Goal: Information Seeking & Learning: Understand process/instructions

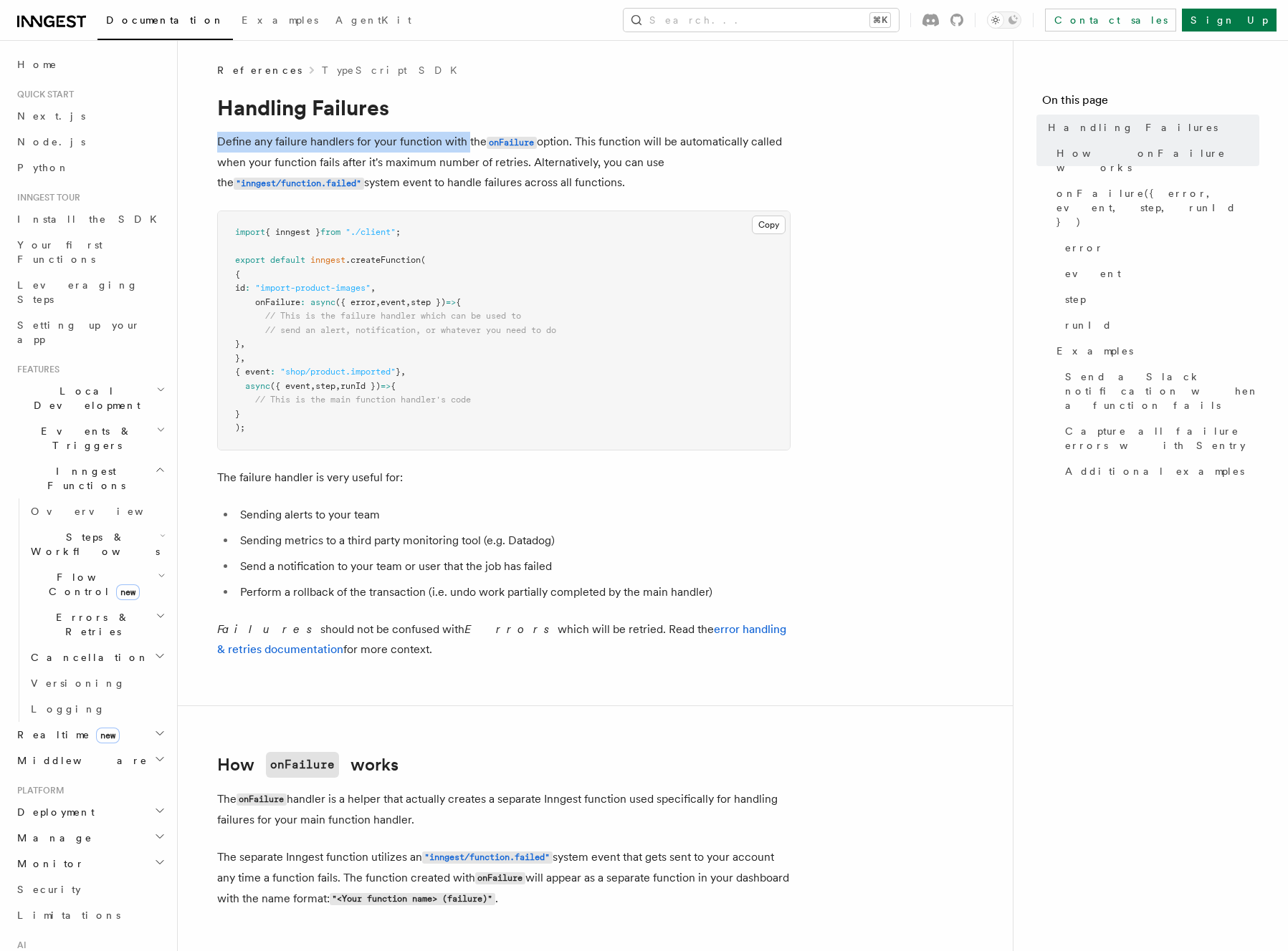
drag, startPoint x: 483, startPoint y: 124, endPoint x: 467, endPoint y: 144, distance: 25.6
click at [467, 144] on p "Define any failure handlers for your function with the onFailure option. This f…" at bounding box center [503, 163] width 573 height 62
drag, startPoint x: 467, startPoint y: 144, endPoint x: 466, endPoint y: 117, distance: 27.0
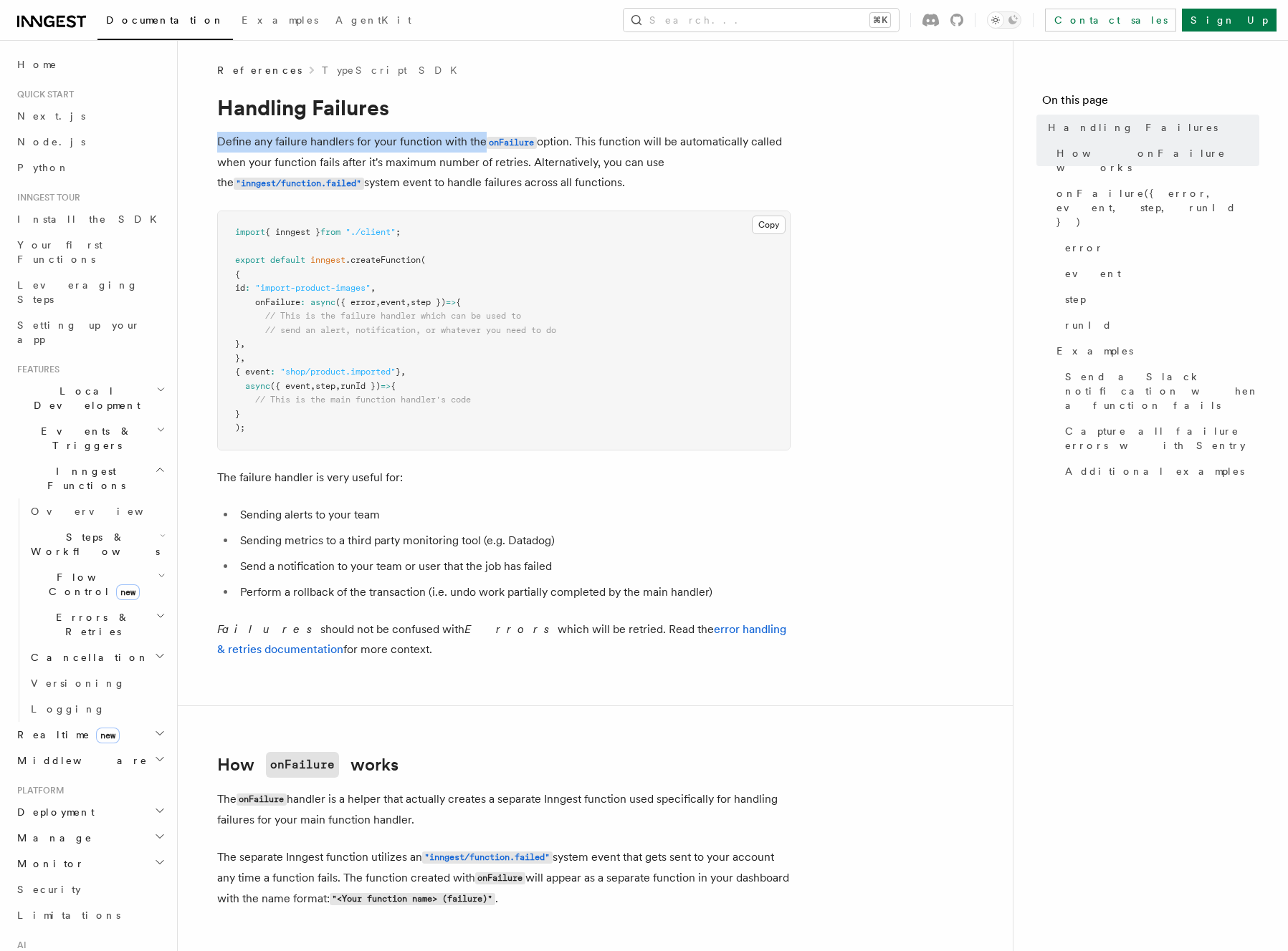
click at [466, 117] on h1 "Handling Failures" at bounding box center [503, 107] width 573 height 25
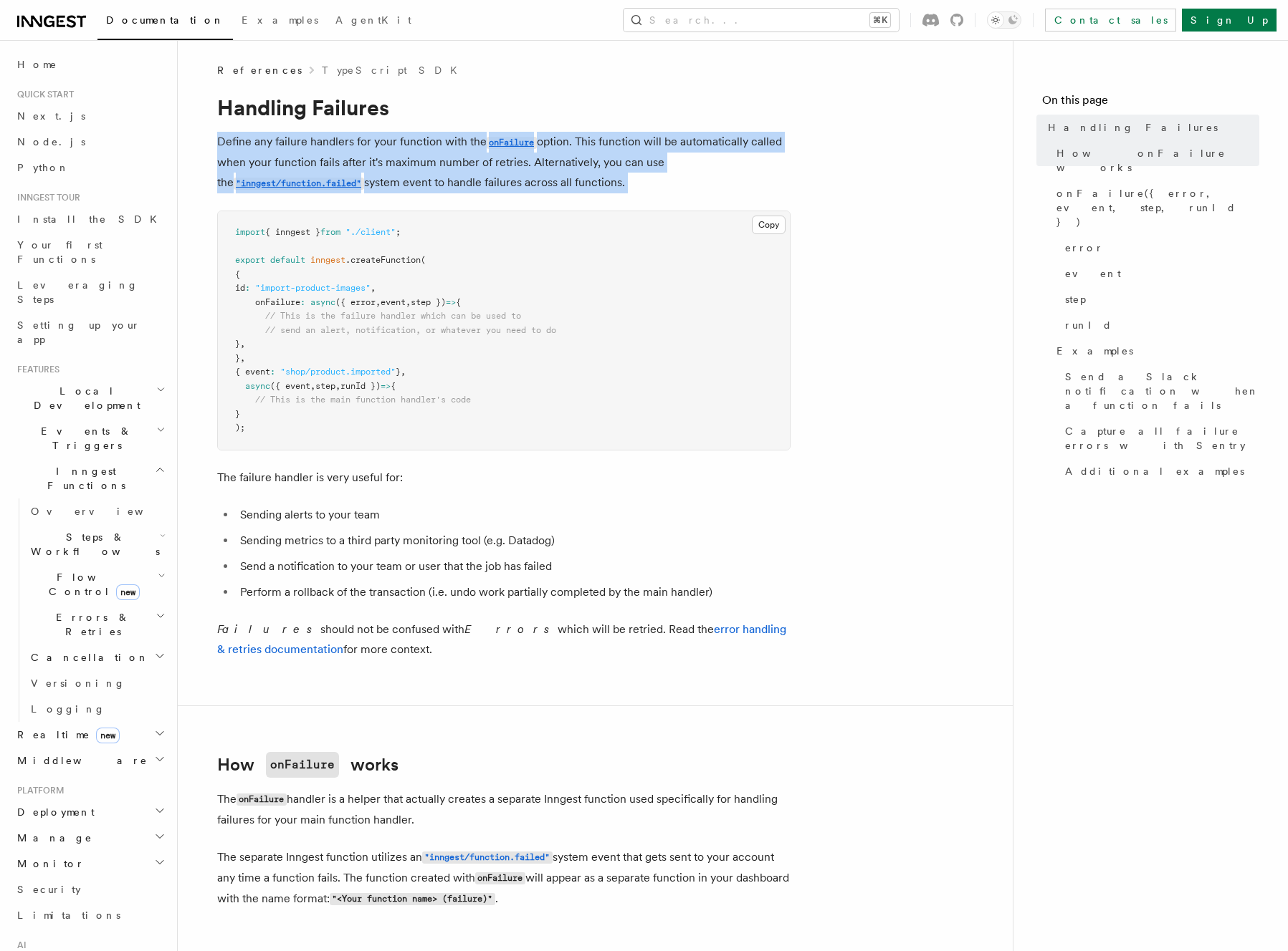
drag, startPoint x: 483, startPoint y: 159, endPoint x: 654, endPoint y: 178, distance: 172.1
click at [654, 178] on p "Define any failure handlers for your function with the onFailure option. This f…" at bounding box center [503, 163] width 573 height 62
drag, startPoint x: 654, startPoint y: 178, endPoint x: 628, endPoint y: 126, distance: 58.1
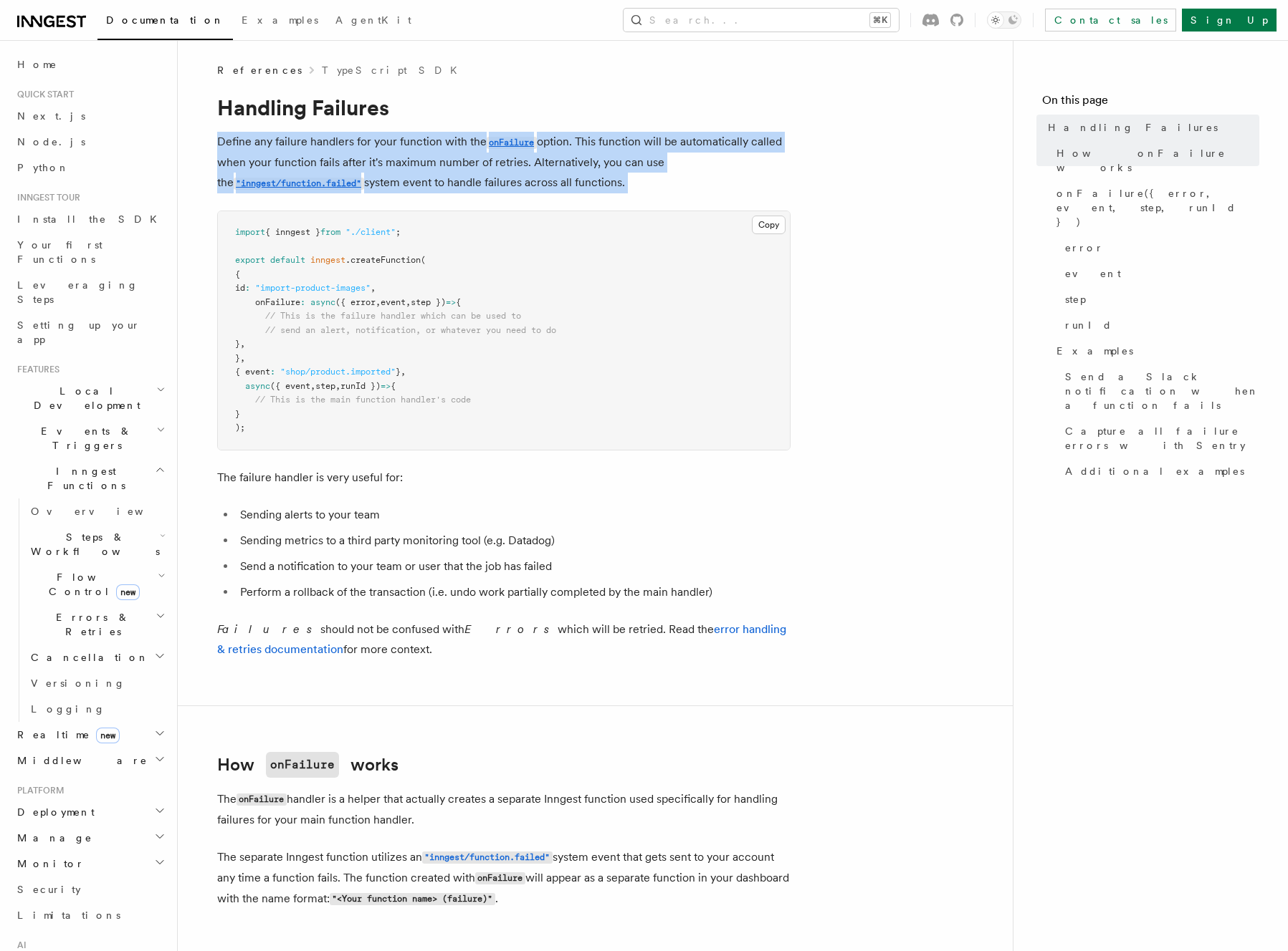
drag, startPoint x: 628, startPoint y: 126, endPoint x: 653, endPoint y: 205, distance: 82.9
click at [652, 188] on p "Define any failure handlers for your function with the onFailure option. This f…" at bounding box center [503, 163] width 573 height 62
drag, startPoint x: 652, startPoint y: 188, endPoint x: 632, endPoint y: 130, distance: 61.4
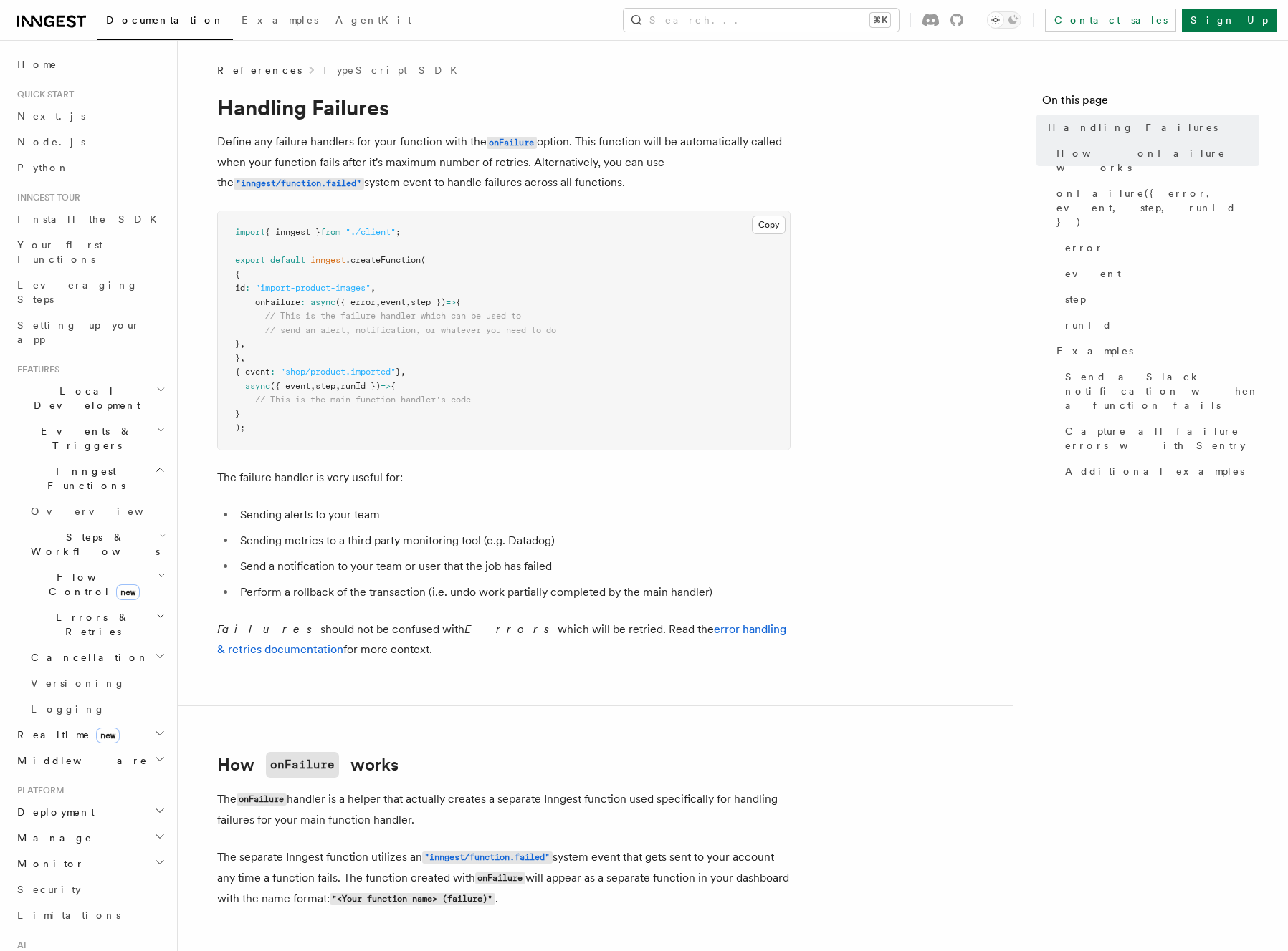
click at [270, 303] on span "onFailure" at bounding box center [277, 302] width 45 height 10
drag, startPoint x: 270, startPoint y: 303, endPoint x: 305, endPoint y: 304, distance: 35.0
click at [305, 304] on span "onFailure : async ({ error , event , step }) => {" at bounding box center [347, 302] width 225 height 10
copy span "onFailure :"
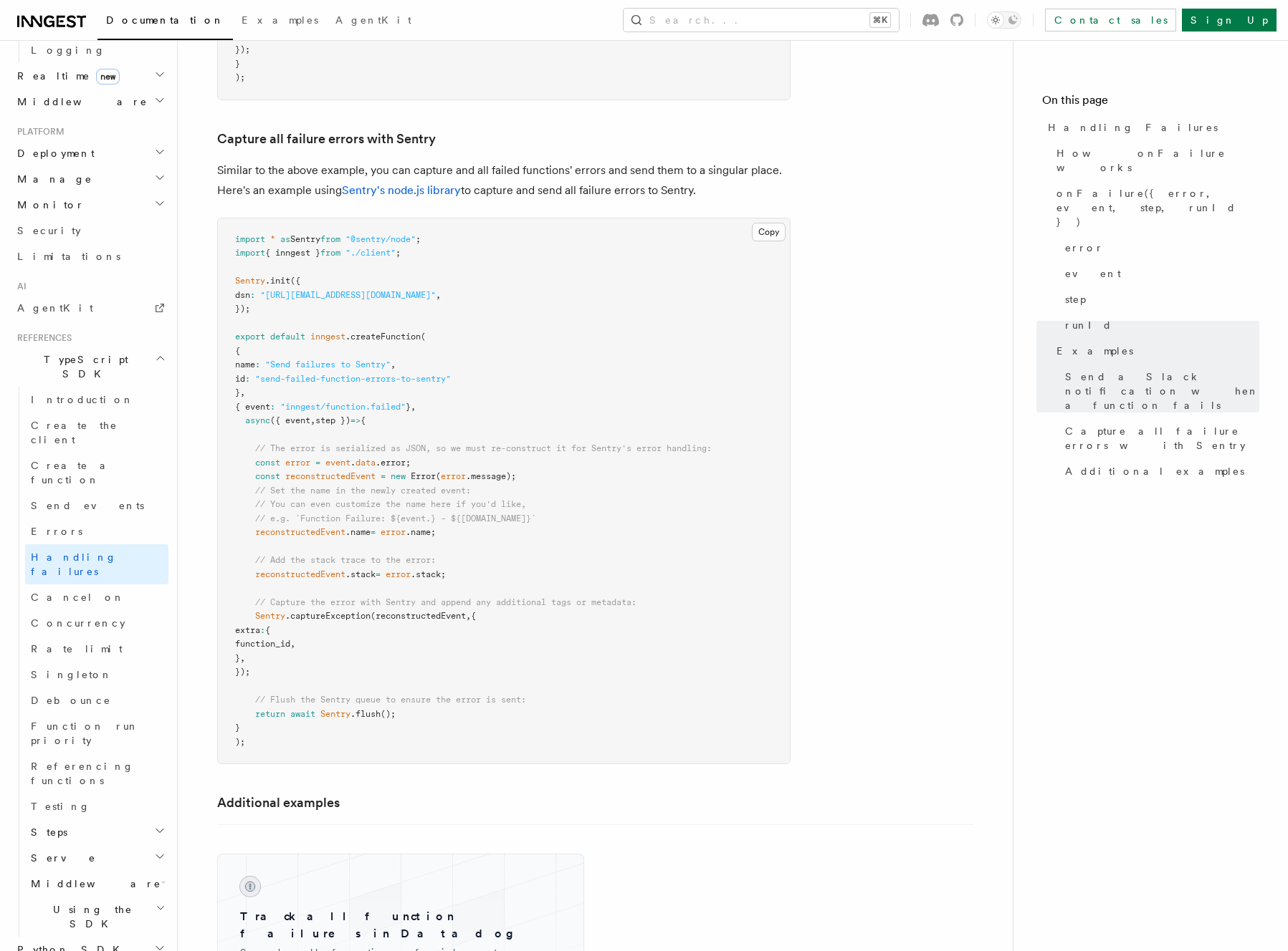
scroll to position [2280, 0]
click at [374, 443] on span "// The error is serialized as JSON, so we must re-construct it for Sentry's err…" at bounding box center [483, 448] width 456 height 10
click at [327, 551] on pre "import * as Sentry from "@sentry/node" ; import { inngest } from "./client" ; S…" at bounding box center [503, 491] width 572 height 546
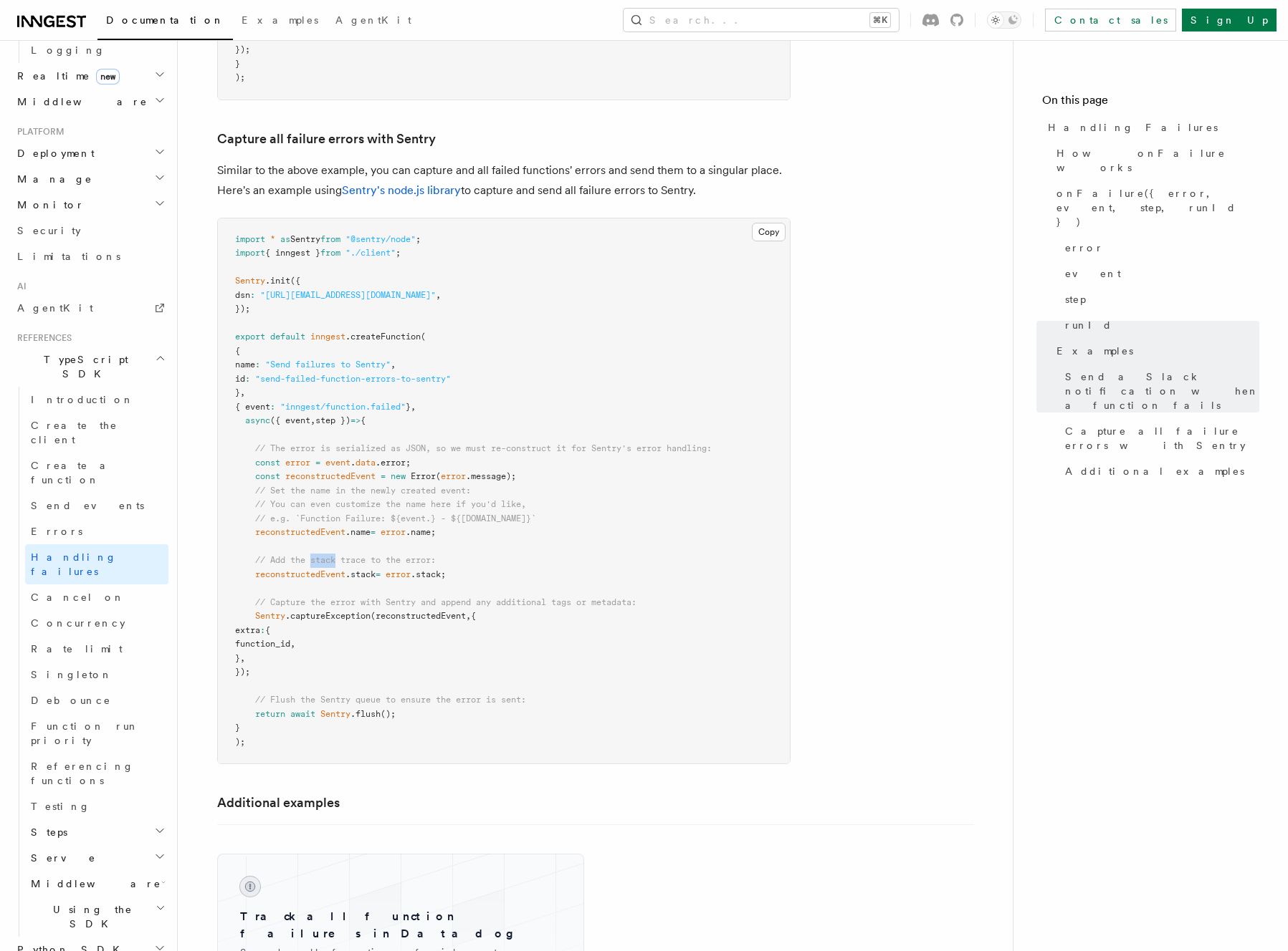
click at [327, 551] on pre "import * as Sentry from "@sentry/node" ; import { inngest } from "./client" ; S…" at bounding box center [503, 491] width 572 height 546
click at [321, 443] on span "// The error is serialized as JSON, so we must re-construct it for Sentry's err…" at bounding box center [483, 448] width 456 height 10
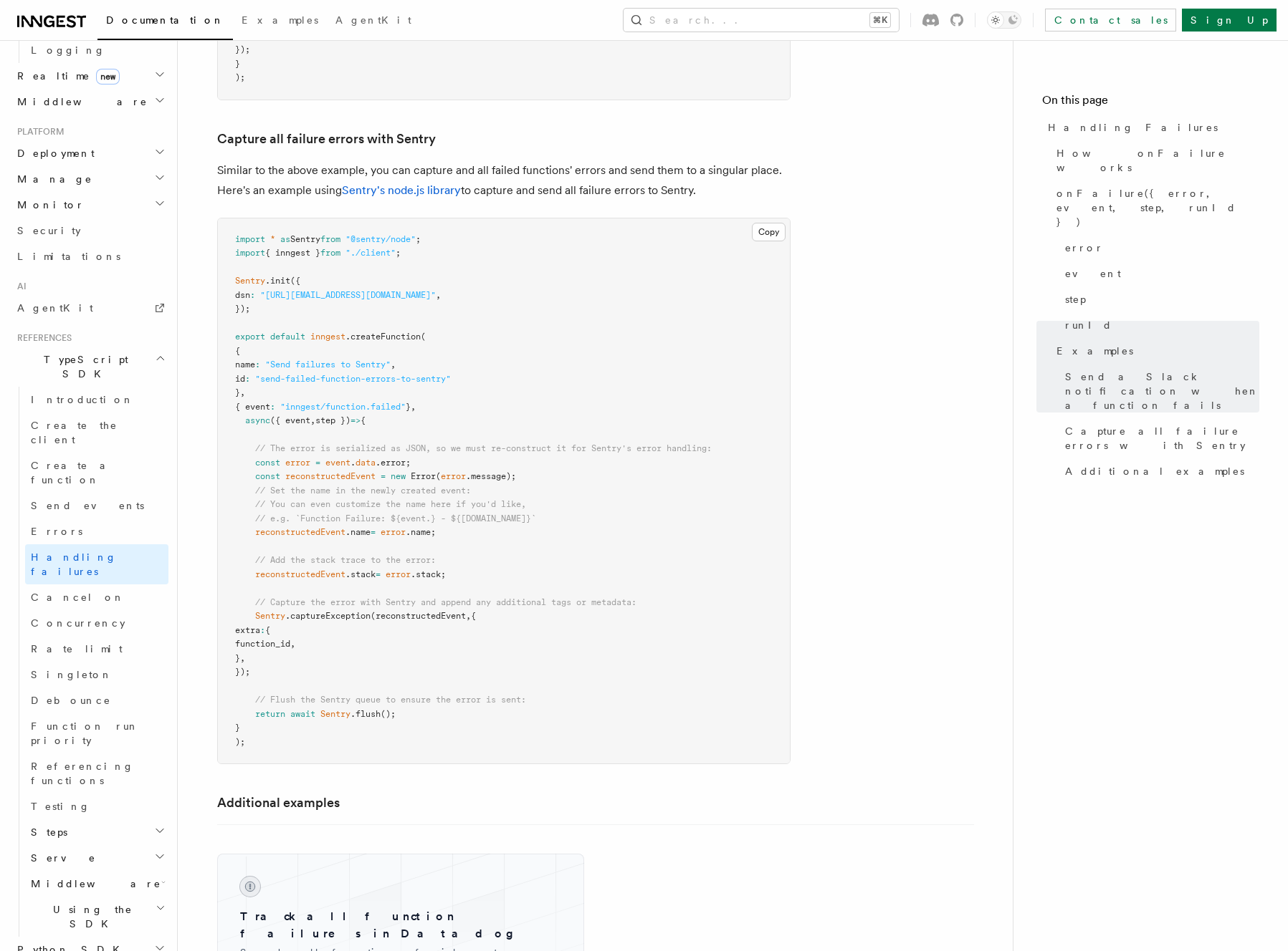
click at [315, 458] on span at bounding box center [313, 462] width 5 height 10
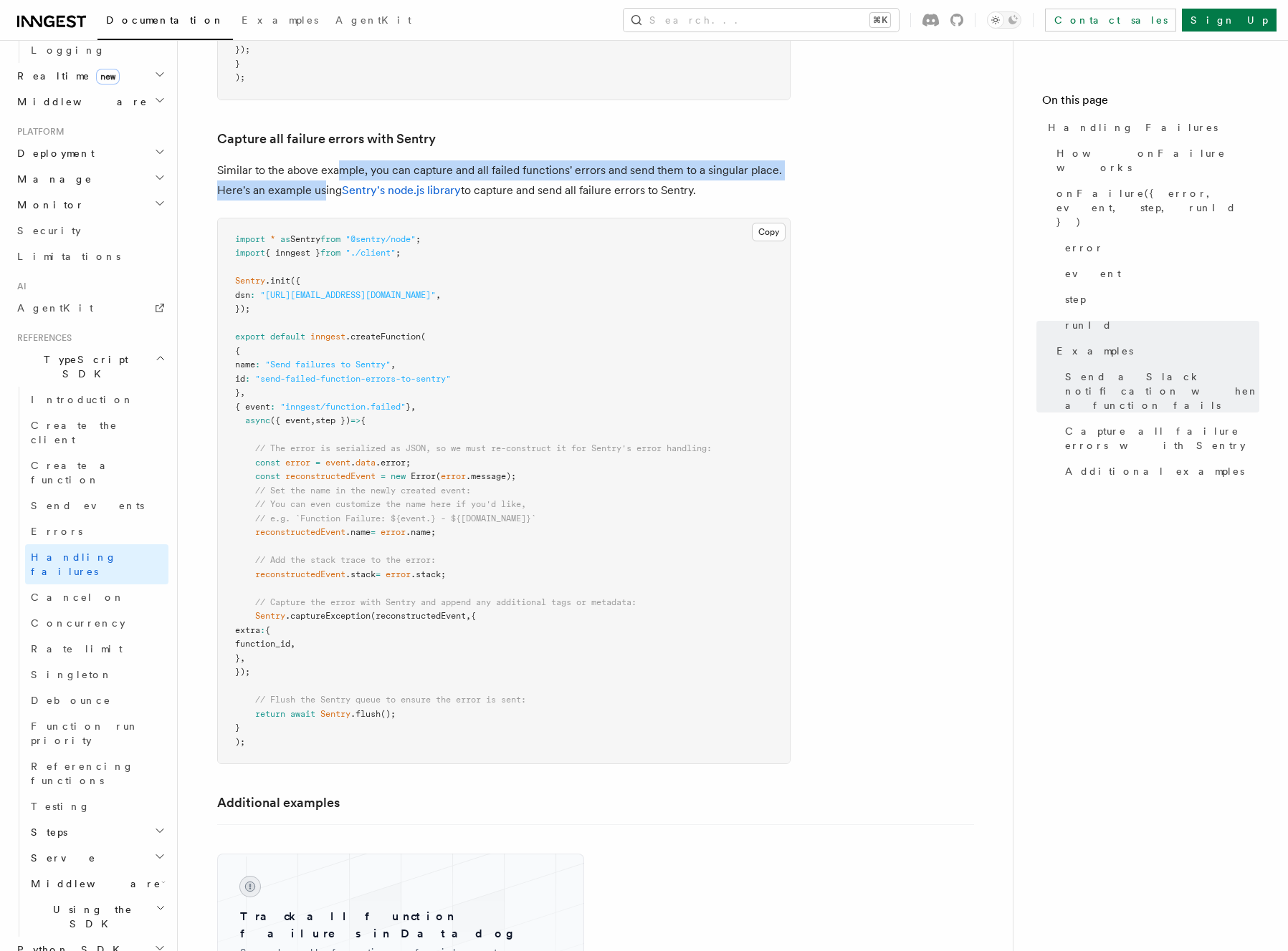
drag, startPoint x: 340, startPoint y: 159, endPoint x: 324, endPoint y: 166, distance: 17.5
click at [324, 166] on p "Similar to the above example, you can capture and all failed functions' errors …" at bounding box center [503, 181] width 573 height 40
drag, startPoint x: 324, startPoint y: 167, endPoint x: 324, endPoint y: 154, distance: 13.0
click at [324, 161] on p "Similar to the above example, you can capture and all failed functions' errors …" at bounding box center [503, 181] width 573 height 40
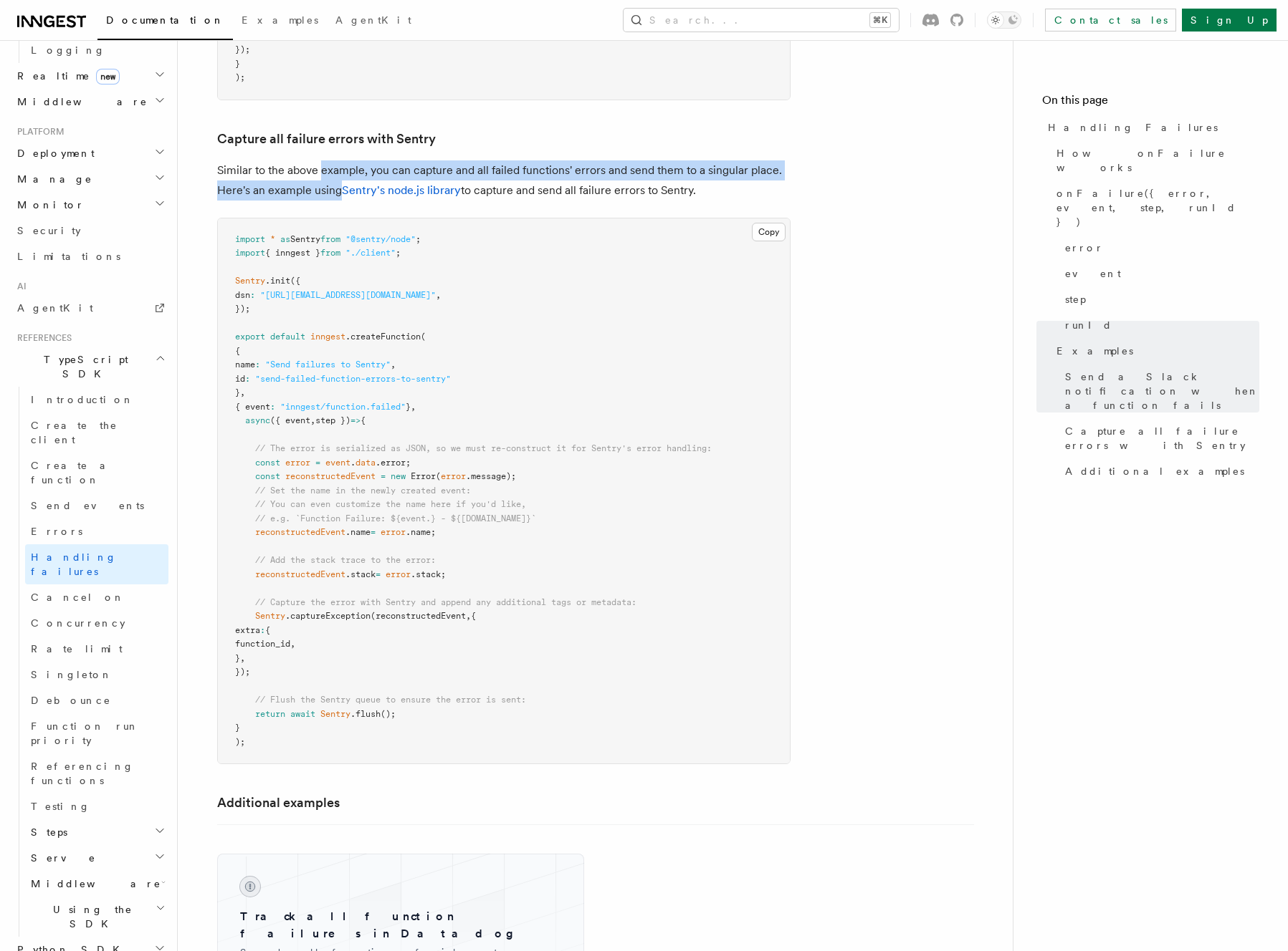
click at [324, 161] on p "Similar to the above example, you can capture and all failed functions' errors …" at bounding box center [503, 181] width 573 height 40
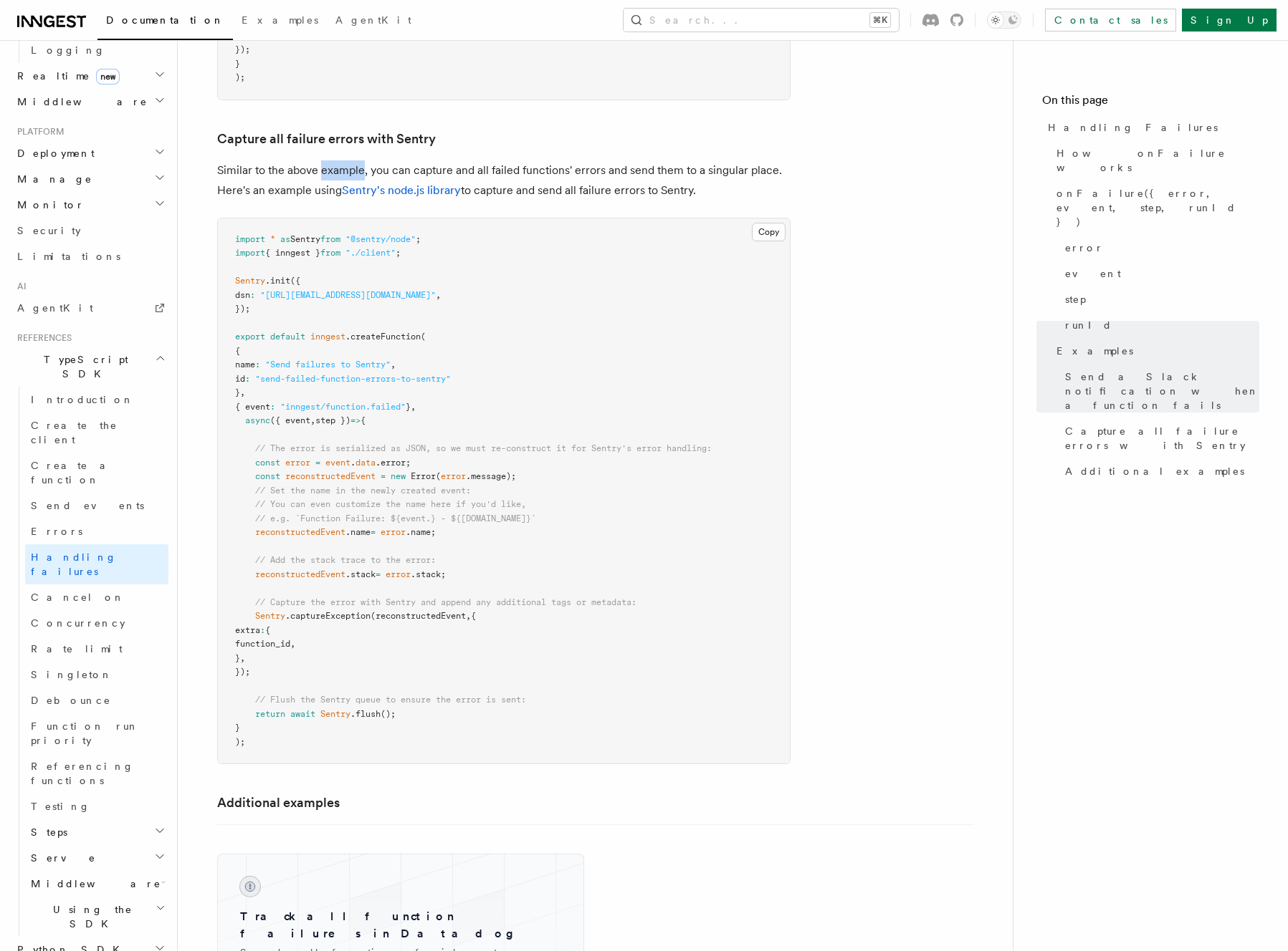
drag, startPoint x: 324, startPoint y: 154, endPoint x: 327, endPoint y: 164, distance: 10.4
click at [327, 164] on p "Similar to the above example, you can capture and all failed functions' errors …" at bounding box center [503, 181] width 573 height 40
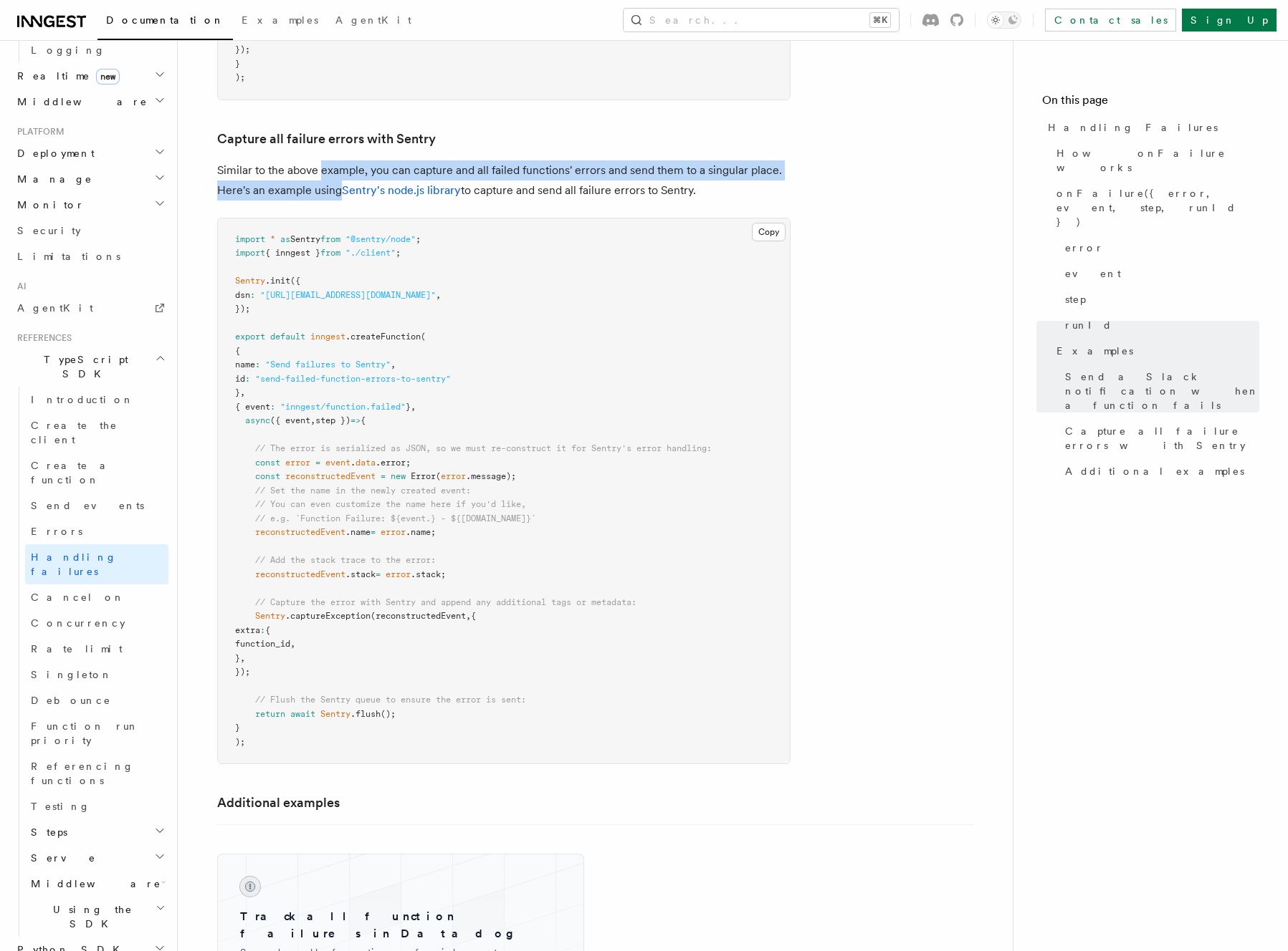
click at [326, 168] on p "Similar to the above example, you can capture and all failed functions' errors …" at bounding box center [503, 181] width 573 height 40
drag, startPoint x: 326, startPoint y: 168, endPoint x: 322, endPoint y: 154, distance: 14.6
click at [322, 161] on p "Similar to the above example, you can capture and all failed functions' errors …" at bounding box center [503, 181] width 573 height 40
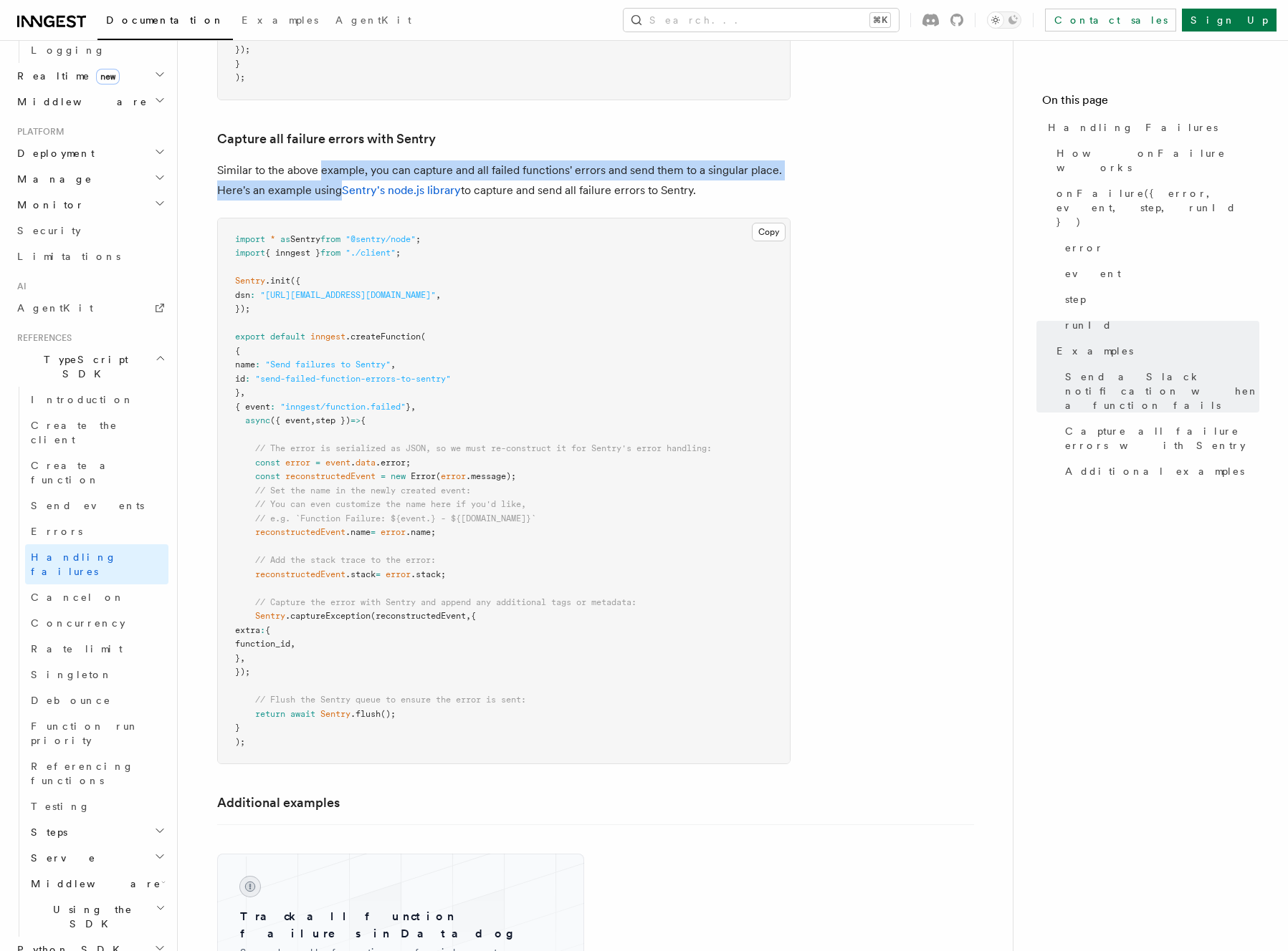
drag, startPoint x: 322, startPoint y: 154, endPoint x: 318, endPoint y: 171, distance: 17.5
click at [318, 171] on p "Similar to the above example, you can capture and all failed functions' errors …" at bounding box center [503, 181] width 573 height 40
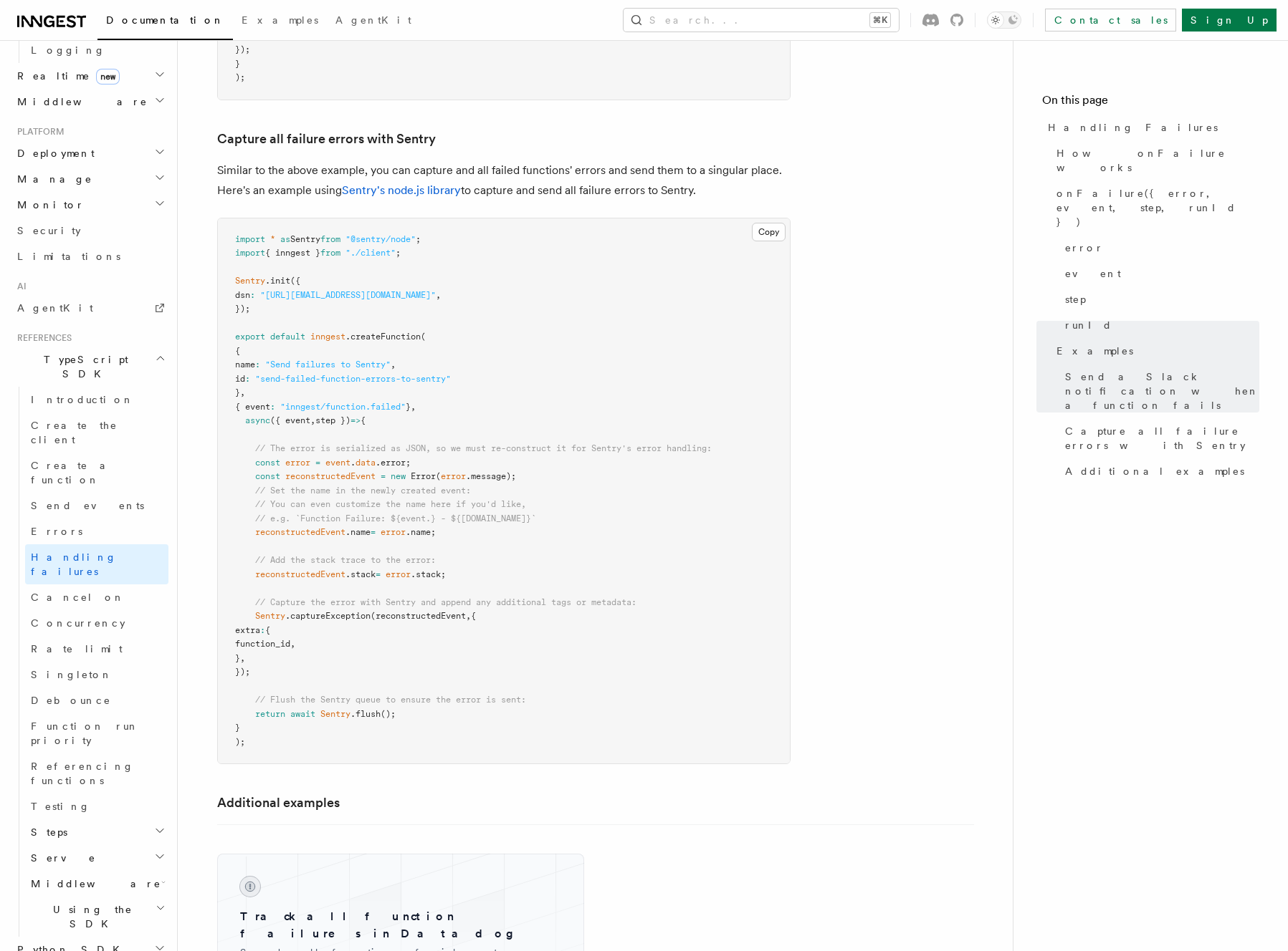
click at [258, 611] on span "Sentry" at bounding box center [269, 616] width 30 height 10
drag, startPoint x: 258, startPoint y: 602, endPoint x: 327, endPoint y: 601, distance: 69.0
click at [327, 611] on span "Sentry .captureException (reconstructedEvent , {" at bounding box center [355, 616] width 241 height 10
copy span "Sentry .captureException"
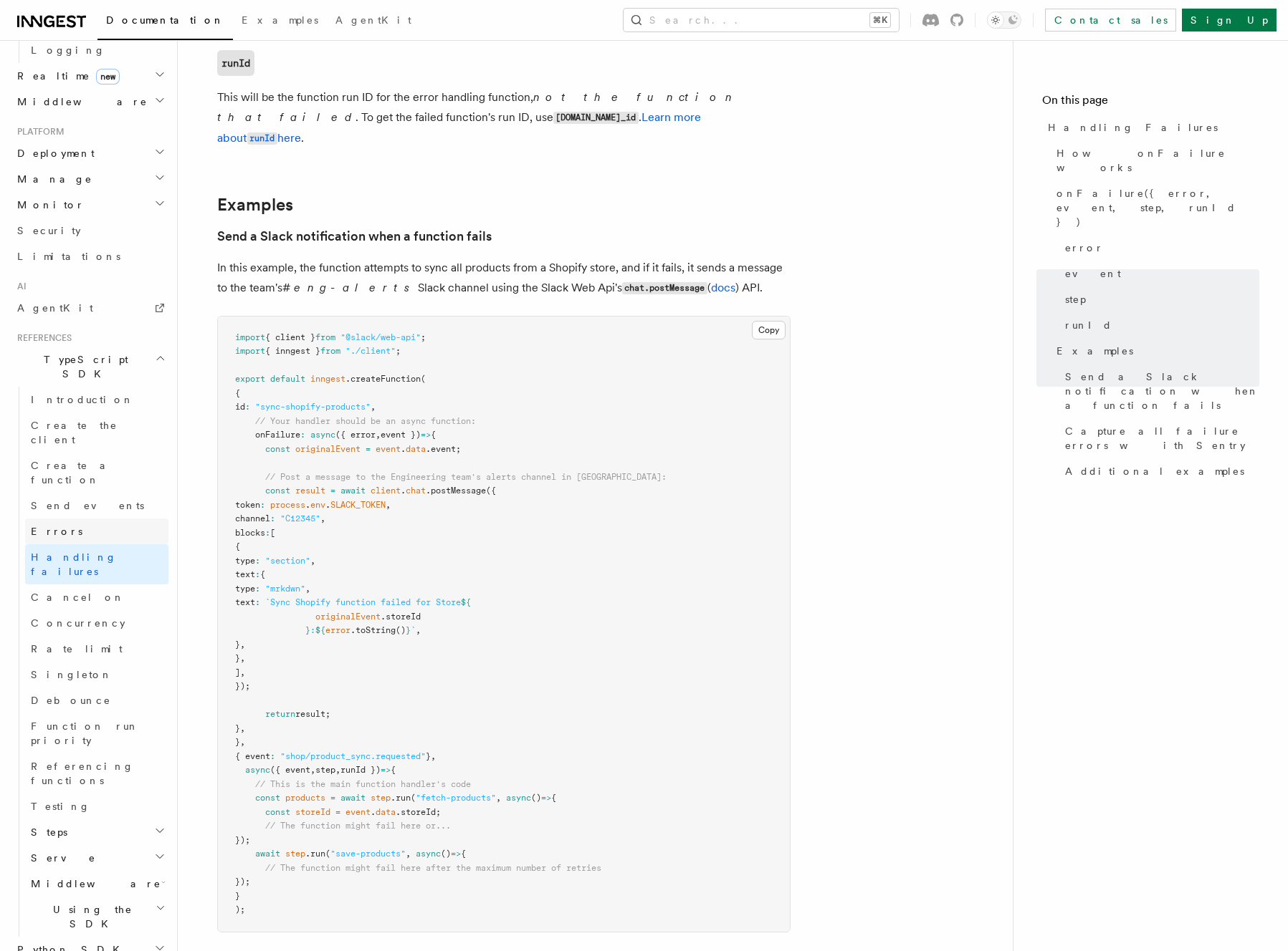
click at [90, 519] on link "Errors" at bounding box center [97, 531] width 144 height 25
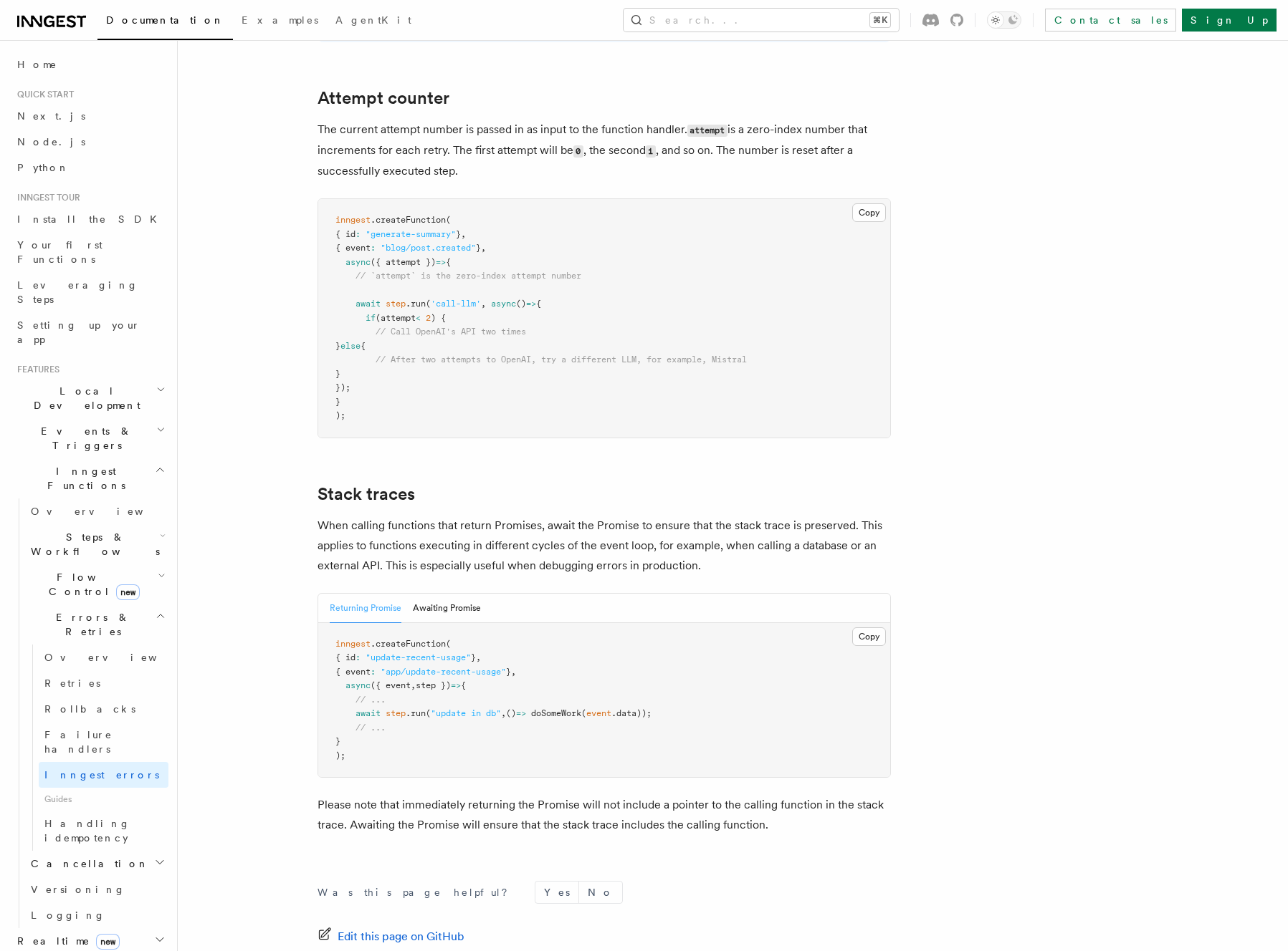
scroll to position [2811, 0]
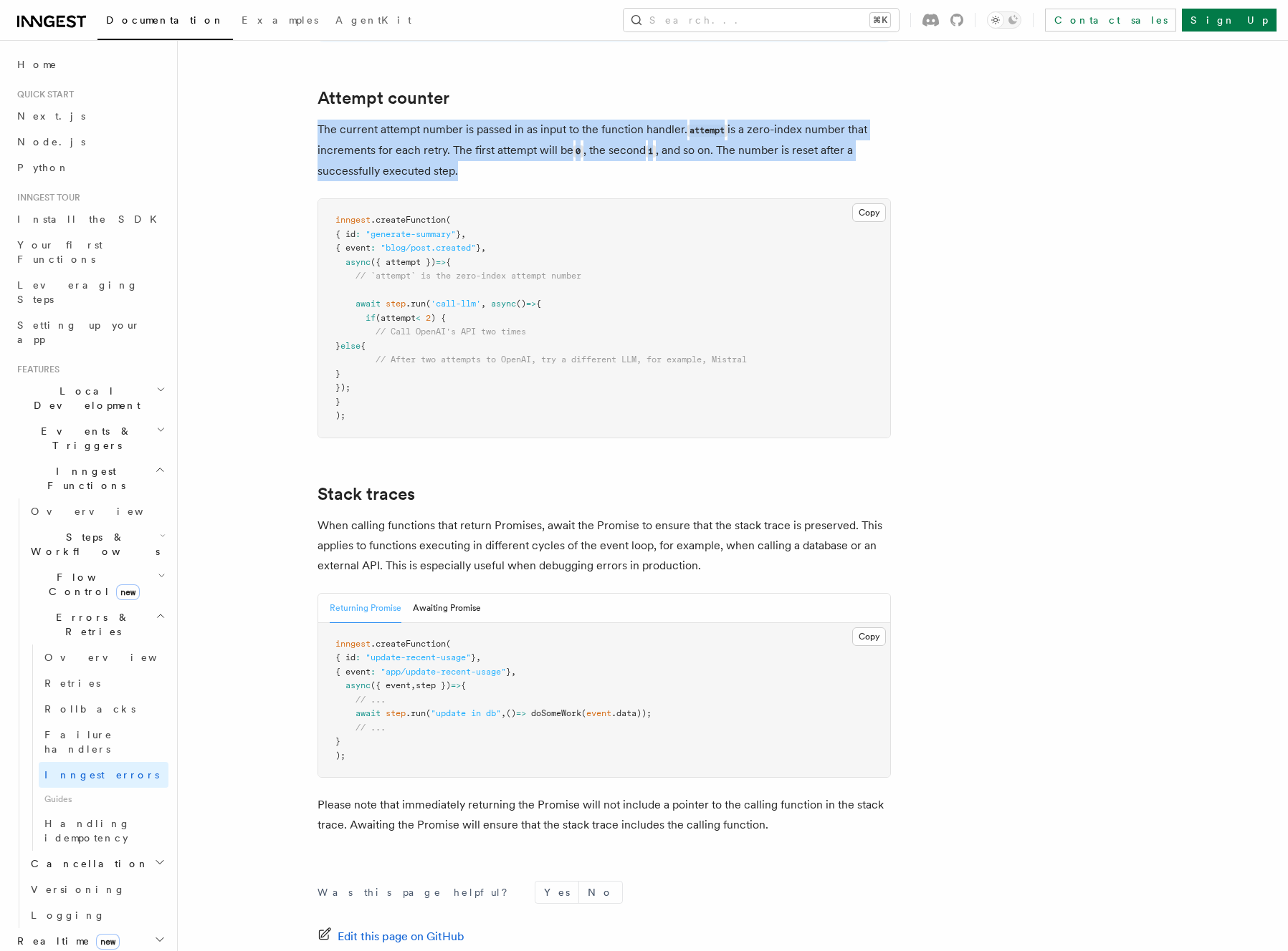
drag, startPoint x: 315, startPoint y: 97, endPoint x: 490, endPoint y: 137, distance: 179.5
click at [490, 137] on p "The current attempt number is passed in as input to the function handler. attem…" at bounding box center [604, 151] width 573 height 62
drag, startPoint x: 486, startPoint y: 132, endPoint x: 486, endPoint y: 73, distance: 59.0
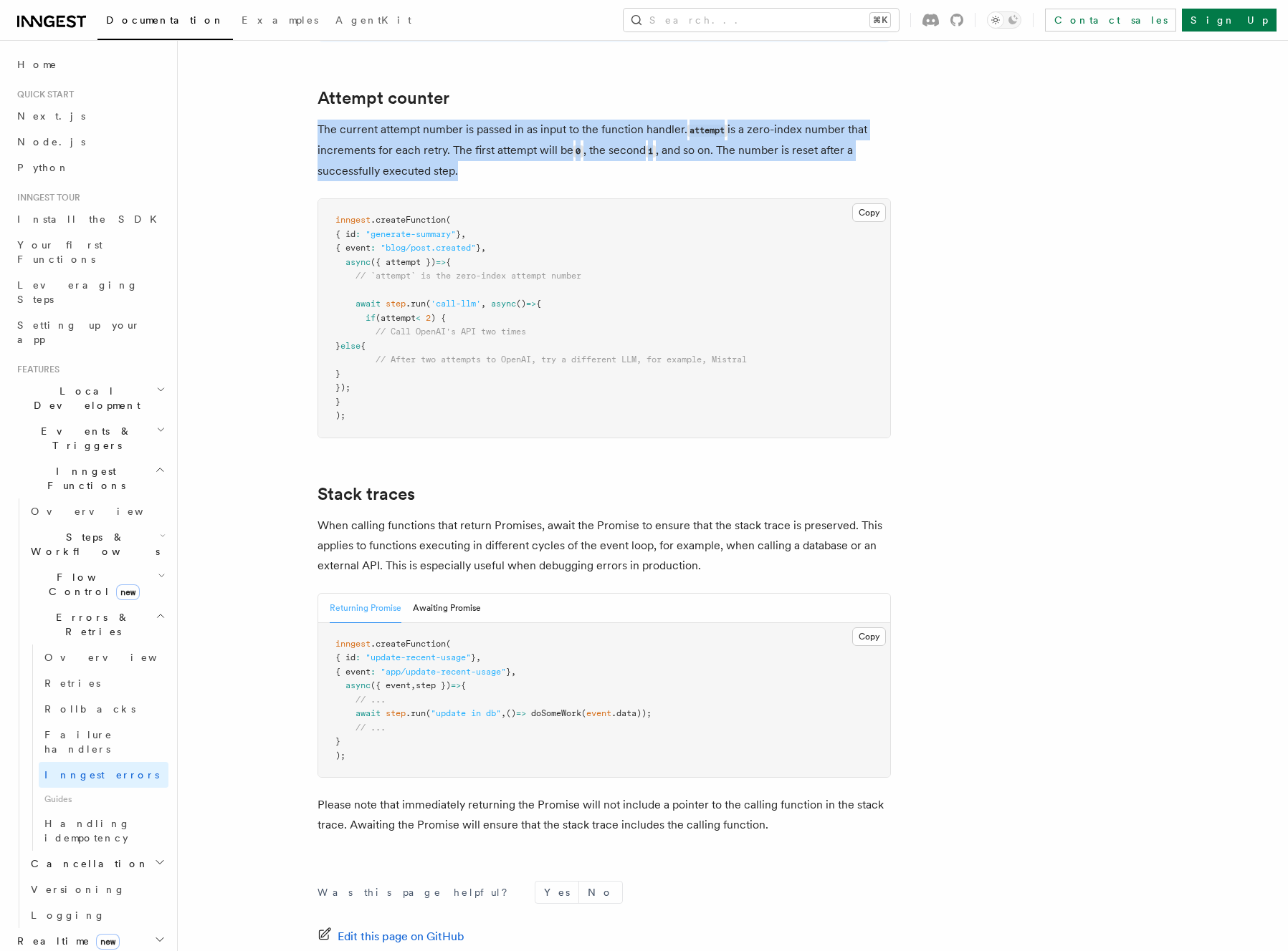
drag, startPoint x: 486, startPoint y: 73, endPoint x: 504, endPoint y: 133, distance: 62.6
click at [504, 133] on p "The current attempt number is passed in as input to the function handler. attem…" at bounding box center [604, 151] width 573 height 62
drag, startPoint x: 504, startPoint y: 133, endPoint x: 306, endPoint y: 90, distance: 202.6
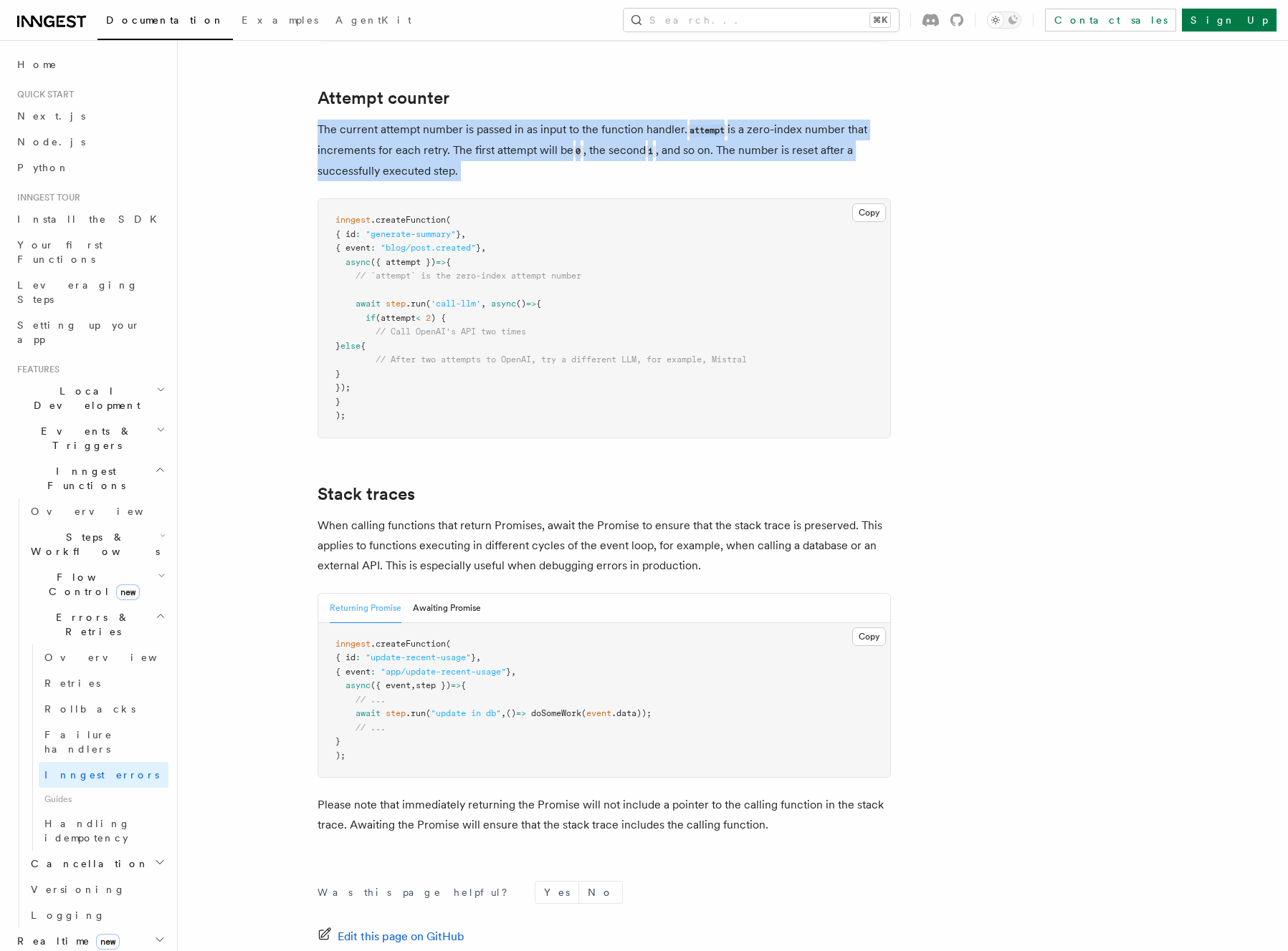
drag, startPoint x: 306, startPoint y: 90, endPoint x: 487, endPoint y: 122, distance: 183.8
click at [487, 122] on p "The current attempt number is passed in as input to the function handler. attem…" at bounding box center [604, 151] width 573 height 62
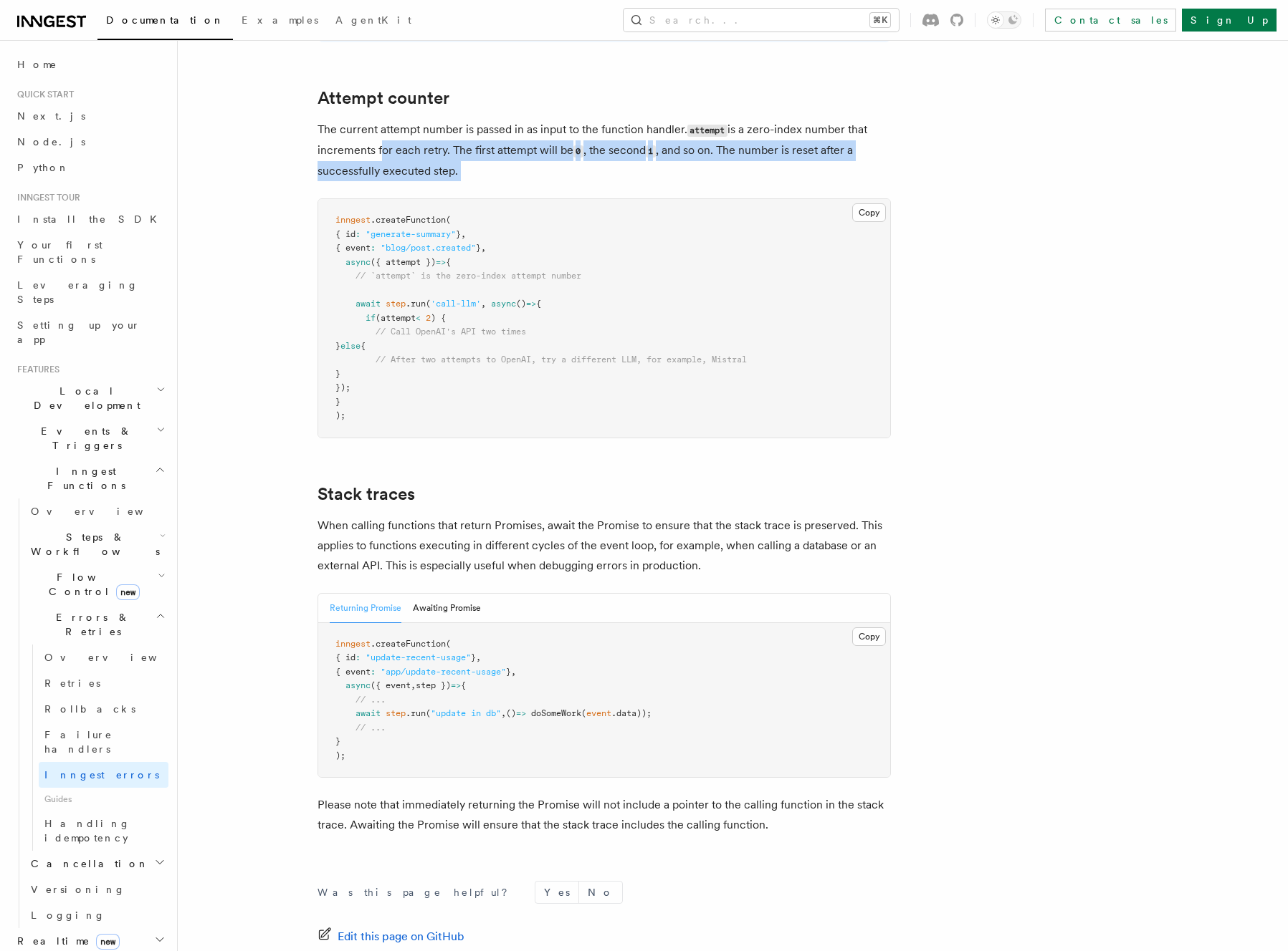
drag, startPoint x: 487, startPoint y: 122, endPoint x: 303, endPoint y: 92, distance: 186.4
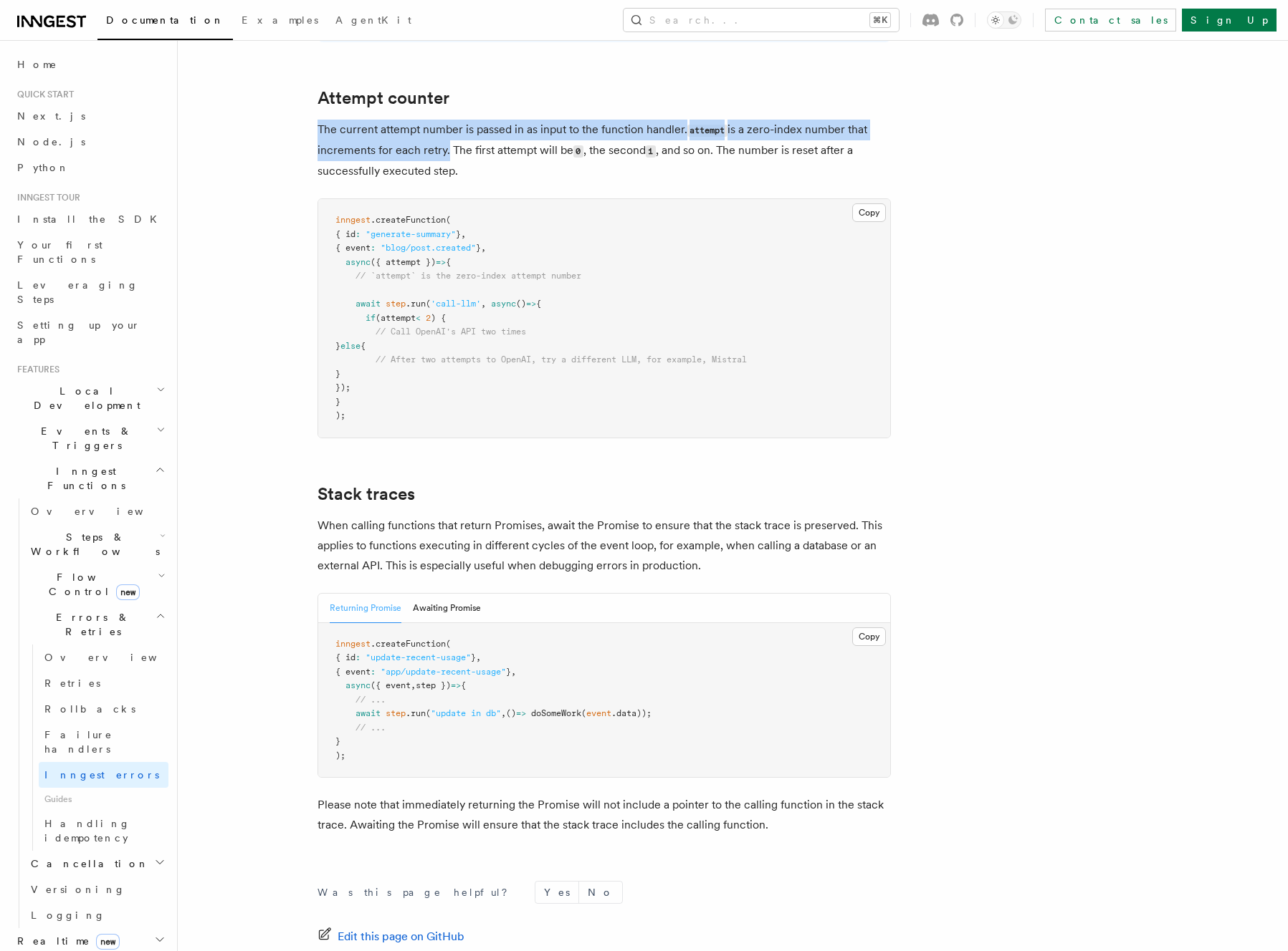
drag, startPoint x: 301, startPoint y: 92, endPoint x: 524, endPoint y: 134, distance: 226.9
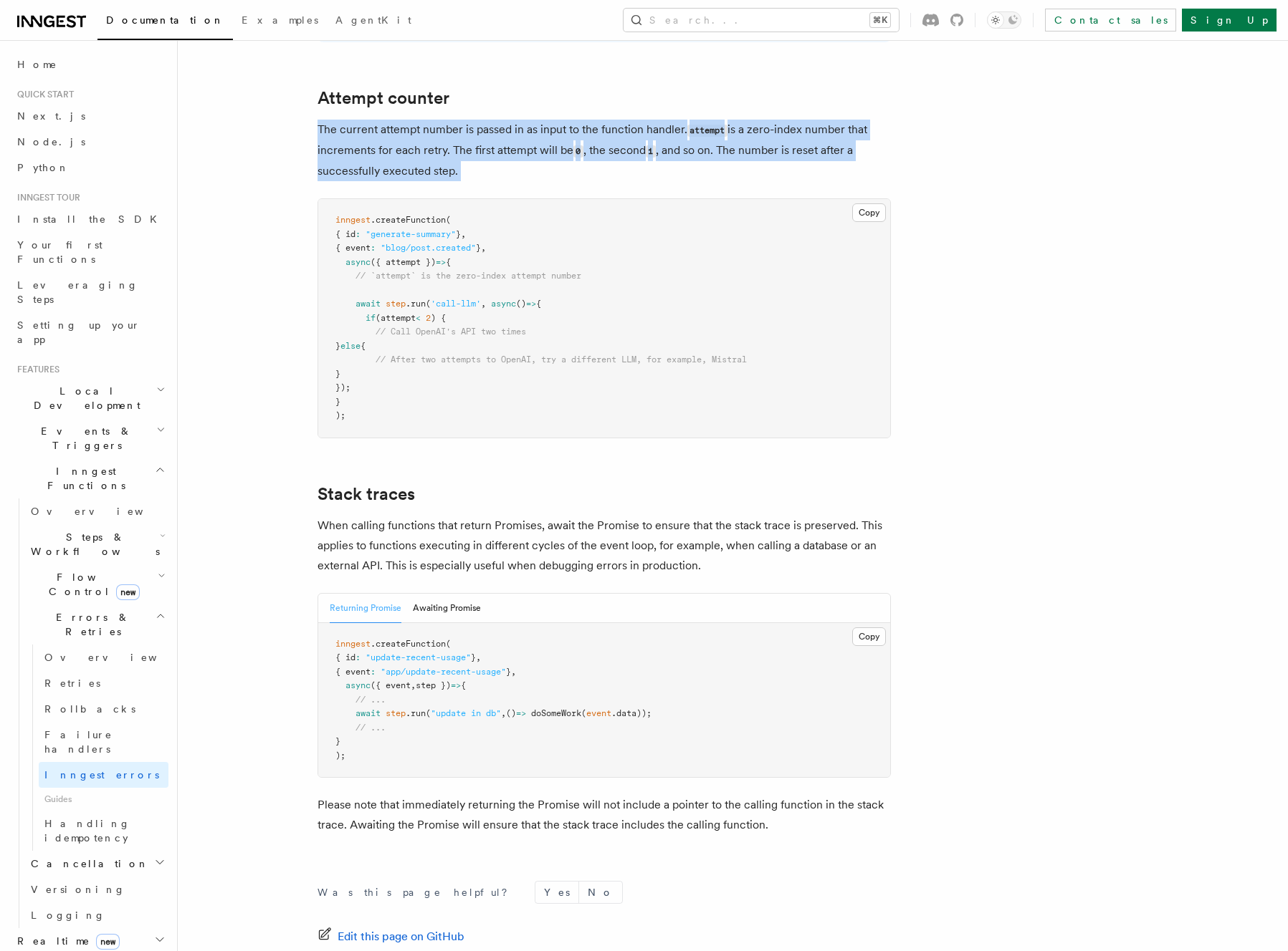
click at [524, 134] on p "The current attempt number is passed in as input to the function handler. attem…" at bounding box center [604, 151] width 573 height 62
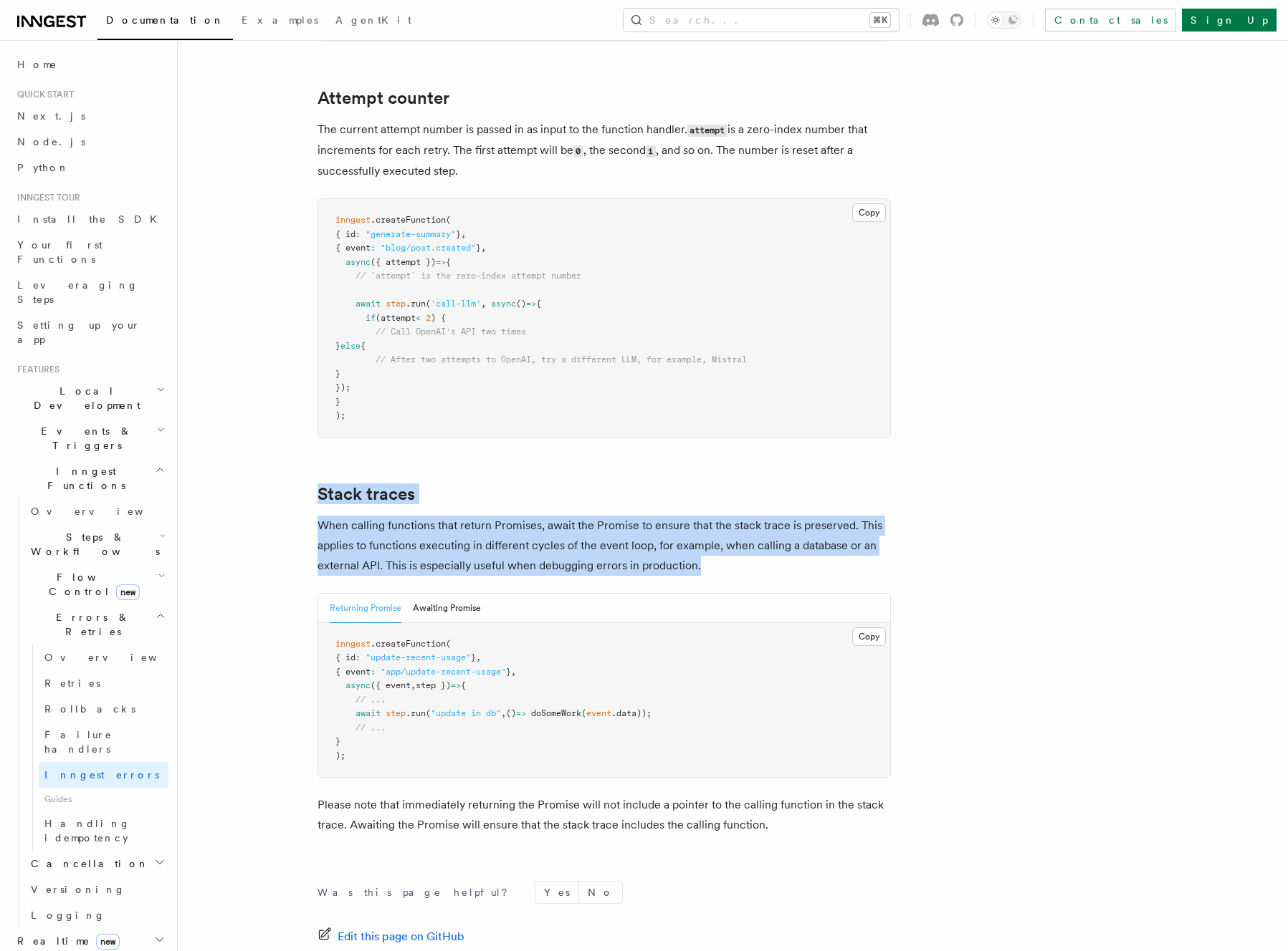
drag, startPoint x: 306, startPoint y: 464, endPoint x: 713, endPoint y: 524, distance: 411.4
click at [713, 524] on p "When calling functions that return Promises, await the Promise to ensure that t…" at bounding box center [604, 546] width 573 height 60
drag, startPoint x: 713, startPoint y: 524, endPoint x: 314, endPoint y: 486, distance: 400.8
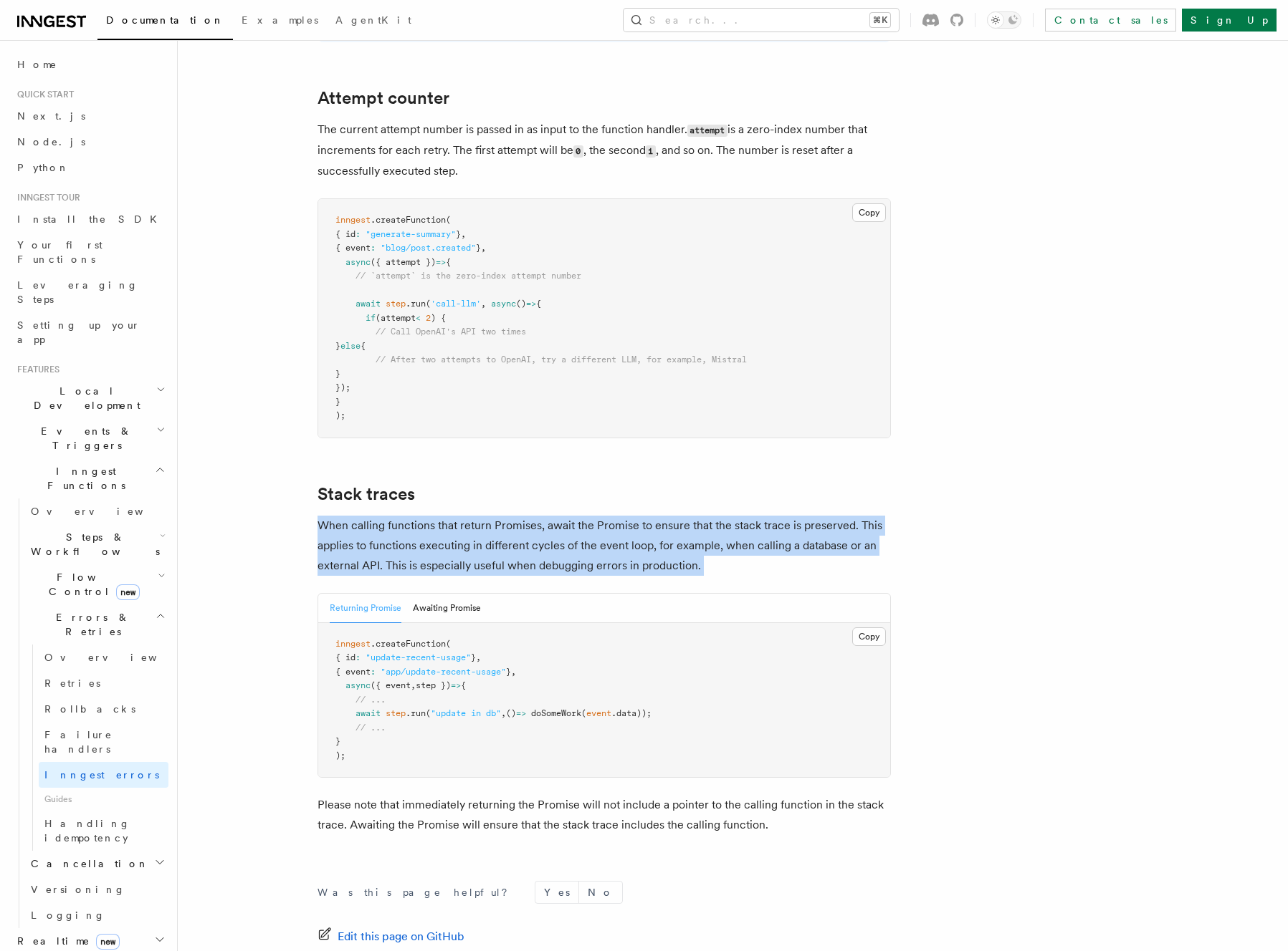
drag, startPoint x: 314, startPoint y: 486, endPoint x: 788, endPoint y: 533, distance: 476.3
click at [788, 533] on p "When calling functions that return Promises, await the Promise to ensure that t…" at bounding box center [604, 546] width 573 height 60
drag, startPoint x: 781, startPoint y: 530, endPoint x: 674, endPoint y: 468, distance: 123.7
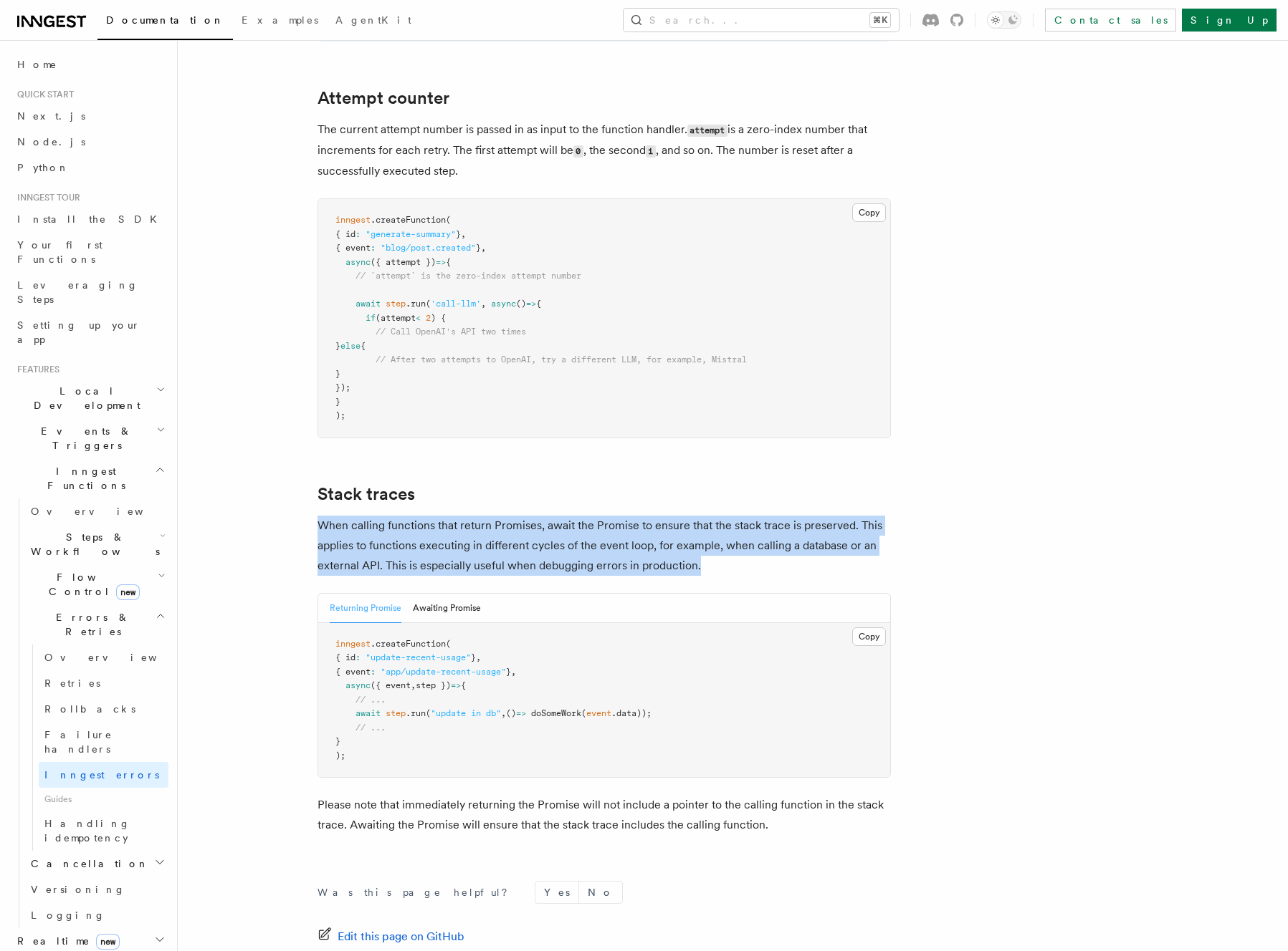
drag, startPoint x: 674, startPoint y: 468, endPoint x: 741, endPoint y: 526, distance: 88.6
click at [741, 526] on p "When calling functions that return Promises, await the Promise to ensure that t…" at bounding box center [604, 546] width 573 height 60
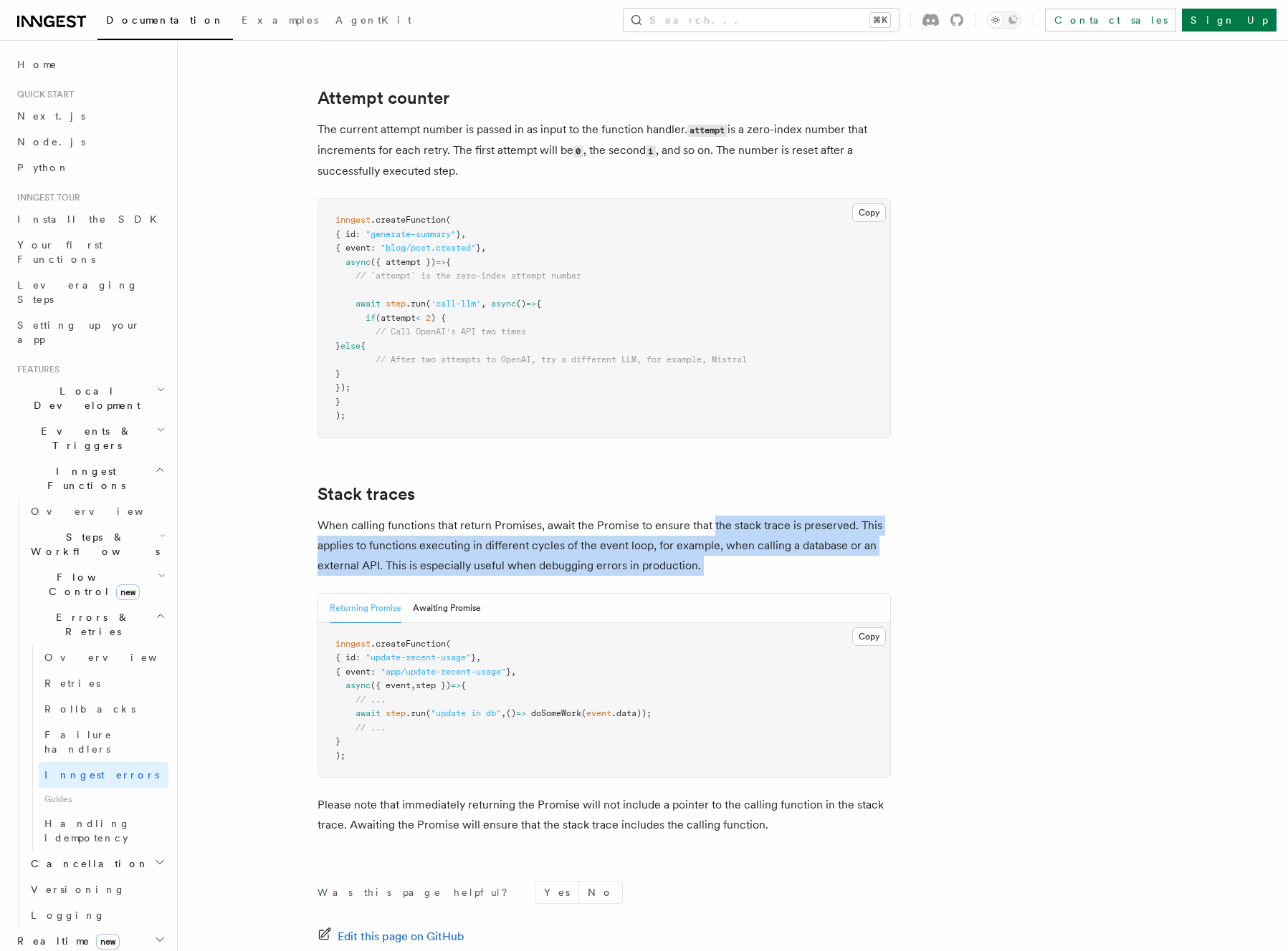
drag, startPoint x: 741, startPoint y: 526, endPoint x: 711, endPoint y: 476, distance: 58.3
click at [711, 516] on p "When calling functions that return Promises, await the Promise to ensure that t…" at bounding box center [604, 546] width 573 height 60
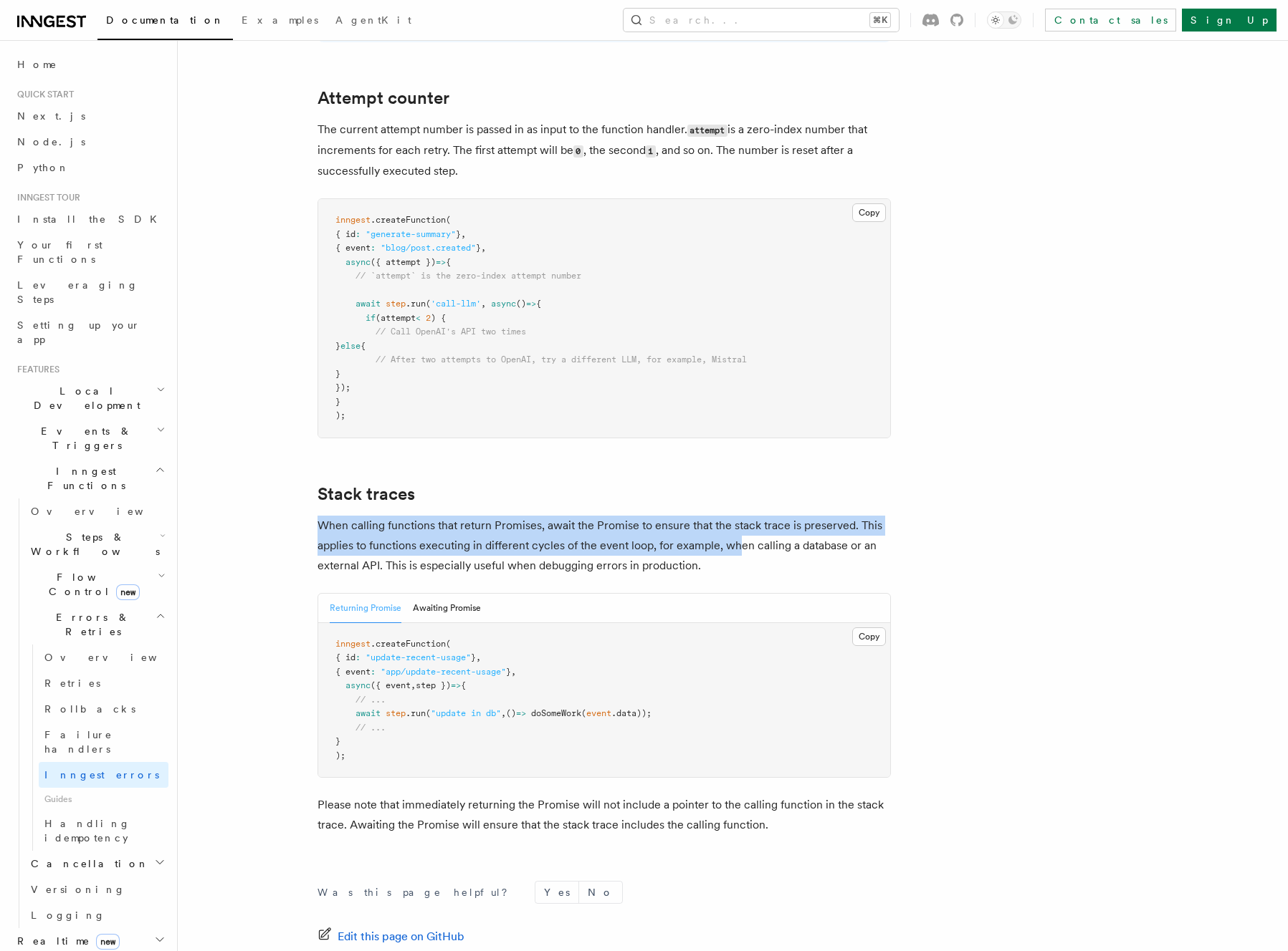
drag, startPoint x: 707, startPoint y: 467, endPoint x: 742, endPoint y: 522, distance: 65.2
click at [742, 522] on p "When calling functions that return Promises, await the Promise to ensure that t…" at bounding box center [604, 546] width 573 height 60
drag, startPoint x: 742, startPoint y: 522, endPoint x: 709, endPoint y: 470, distance: 61.6
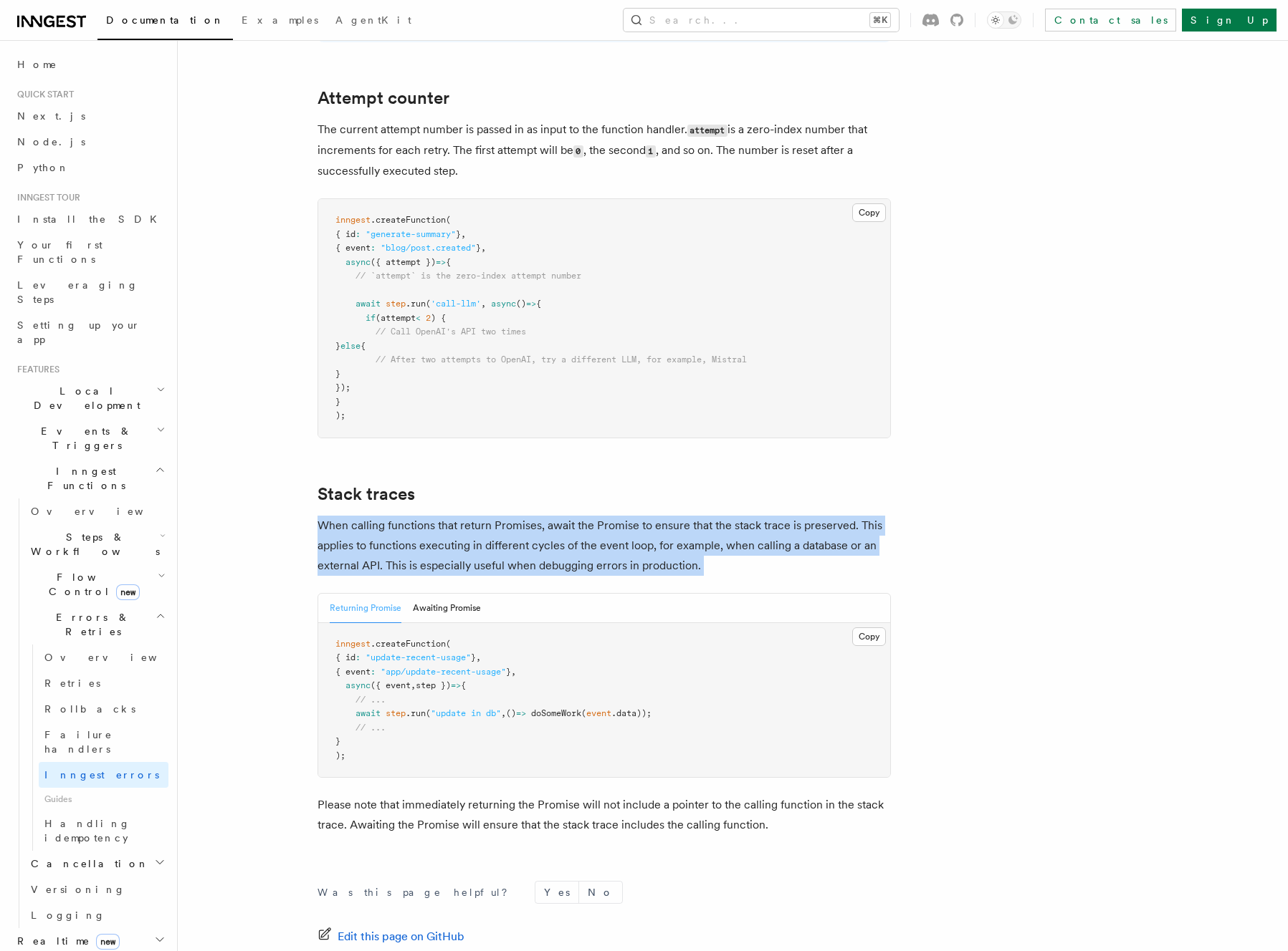
drag, startPoint x: 709, startPoint y: 470, endPoint x: 721, endPoint y: 506, distance: 37.9
click at [721, 516] on p "When calling functions that return Promises, await the Promise to ensure that t…" at bounding box center [604, 546] width 573 height 60
drag, startPoint x: 717, startPoint y: 525, endPoint x: 690, endPoint y: 465, distance: 65.8
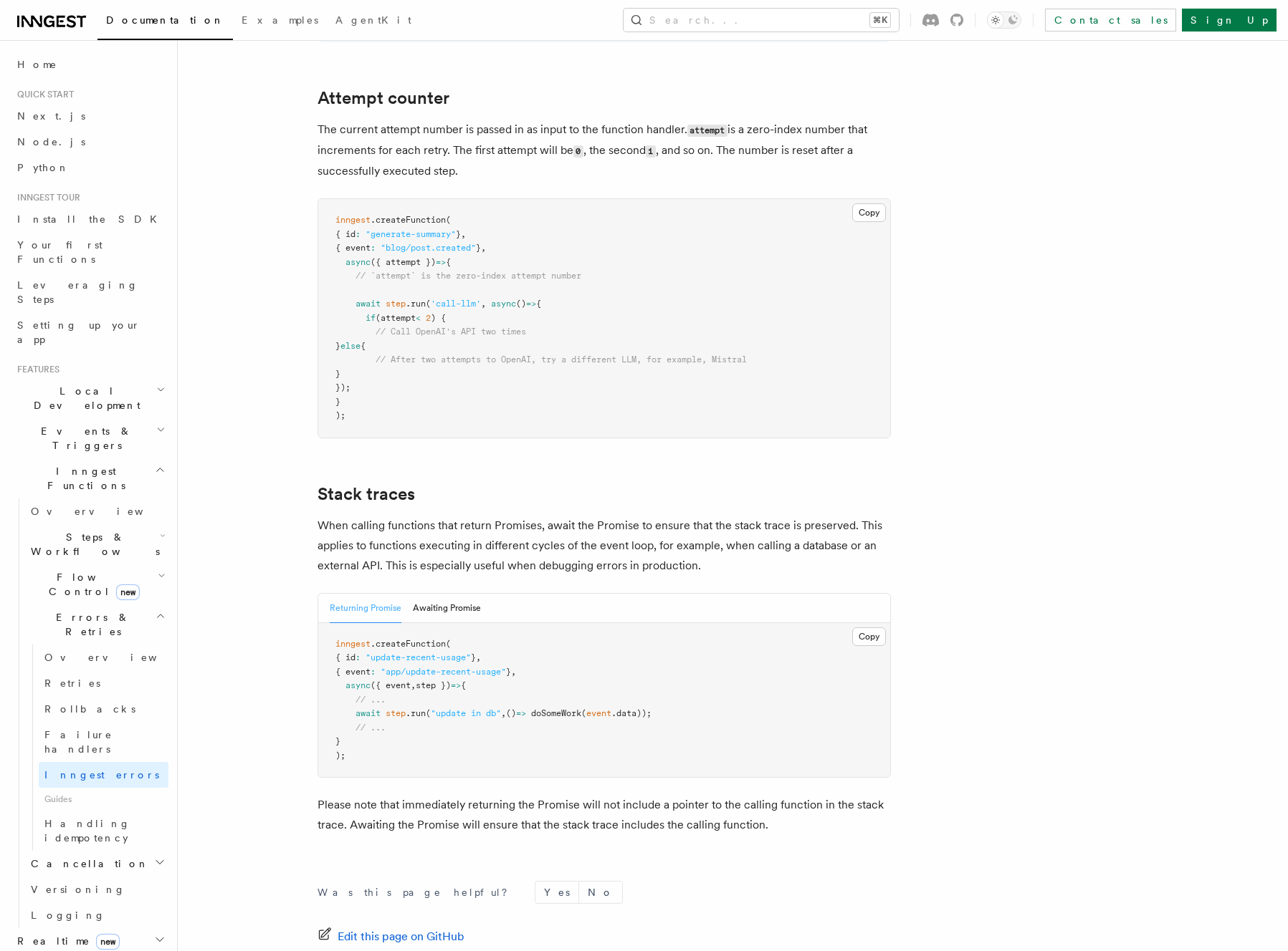
click at [690, 484] on h2 "Stack traces" at bounding box center [604, 494] width 573 height 20
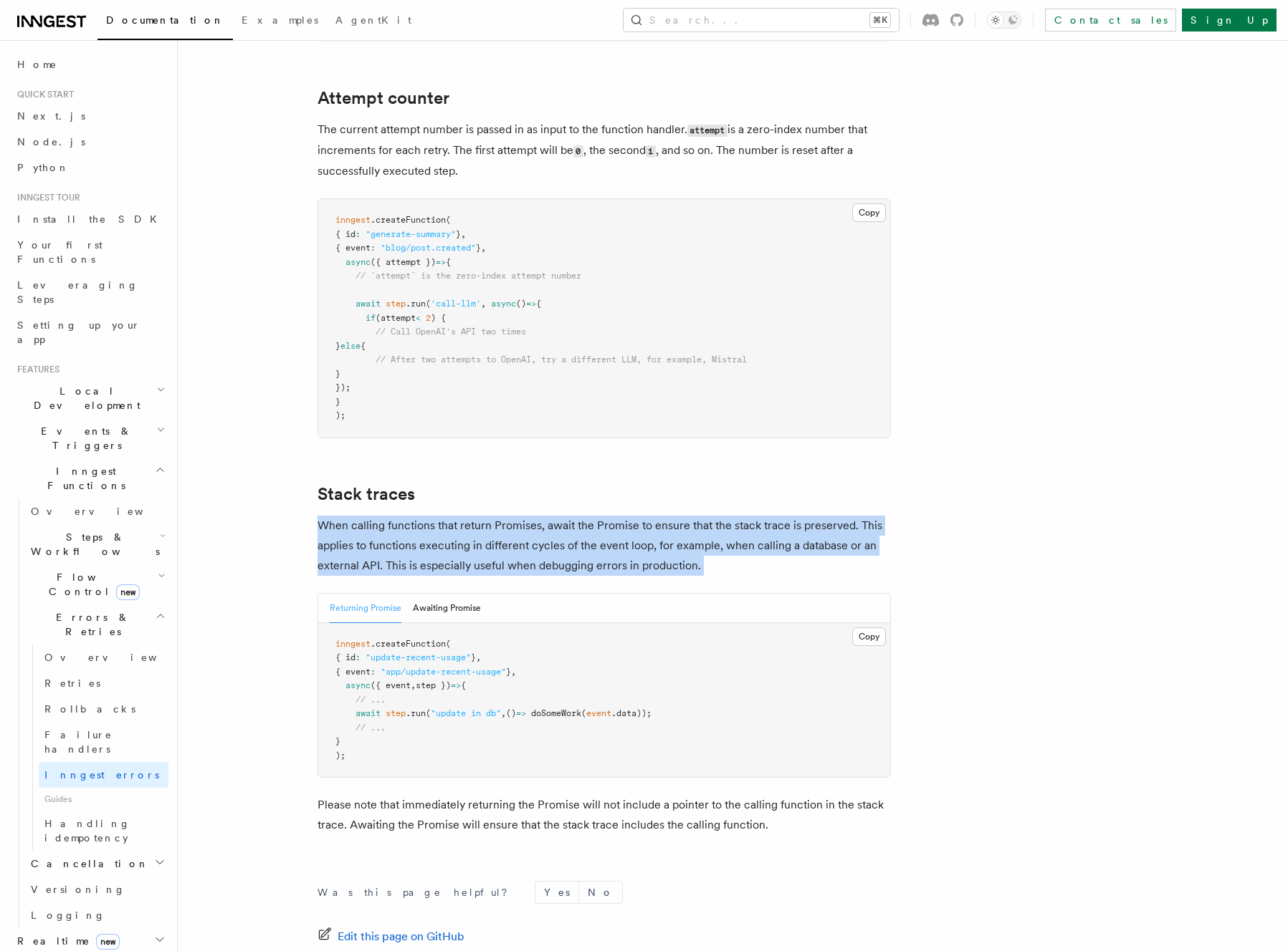
drag, startPoint x: 690, startPoint y: 464, endPoint x: 738, endPoint y: 536, distance: 86.5
click at [737, 535] on p "When calling functions that return Promises, await the Promise to ensure that t…" at bounding box center [604, 546] width 573 height 60
drag, startPoint x: 700, startPoint y: 518, endPoint x: 701, endPoint y: 463, distance: 55.0
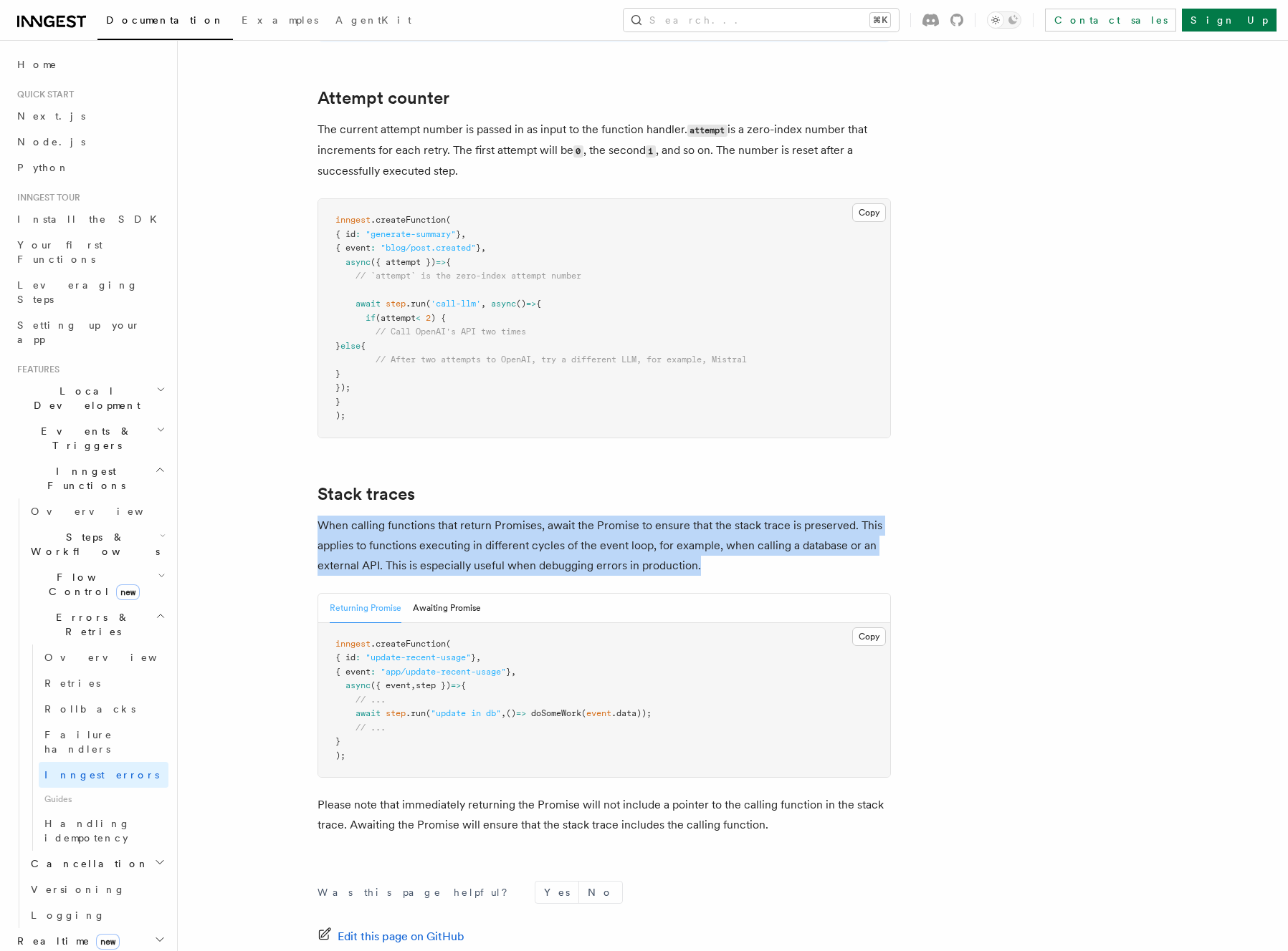
click at [701, 484] on h2 "Stack traces" at bounding box center [604, 494] width 573 height 20
drag, startPoint x: 701, startPoint y: 463, endPoint x: 736, endPoint y: 537, distance: 81.9
click at [736, 536] on p "When calling functions that return Promises, await the Promise to ensure that t…" at bounding box center [604, 546] width 573 height 60
drag, startPoint x: 740, startPoint y: 534, endPoint x: 697, endPoint y: 480, distance: 69.0
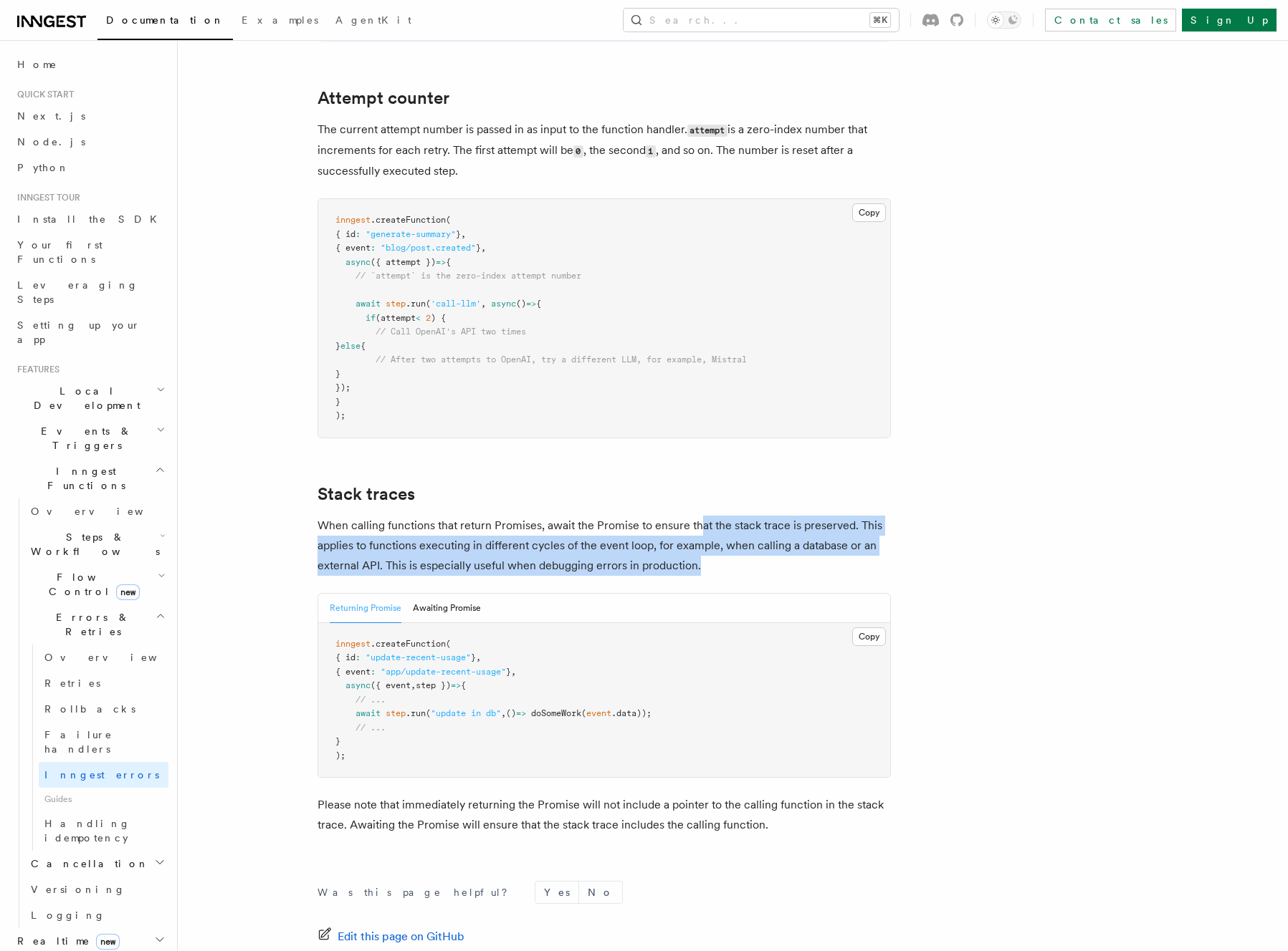
click at [697, 516] on p "When calling functions that return Promises, await the Promise to ensure that t…" at bounding box center [604, 546] width 573 height 60
drag, startPoint x: 697, startPoint y: 468, endPoint x: 712, endPoint y: 516, distance: 50.3
click at [712, 516] on p "When calling functions that return Promises, await the Promise to ensure that t…" at bounding box center [604, 546] width 573 height 60
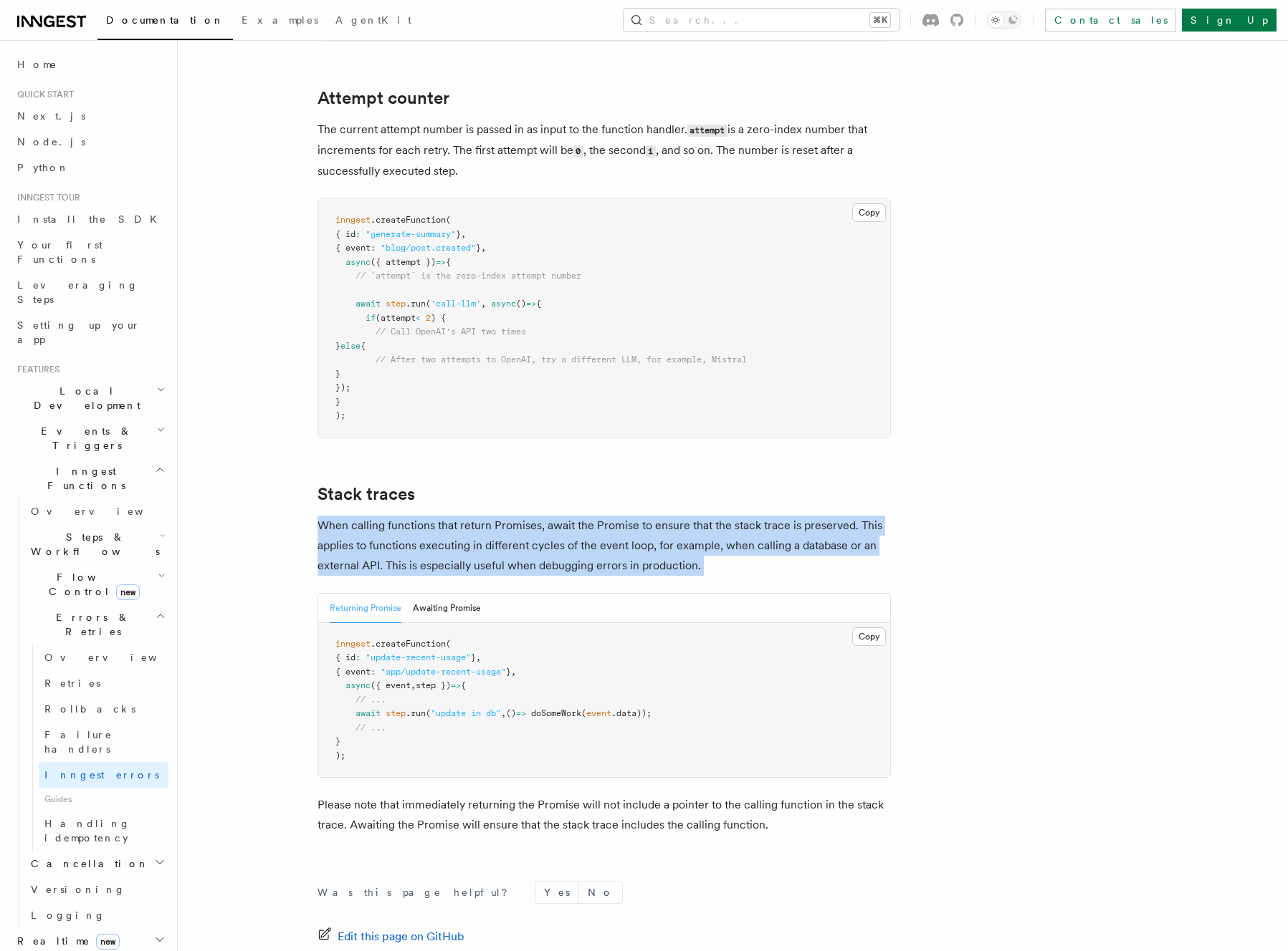
drag, startPoint x: 713, startPoint y: 517, endPoint x: 706, endPoint y: 469, distance: 48.5
drag, startPoint x: 727, startPoint y: 509, endPoint x: 734, endPoint y: 519, distance: 12.2
click at [734, 519] on p "When calling functions that return Promises, await the Promise to ensure that t…" at bounding box center [604, 546] width 573 height 60
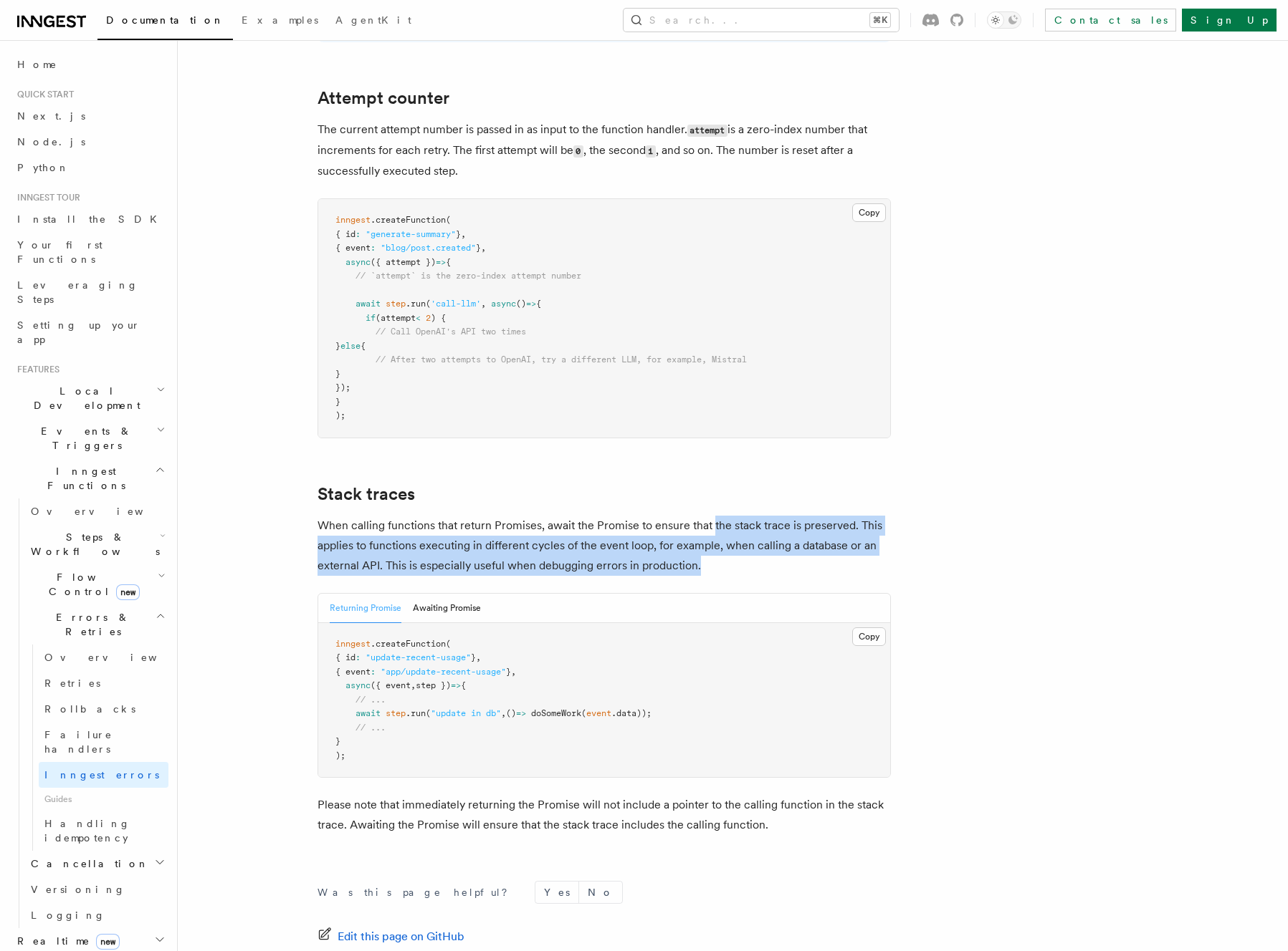
click at [734, 519] on p "When calling functions that return Promises, await the Promise to ensure that t…" at bounding box center [604, 546] width 573 height 60
drag, startPoint x: 734, startPoint y: 519, endPoint x: 714, endPoint y: 469, distance: 53.9
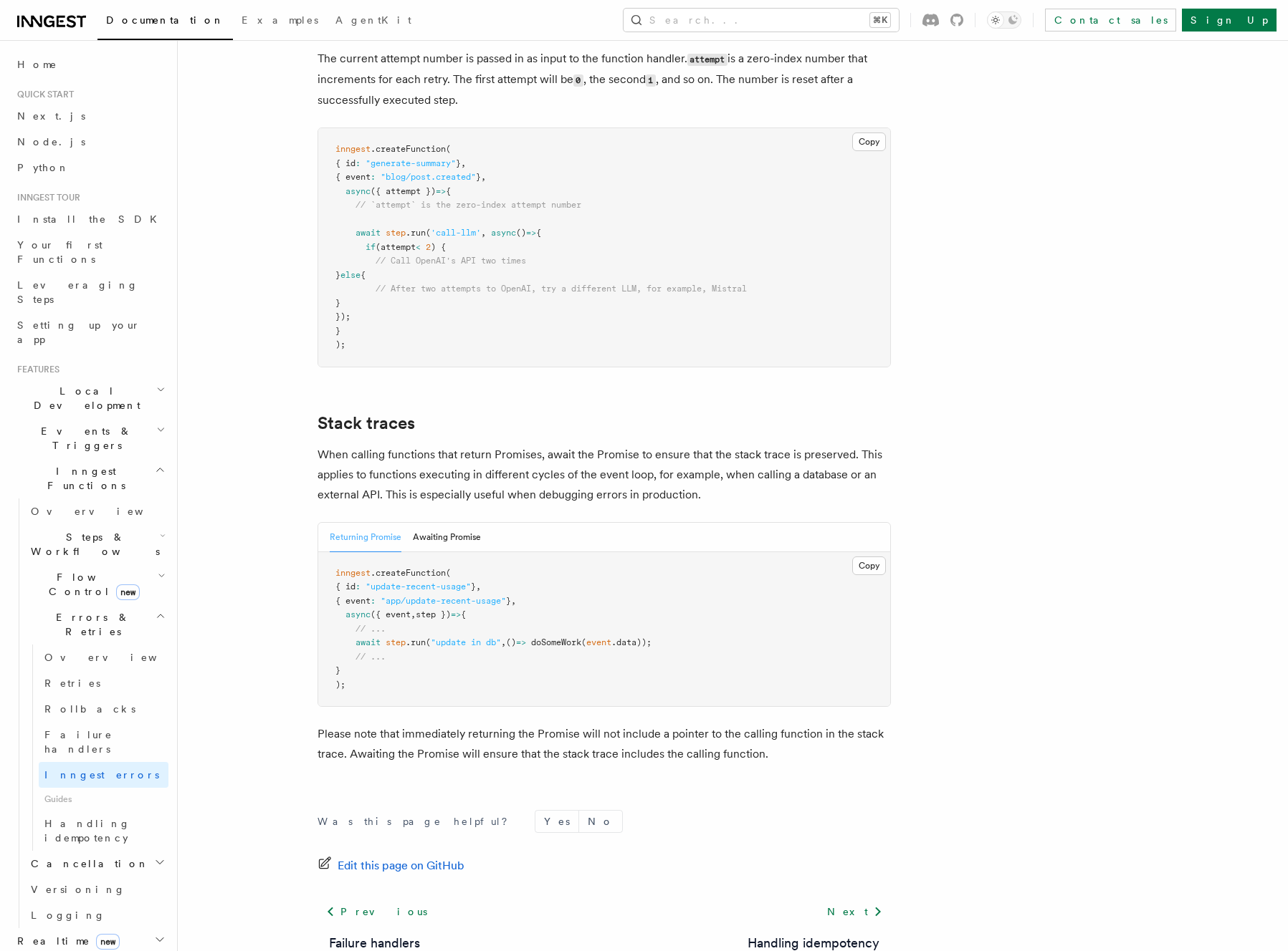
scroll to position [2935, 0]
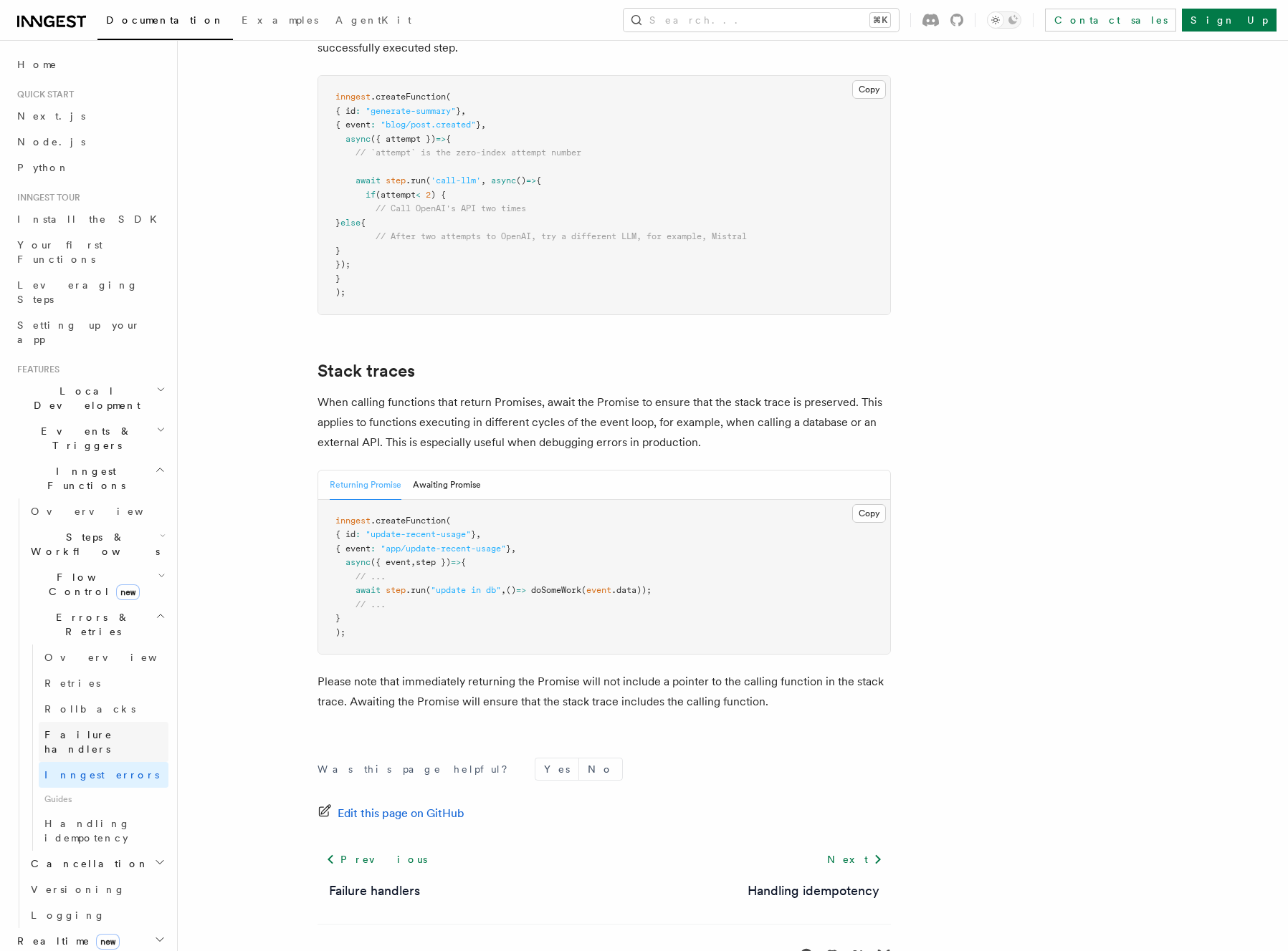
click at [105, 729] on span "Failure handlers" at bounding box center [79, 742] width 68 height 25
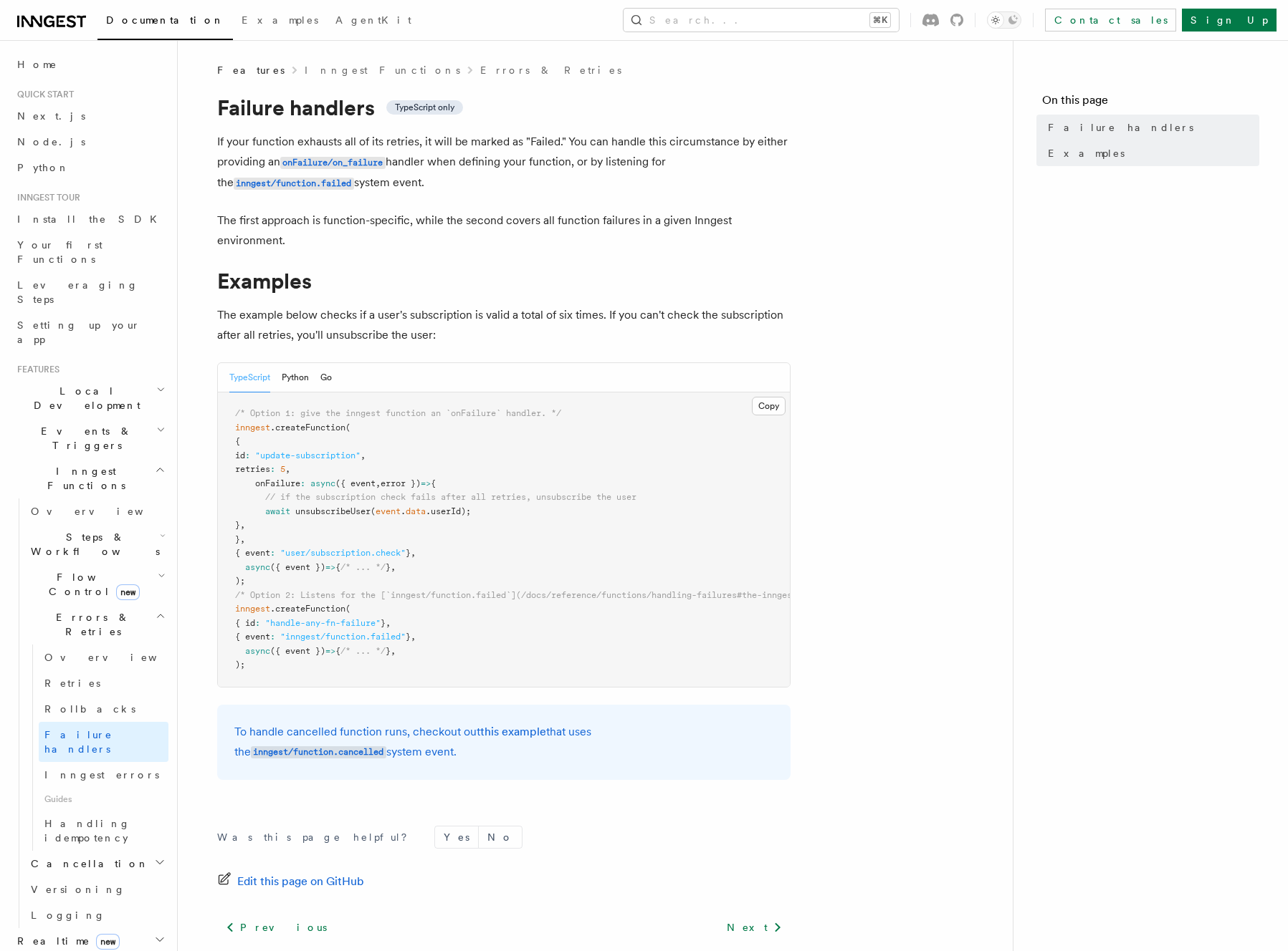
click at [110, 604] on h2 "Errors & Retries" at bounding box center [97, 624] width 144 height 40
click at [110, 459] on h2 "Inngest Functions" at bounding box center [90, 479] width 157 height 40
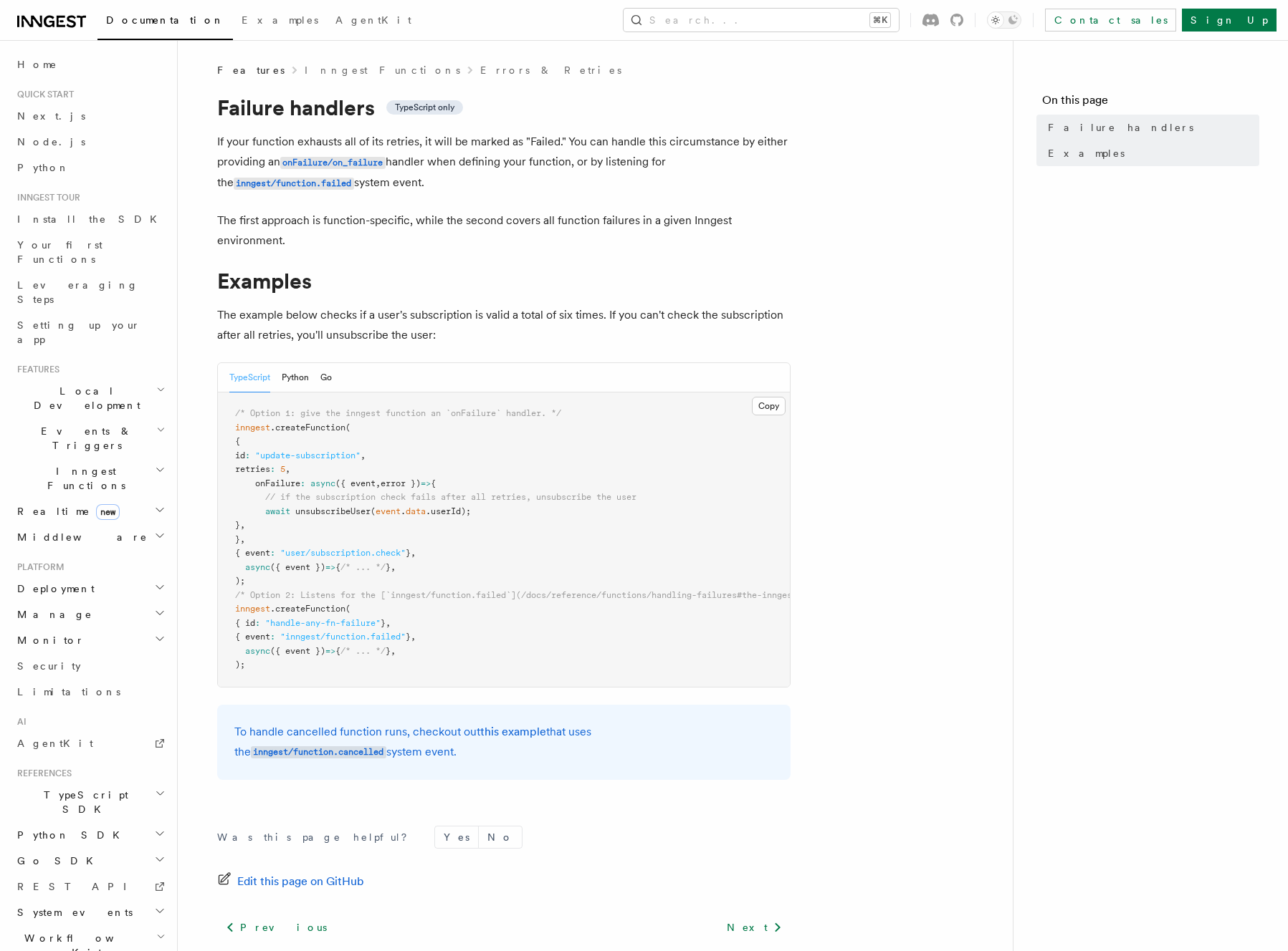
click at [110, 459] on h2 "Inngest Functions" at bounding box center [90, 479] width 157 height 40
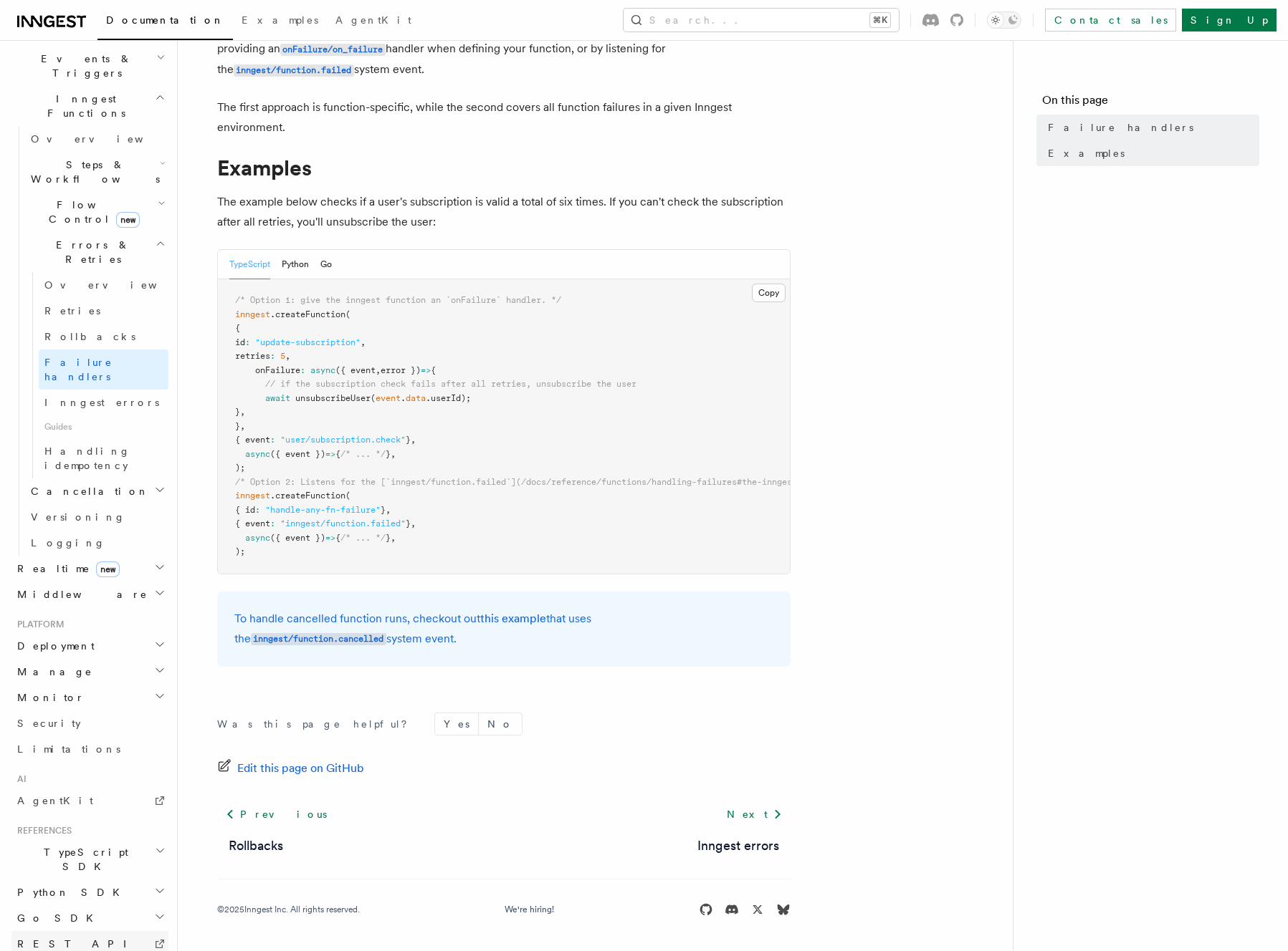
scroll to position [124, 0]
click at [96, 840] on h2 "TypeScript SDK" at bounding box center [90, 860] width 157 height 40
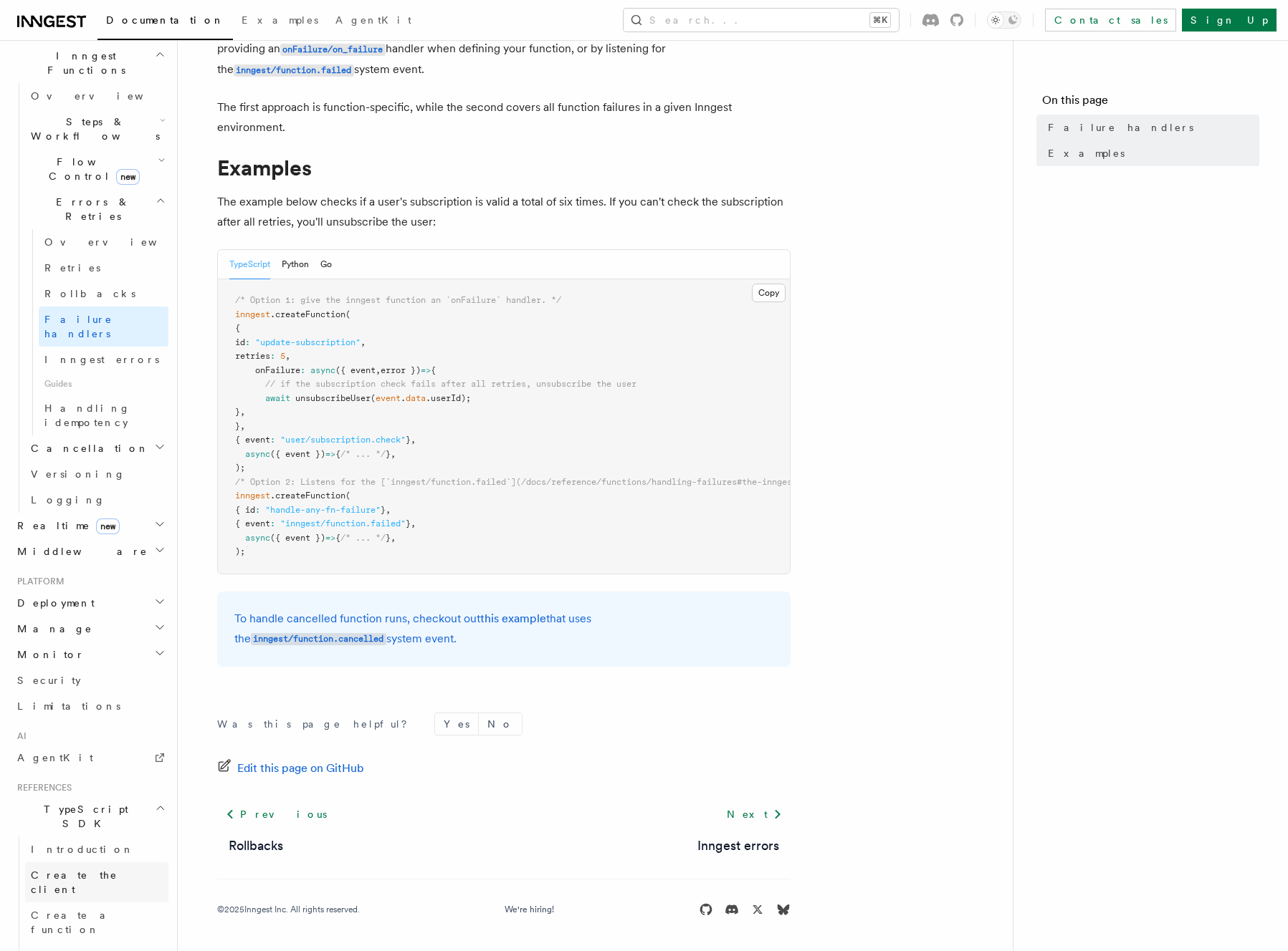
scroll to position [498, 0]
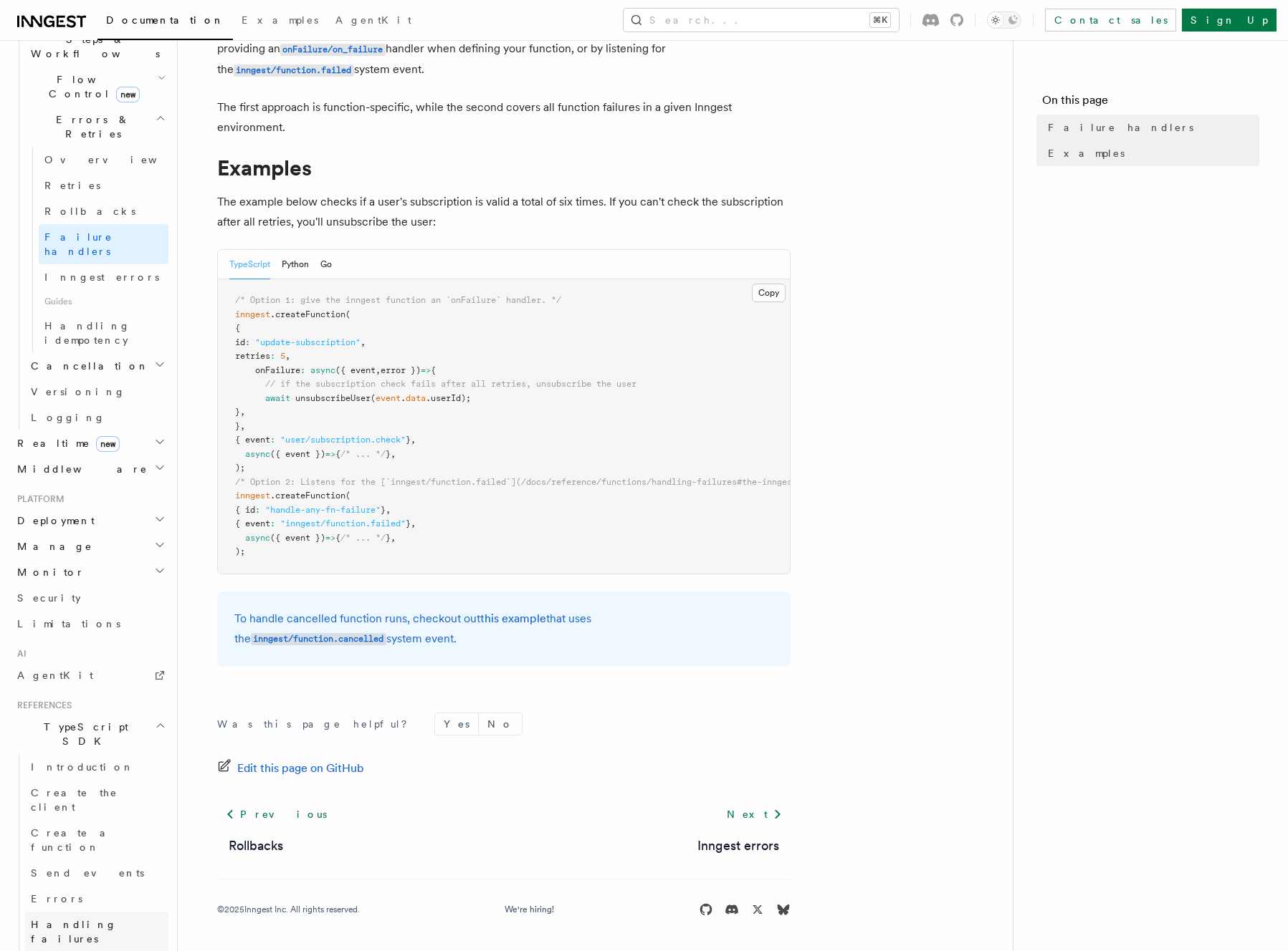
click at [85, 919] on span "Handling failures" at bounding box center [73, 932] width 86 height 25
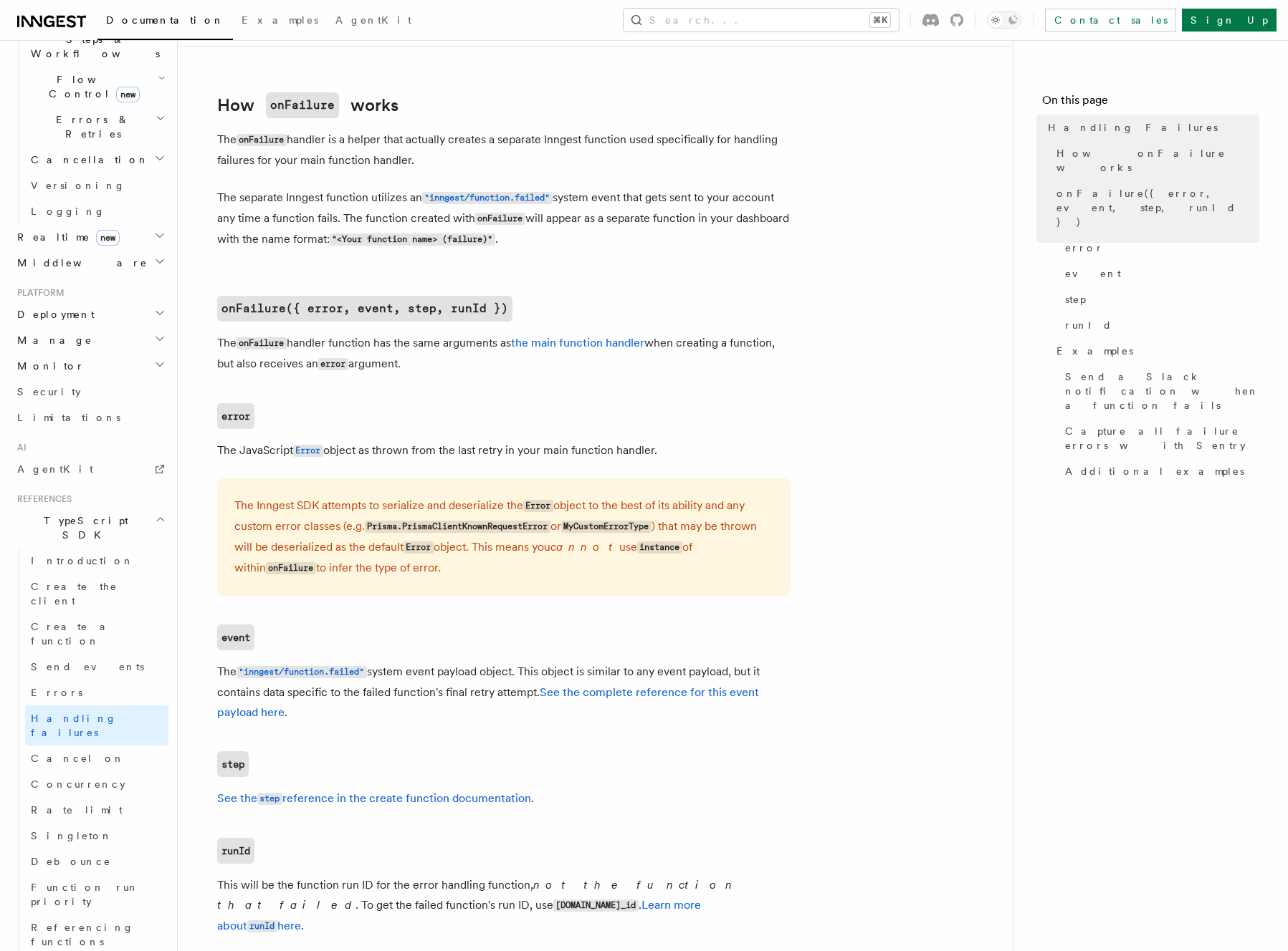
scroll to position [663, 0]
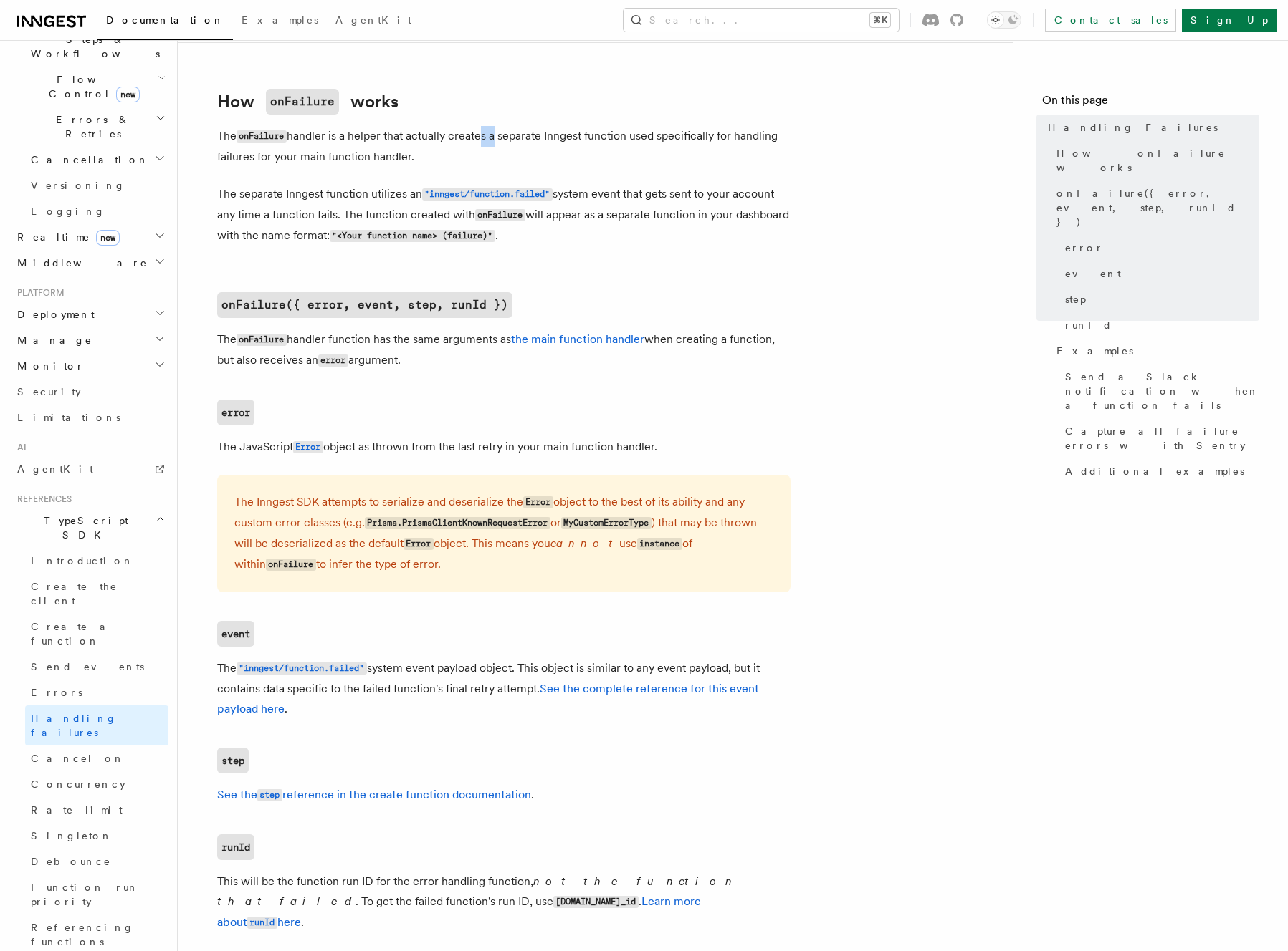
drag, startPoint x: 490, startPoint y: 139, endPoint x: 496, endPoint y: 145, distance: 8.5
click at [495, 144] on p "The onFailure handler is a helper that actually creates a separate Inngest func…" at bounding box center [503, 146] width 573 height 41
click at [496, 145] on p "The onFailure handler is a helper that actually creates a separate Inngest func…" at bounding box center [503, 146] width 573 height 41
drag, startPoint x: 498, startPoint y: 151, endPoint x: 503, endPoint y: 117, distance: 34.4
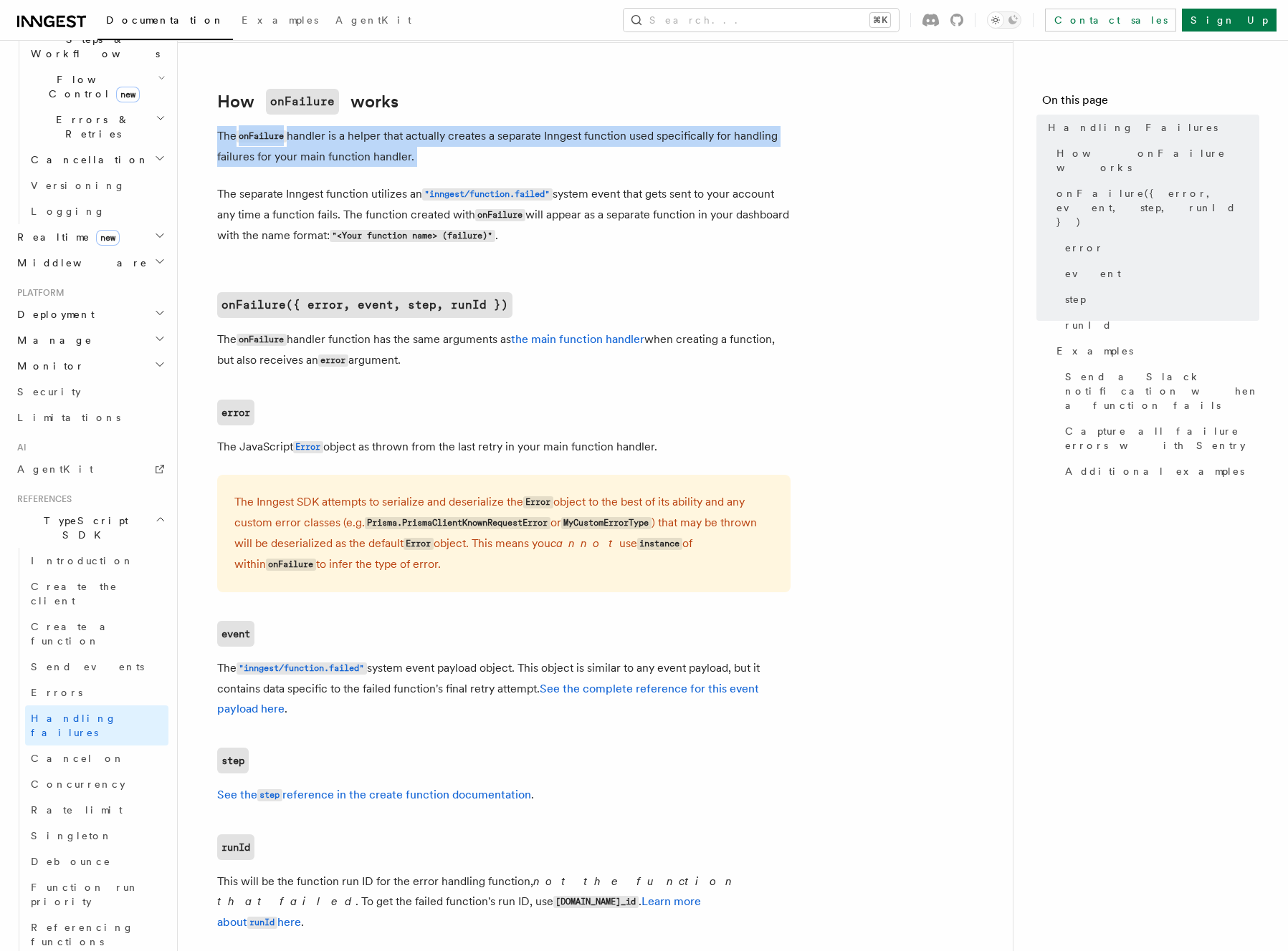
drag, startPoint x: 503, startPoint y: 117, endPoint x: 515, endPoint y: 149, distance: 34.2
click at [515, 149] on p "The onFailure handler is a helper that actually creates a separate Inngest func…" at bounding box center [503, 146] width 573 height 41
drag, startPoint x: 515, startPoint y: 149, endPoint x: 611, endPoint y: 252, distance: 140.8
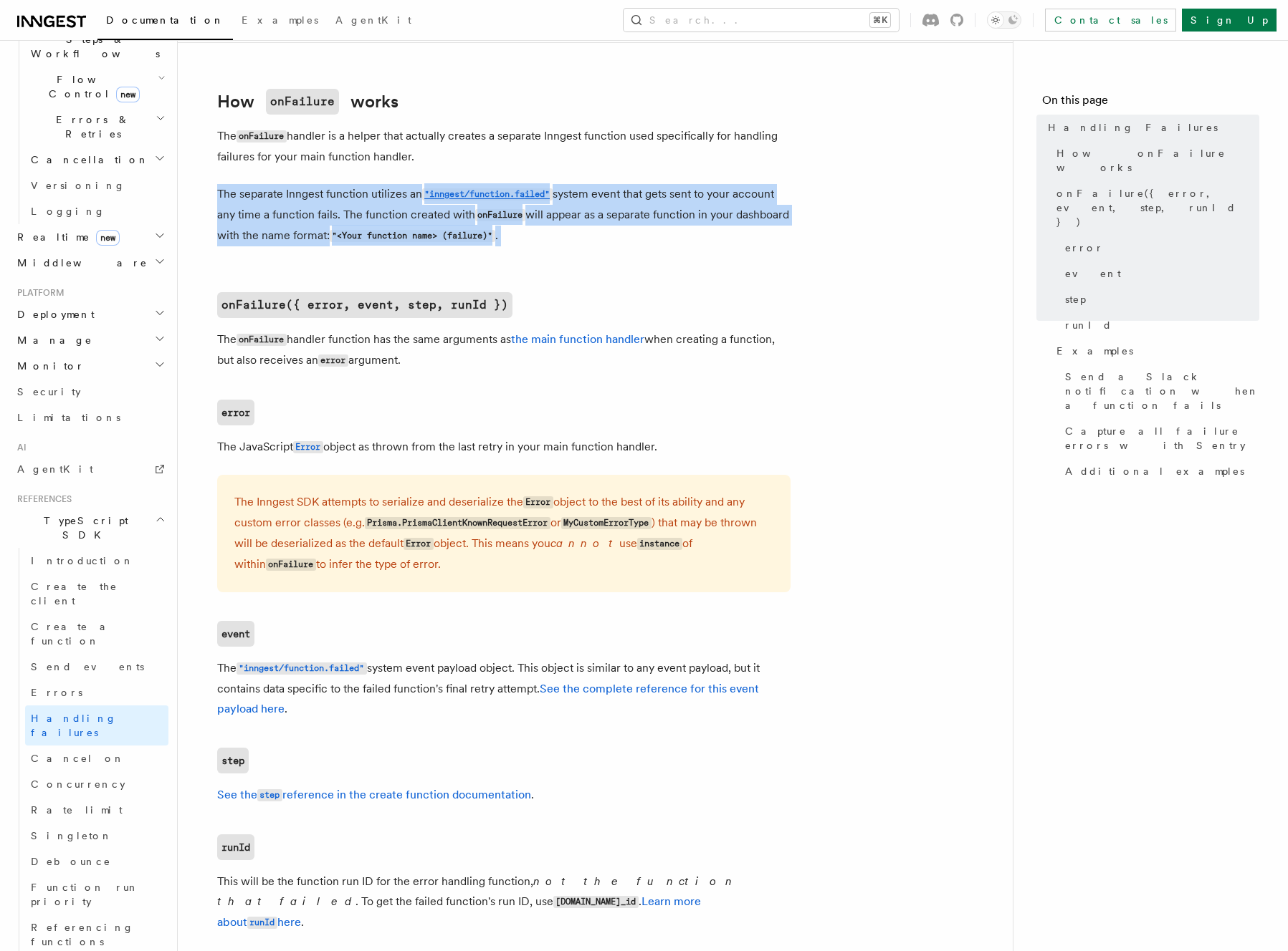
drag, startPoint x: 611, startPoint y: 248, endPoint x: 597, endPoint y: 175, distance: 74.3
drag
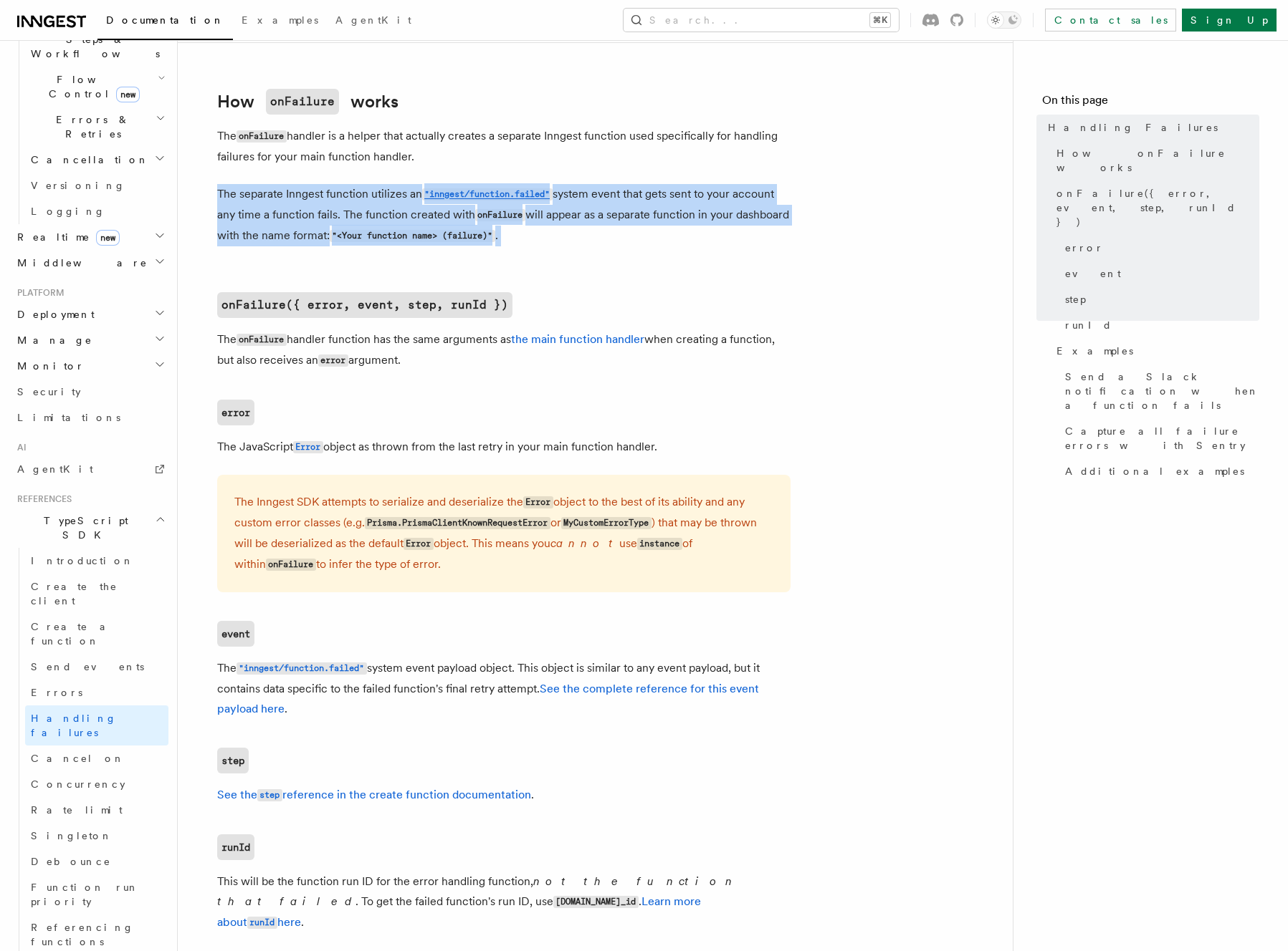
click at [615, 228] on p "The separate Inngest function utilizes an "inngest/function.failed" system even…" at bounding box center [503, 215] width 573 height 63
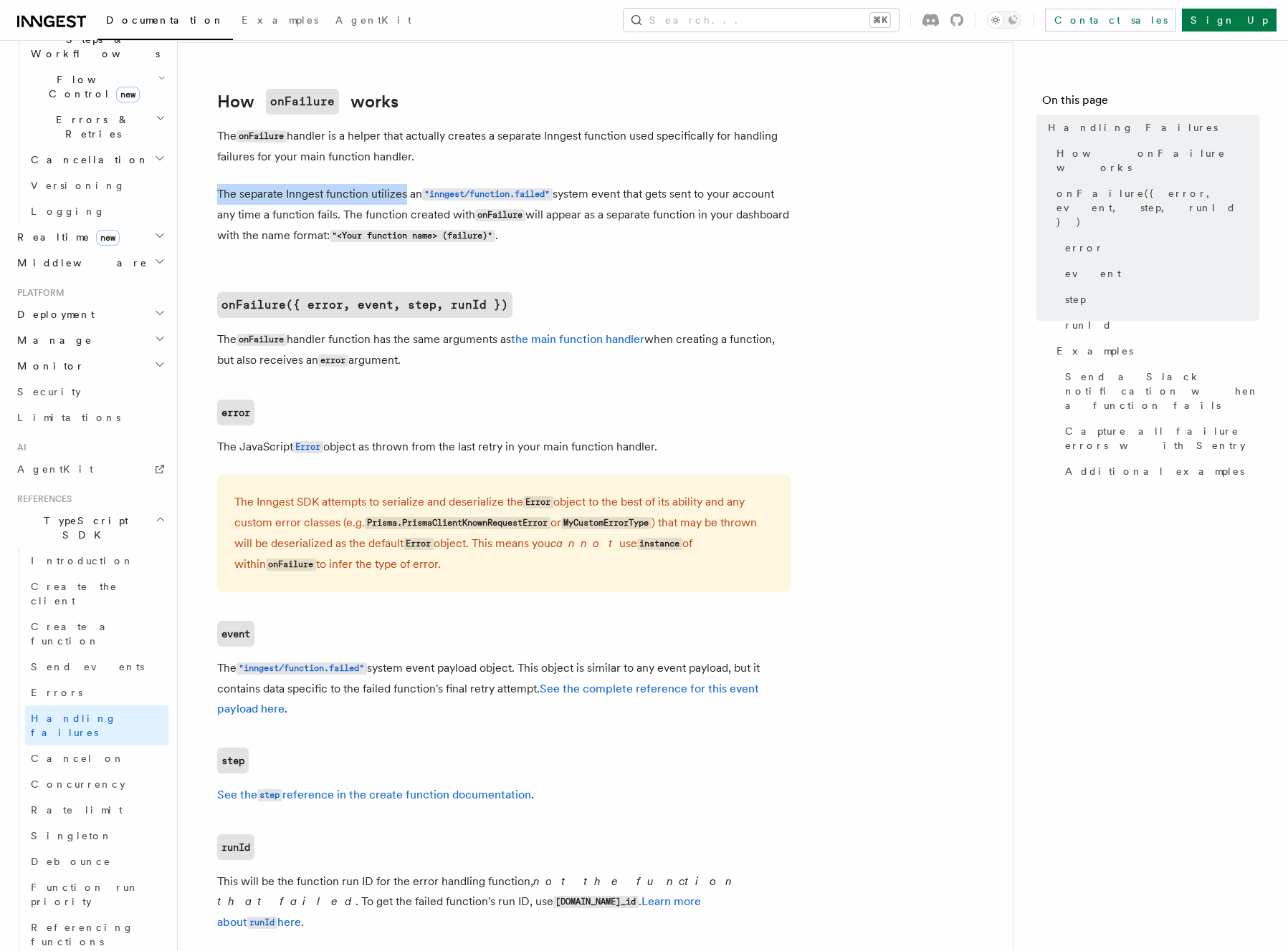
click at [404, 191] on p "The separate Inngest function utilizes an "inngest/function.failed" system even…" at bounding box center [503, 215] width 573 height 63
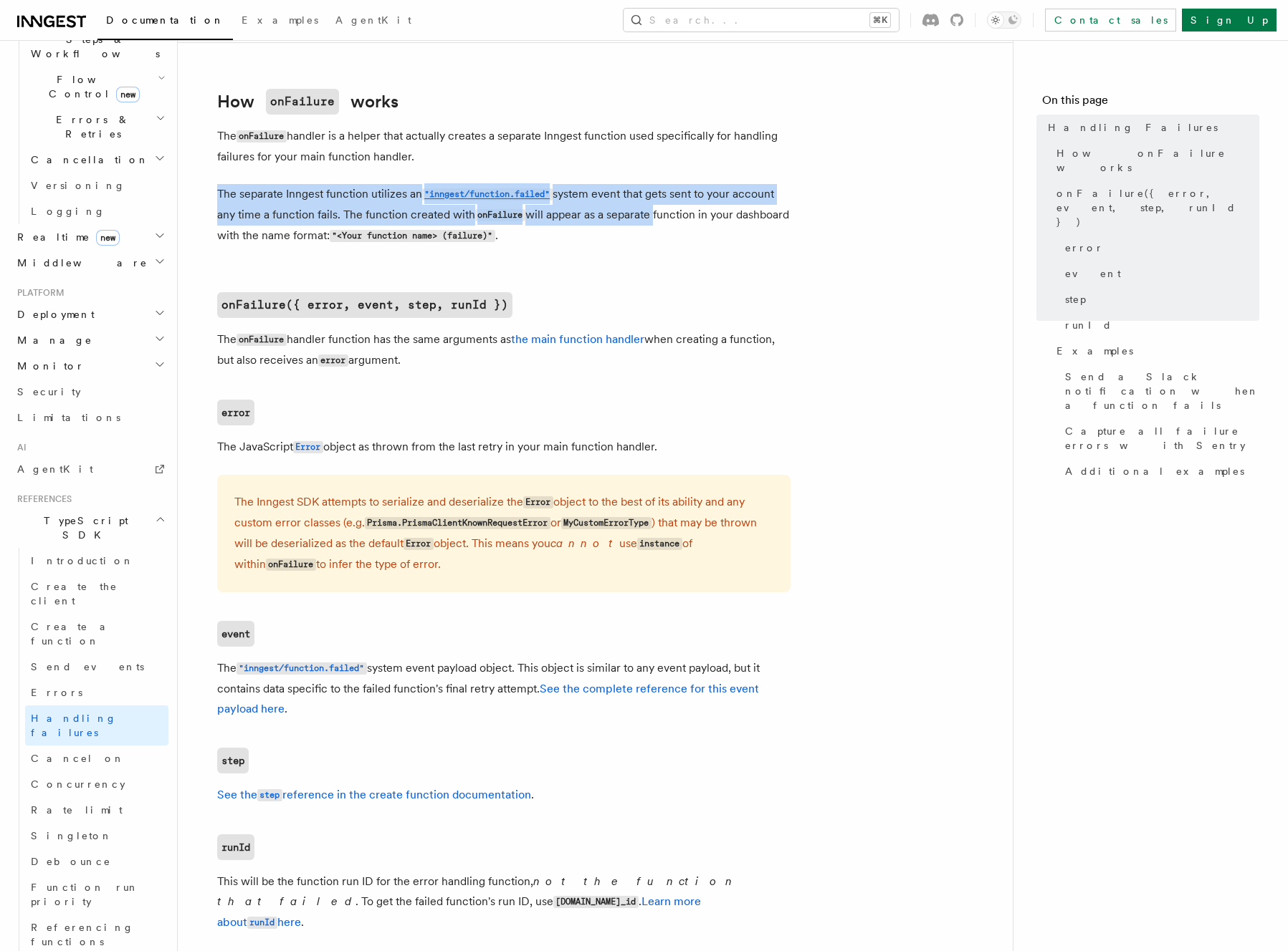
click at [626, 222] on p "The separate Inngest function utilizes an "inngest/function.failed" system even…" at bounding box center [503, 215] width 573 height 63
click at [642, 166] on p "The onFailure handler is a helper that actually creates a separate Inngest func…" at bounding box center [503, 146] width 573 height 41
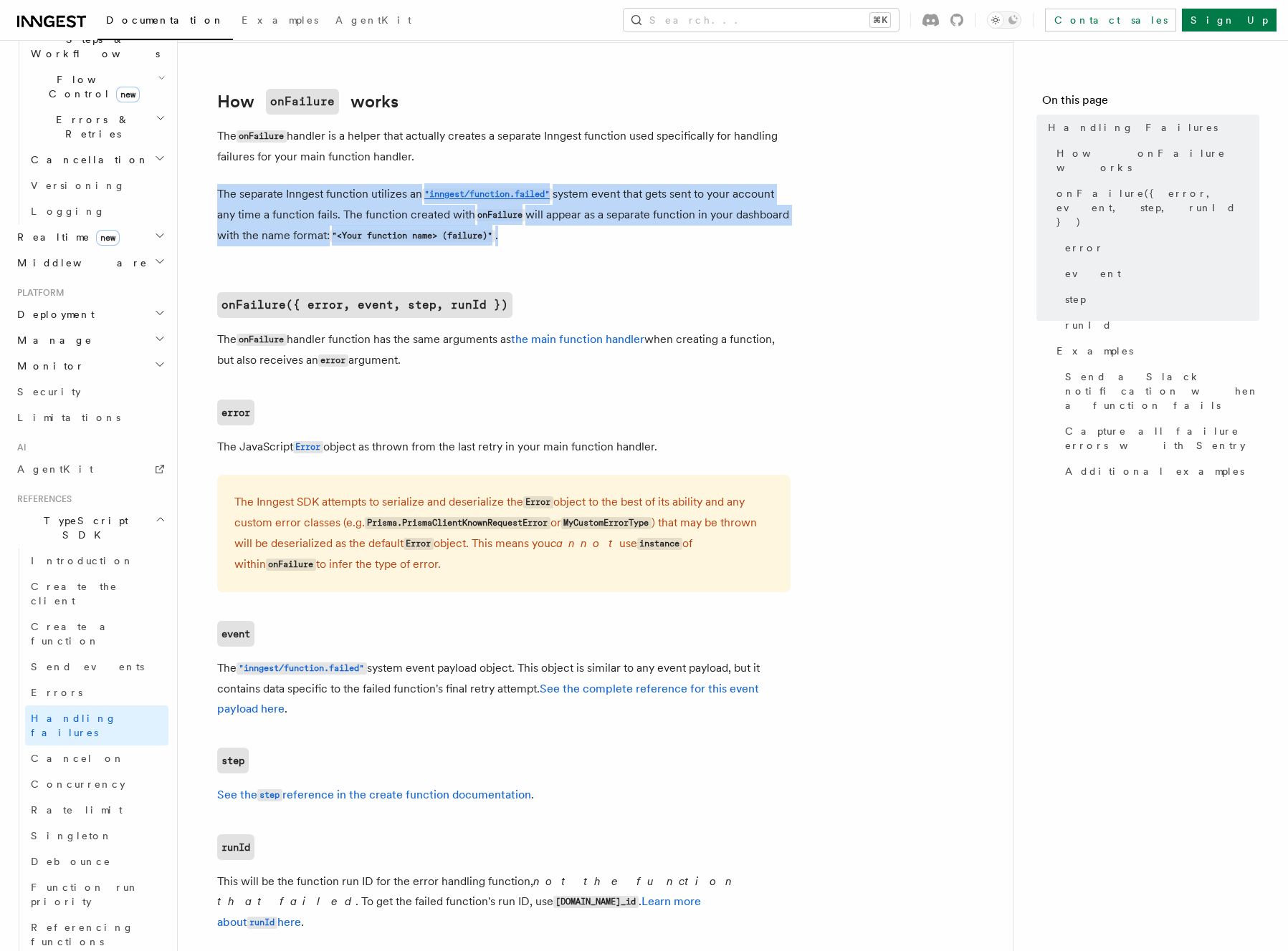
click at [652, 158] on p "The onFailure handler is a helper that actually creates a separate Inngest func…" at bounding box center [503, 146] width 573 height 41
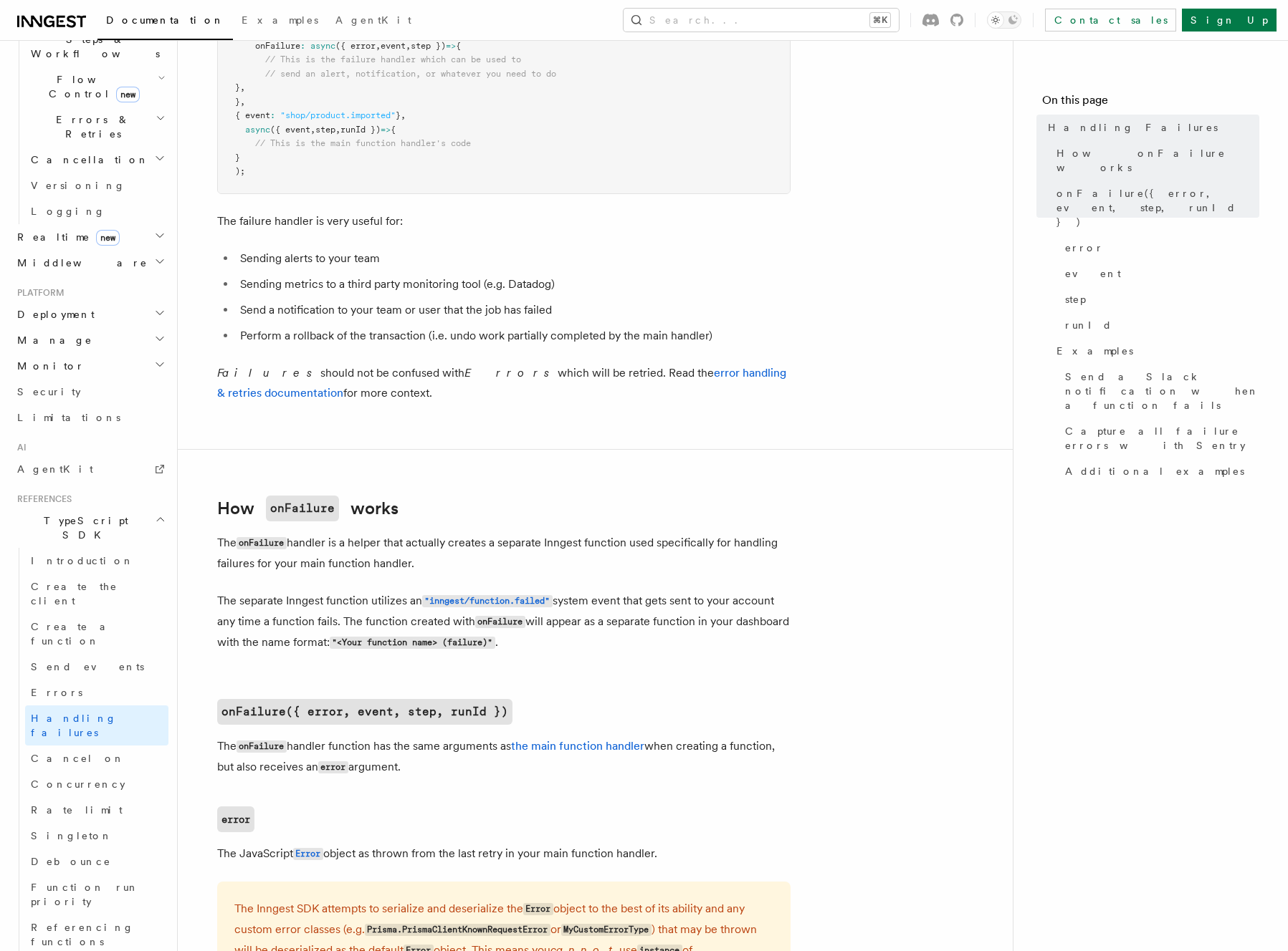
scroll to position [0, 0]
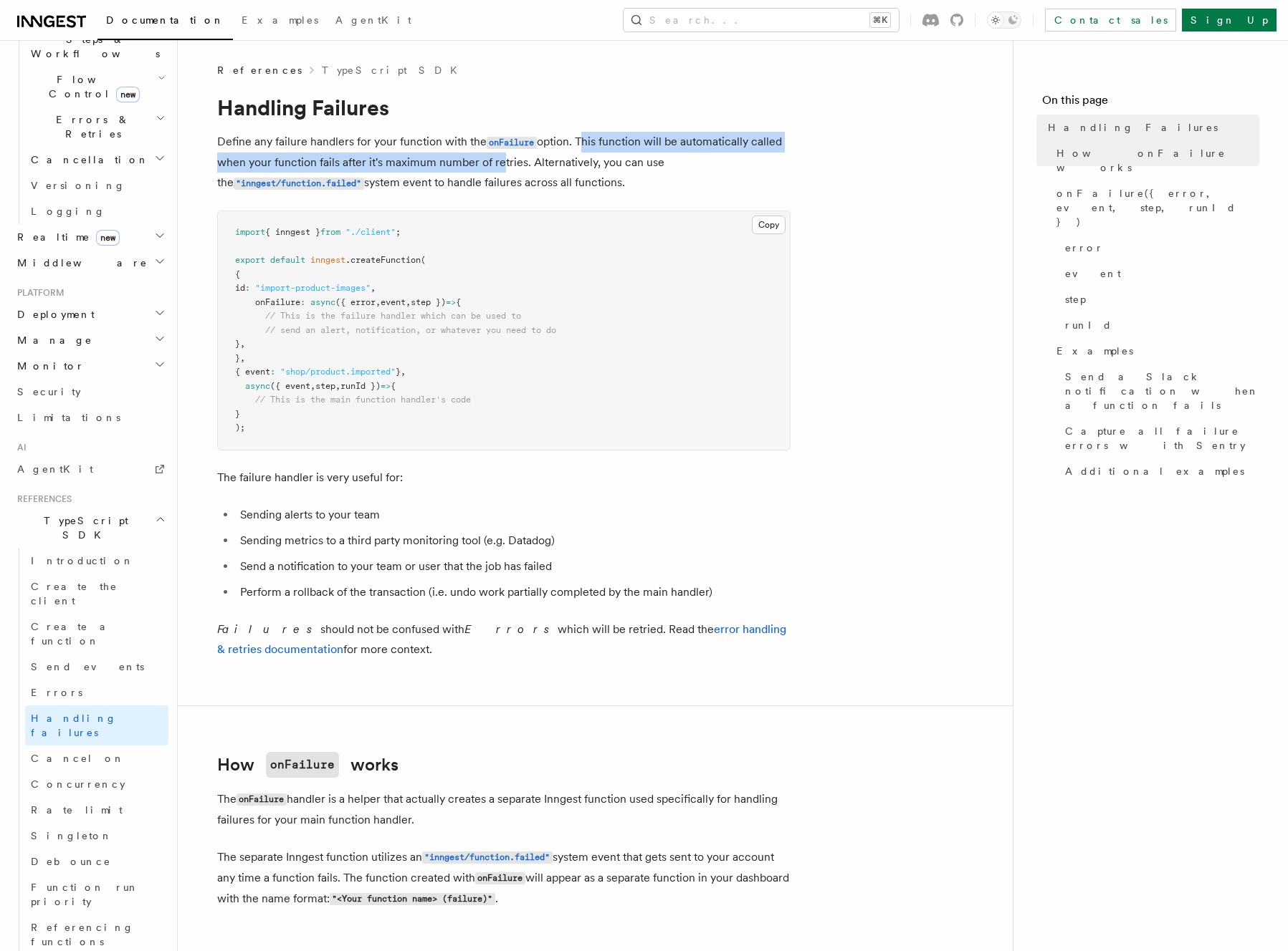
click at [493, 160] on p "Define any failure handlers for your function with the onFailure option. This f…" at bounding box center [503, 163] width 573 height 62
click at [629, 186] on p "Define any failure handlers for your function with the onFailure option. This f…" at bounding box center [503, 163] width 573 height 62
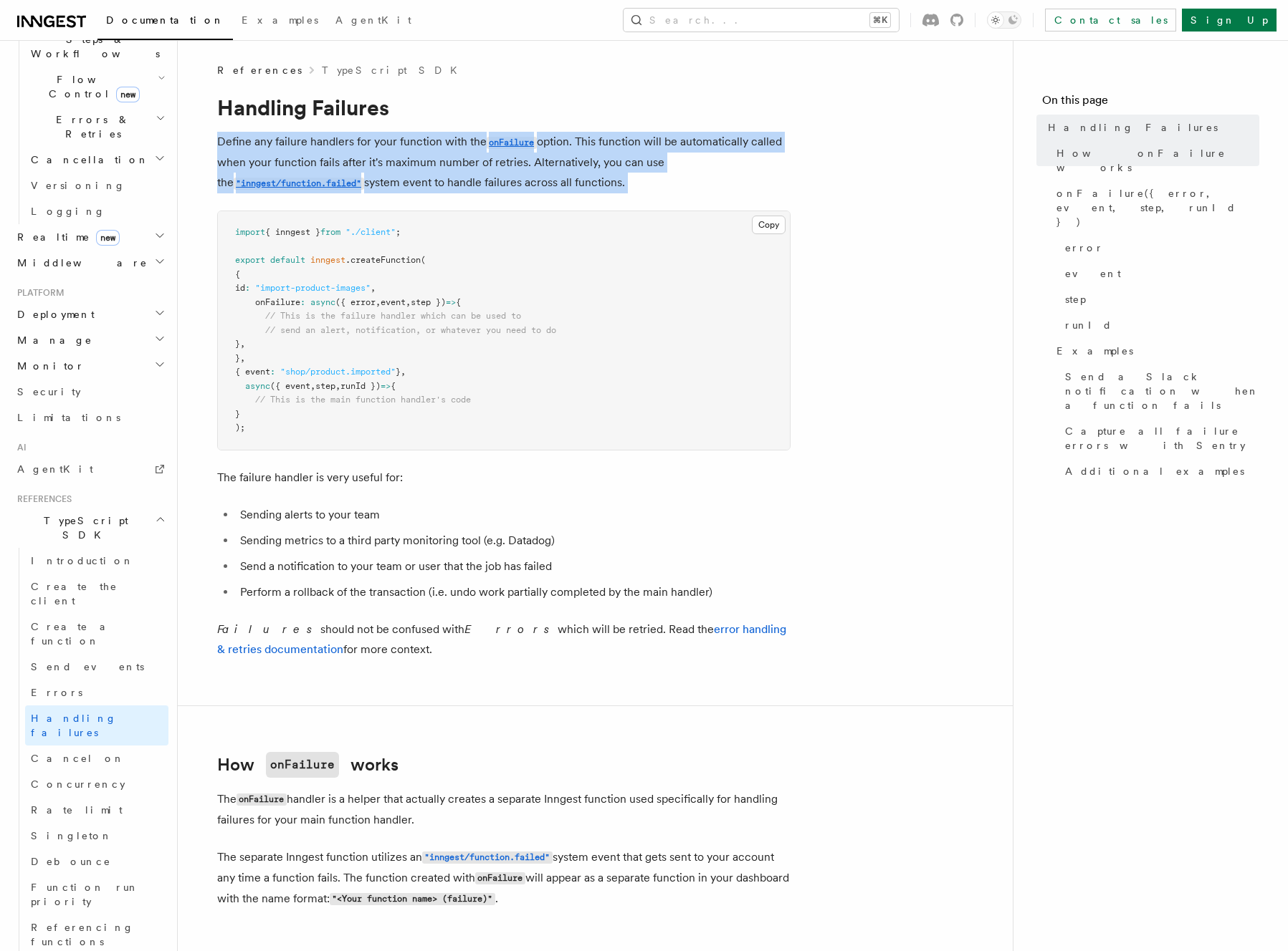
click at [642, 176] on p "Define any failure handlers for your function with the onFailure option. This f…" at bounding box center [503, 163] width 573 height 62
click at [642, 134] on p "Define any failure handlers for your function with the onFailure option. This f…" at bounding box center [503, 163] width 573 height 62
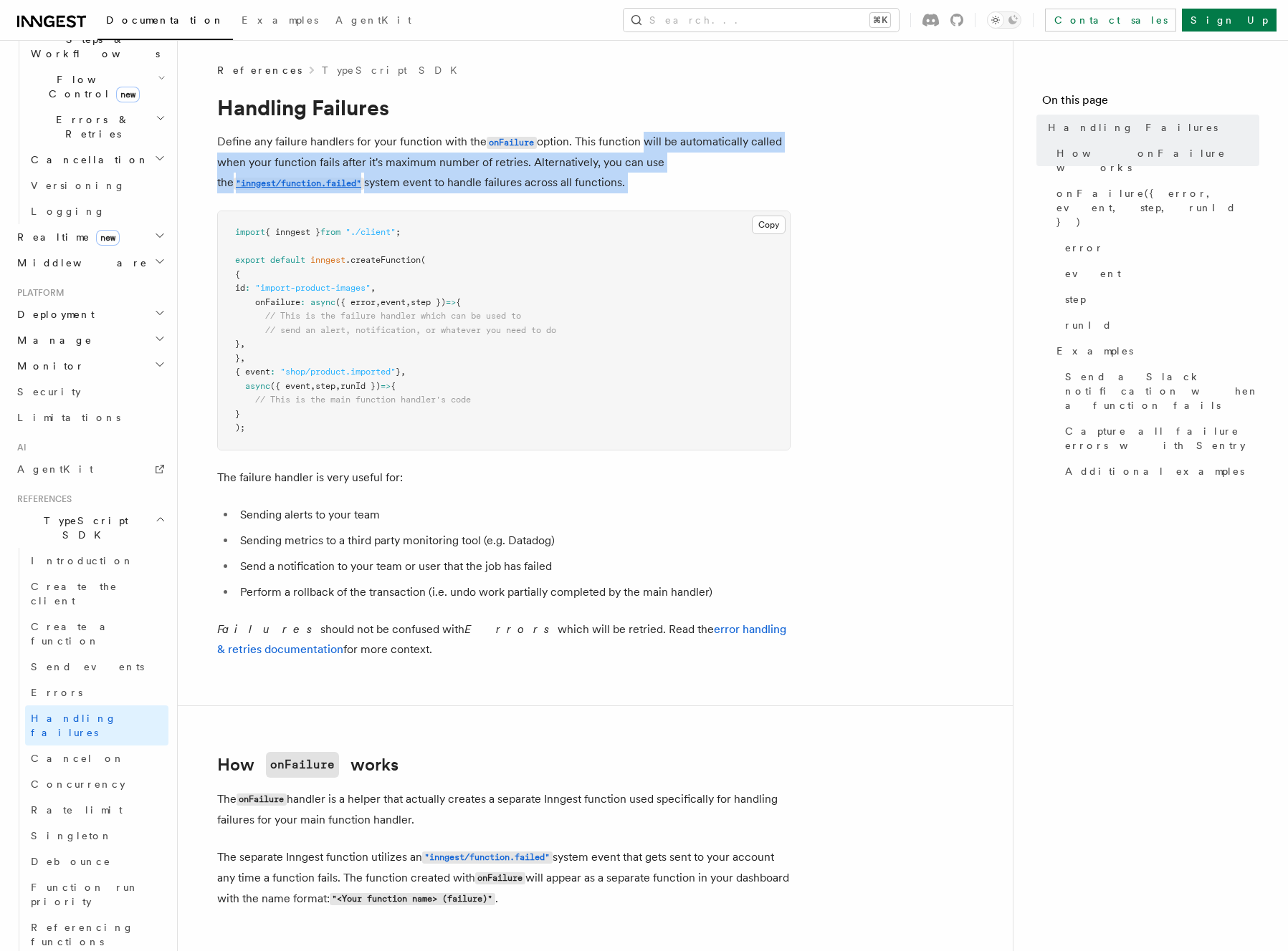
click at [643, 184] on p "Define any failure handlers for your function with the onFailure option. This f…" at bounding box center [503, 163] width 573 height 62
click at [629, 107] on h1 "Handling Failures" at bounding box center [503, 107] width 573 height 25
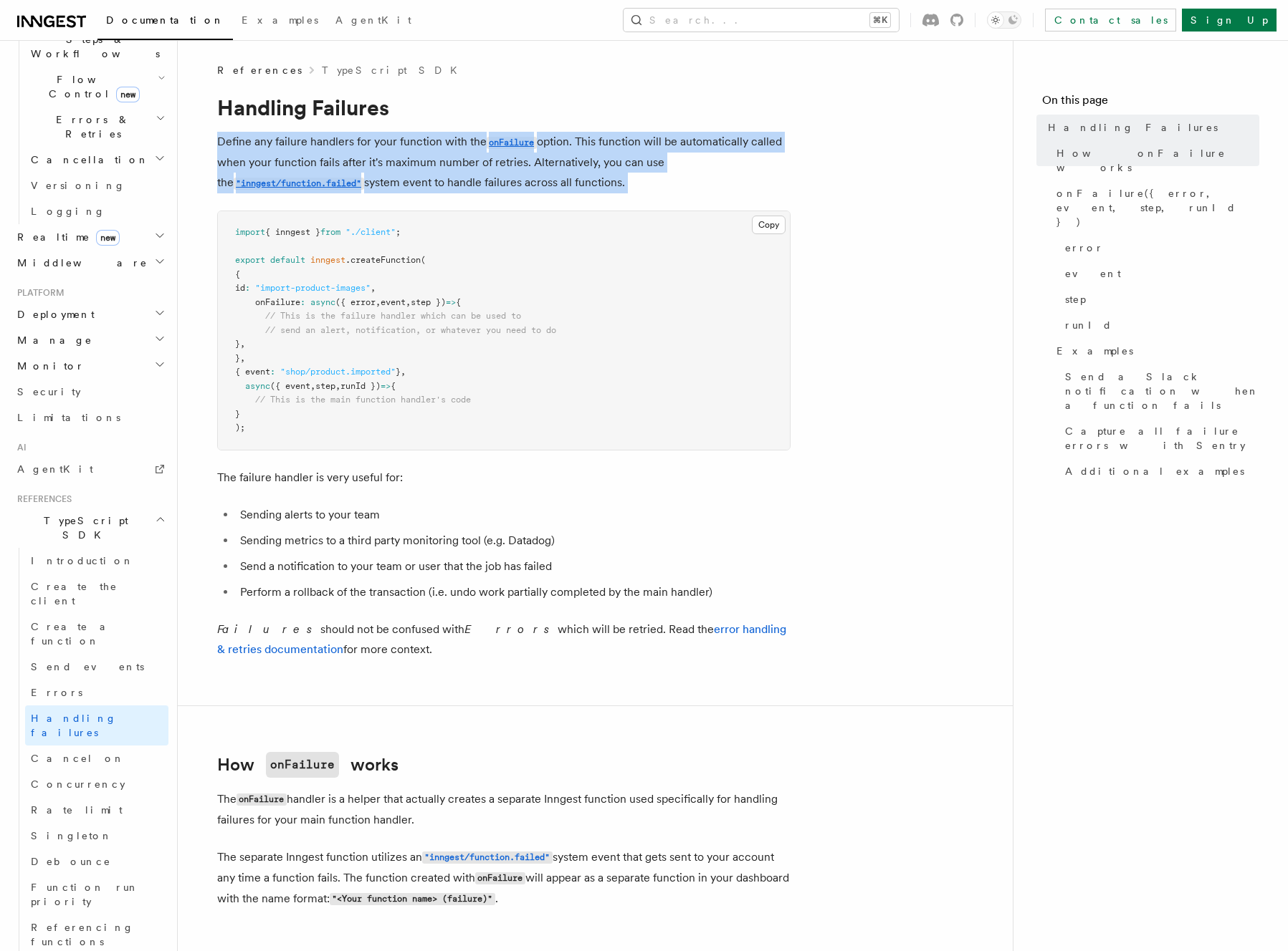
click at [680, 176] on p "Define any failure handlers for your function with the onFailure option. This f…" at bounding box center [503, 163] width 573 height 62
click at [663, 176] on p "Define any failure handlers for your function with the onFailure option. This f…" at bounding box center [503, 163] width 573 height 62
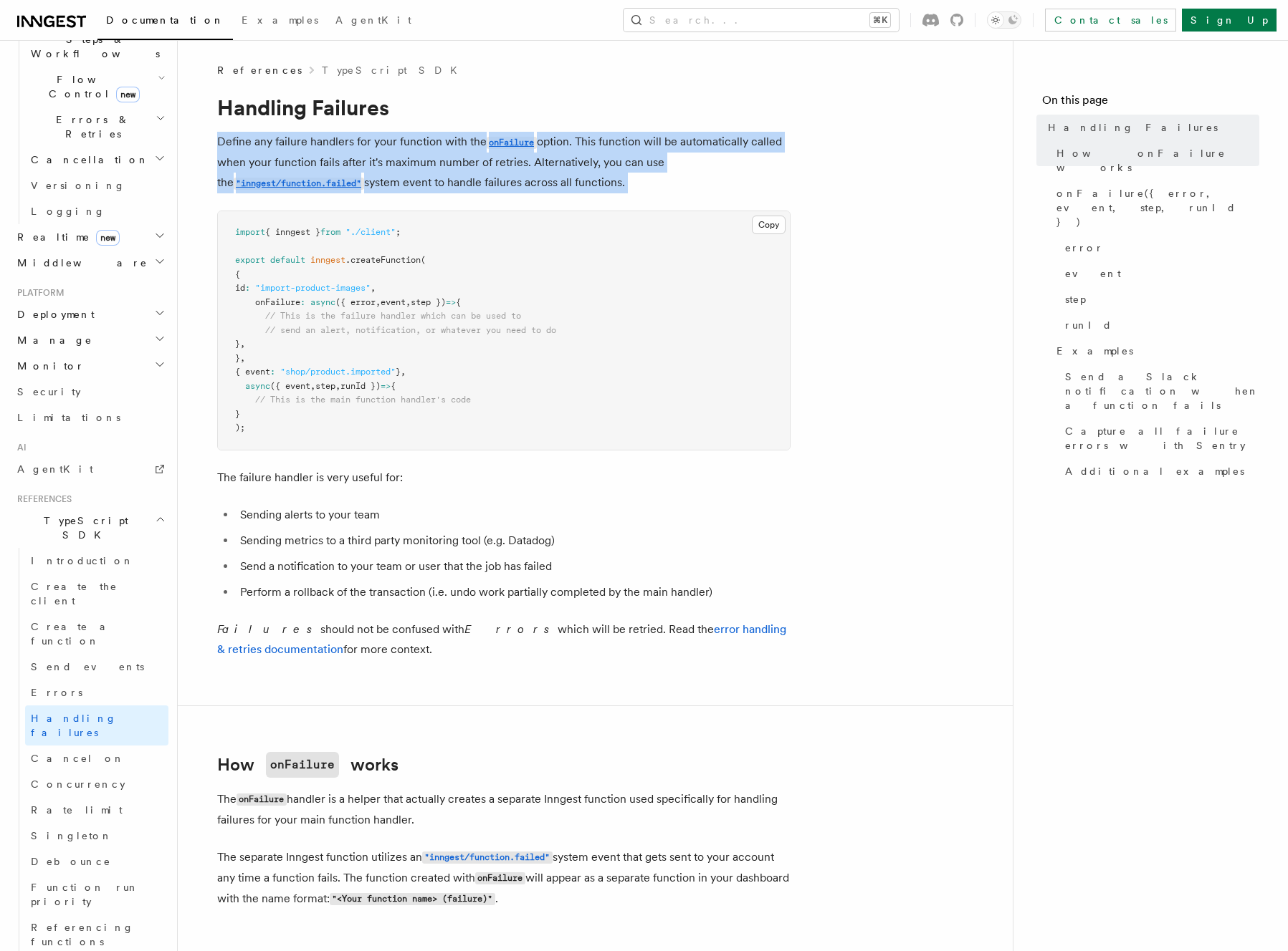
click at [647, 116] on h1 "Handling Failures" at bounding box center [503, 107] width 573 height 25
click at [647, 184] on p "Define any failure handlers for your function with the onFailure option. This f…" at bounding box center [503, 163] width 573 height 62
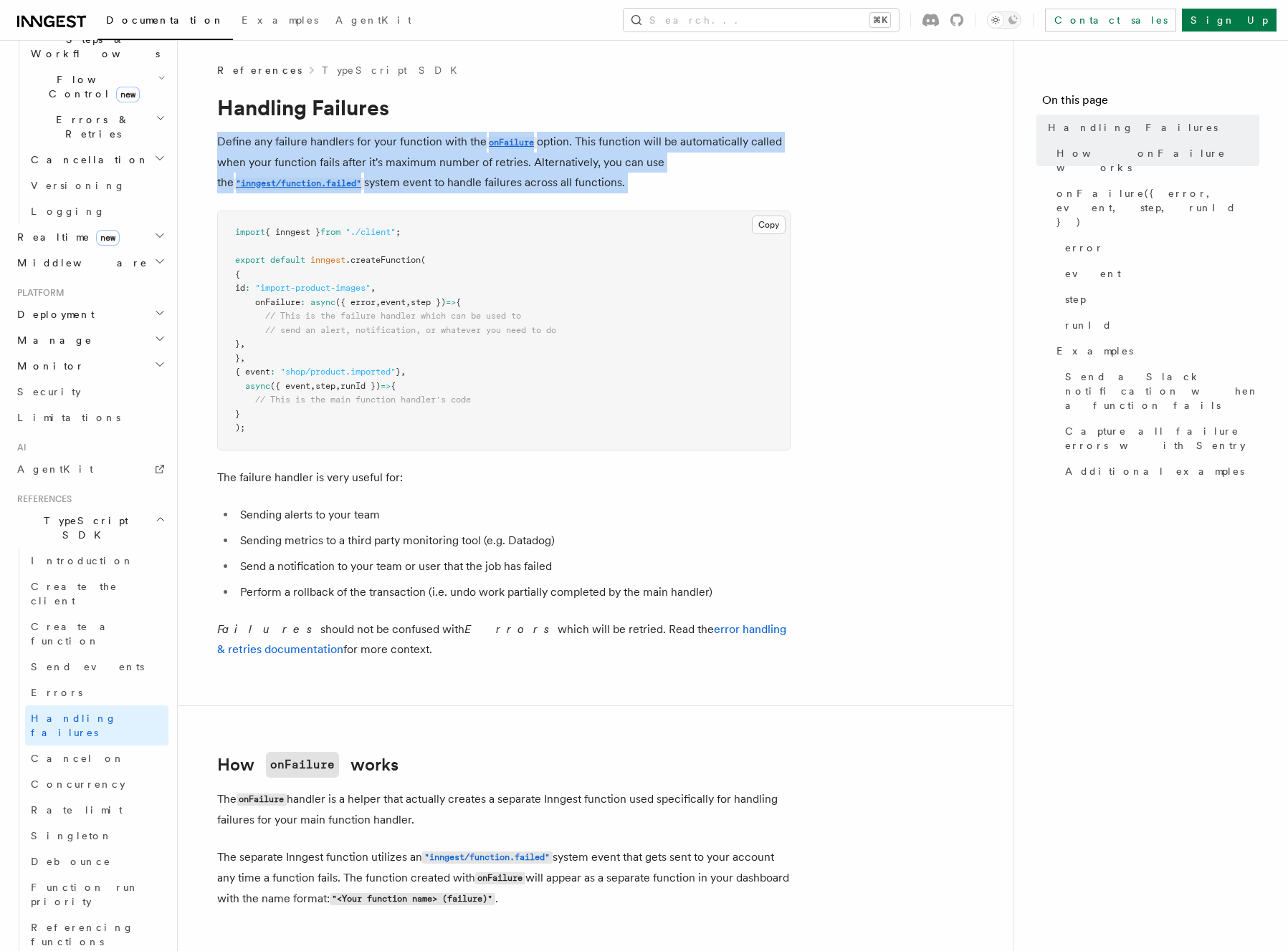
click at [663, 174] on p "Define any failure handlers for your function with the onFailure option. This f…" at bounding box center [503, 163] width 573 height 62
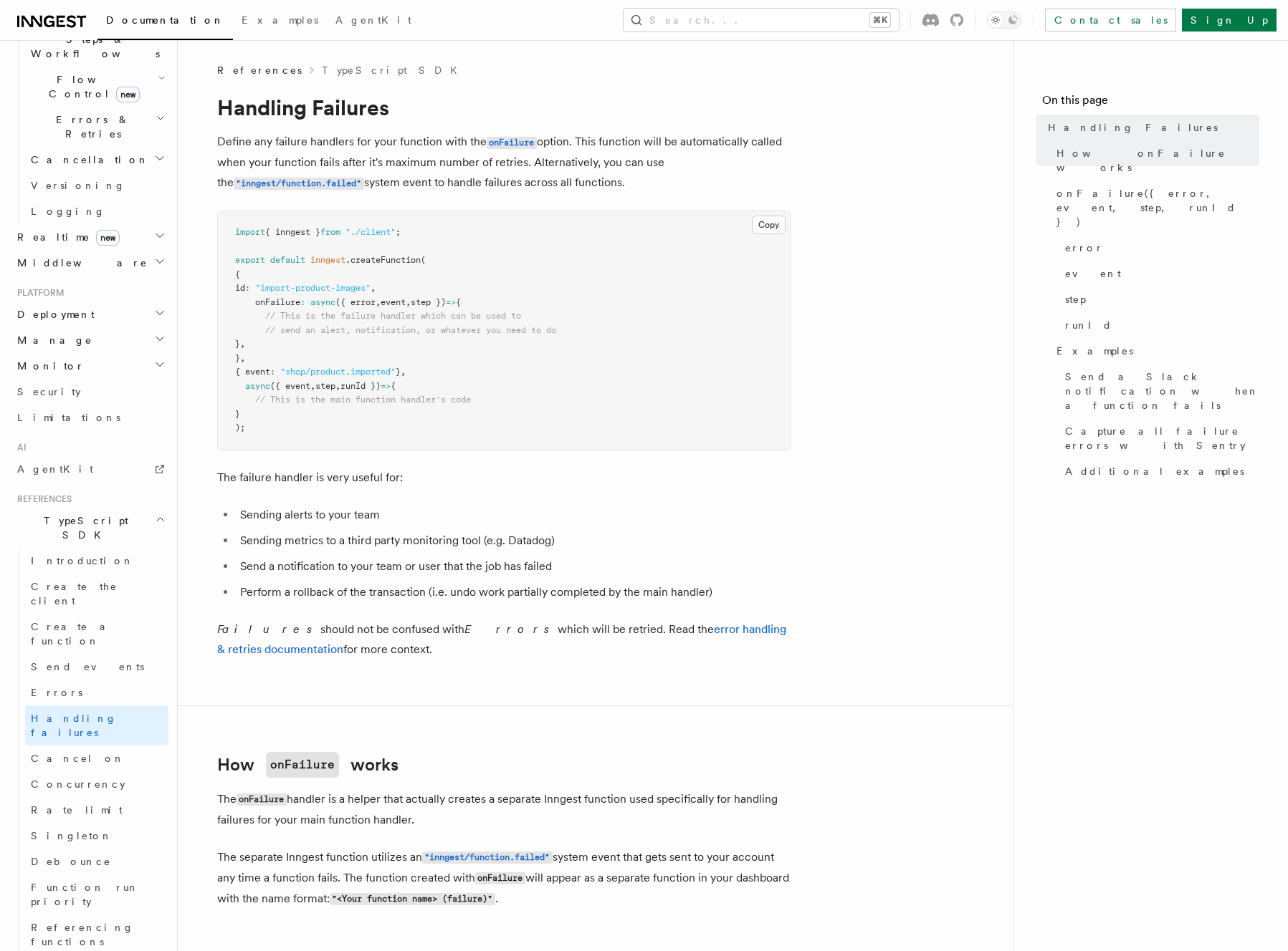
click at [449, 482] on p "The failure handler is very useful for:" at bounding box center [503, 478] width 573 height 20
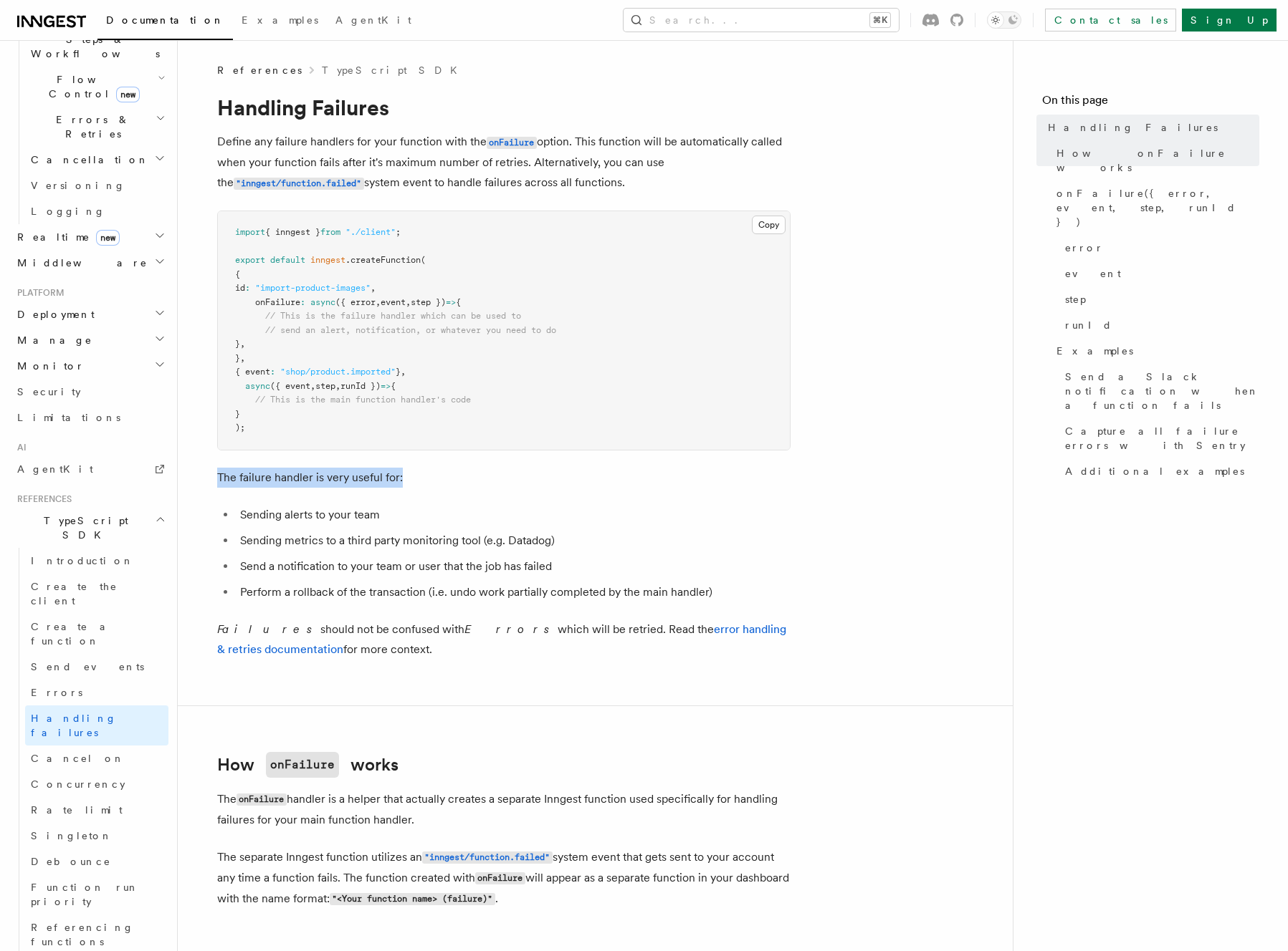
click at [412, 472] on p "The failure handler is very useful for:" at bounding box center [503, 478] width 573 height 20
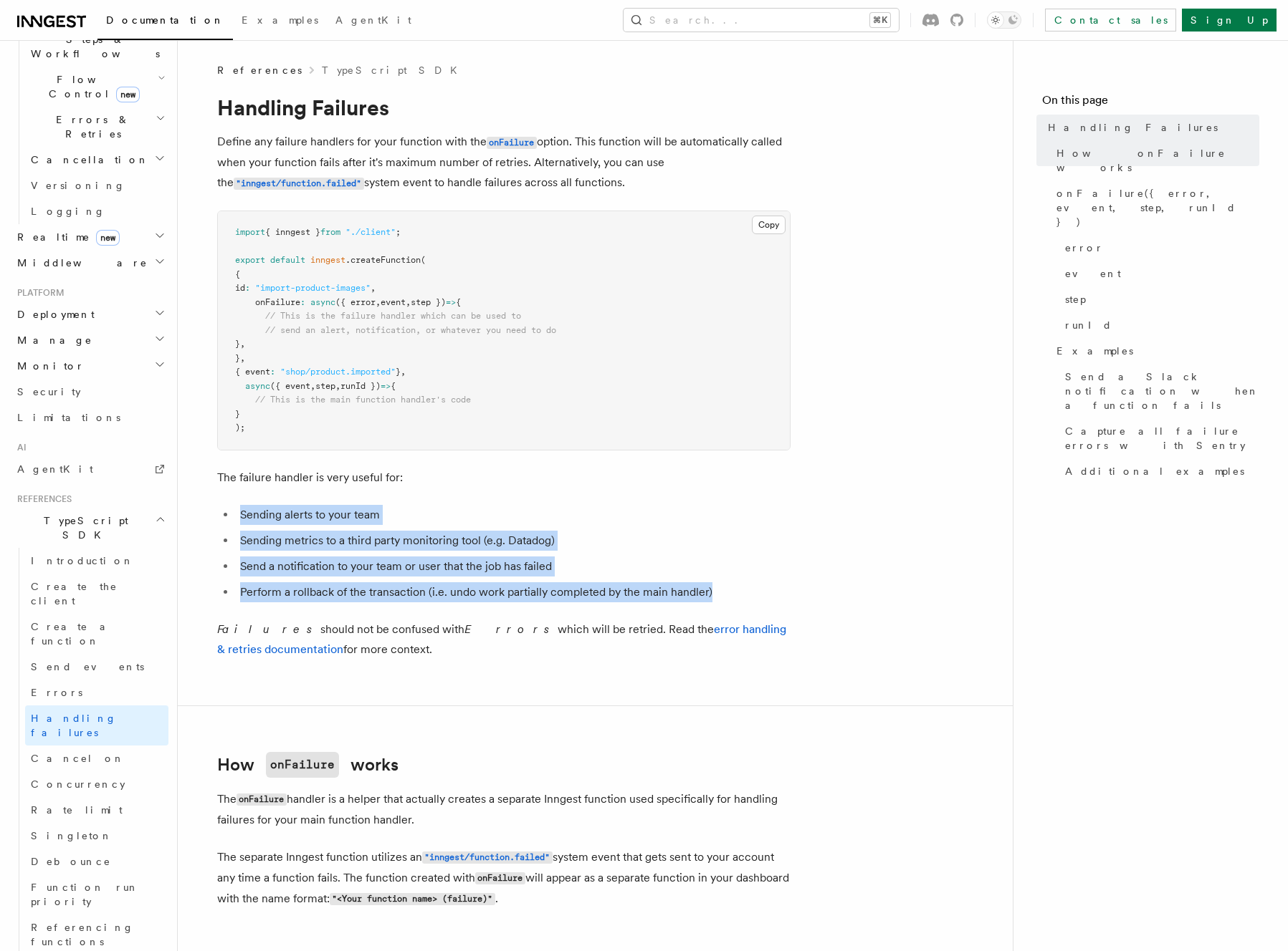
click at [765, 601] on li "Perform a rollback of the transaction (i.e. undo work partially completed by th…" at bounding box center [513, 592] width 554 height 20
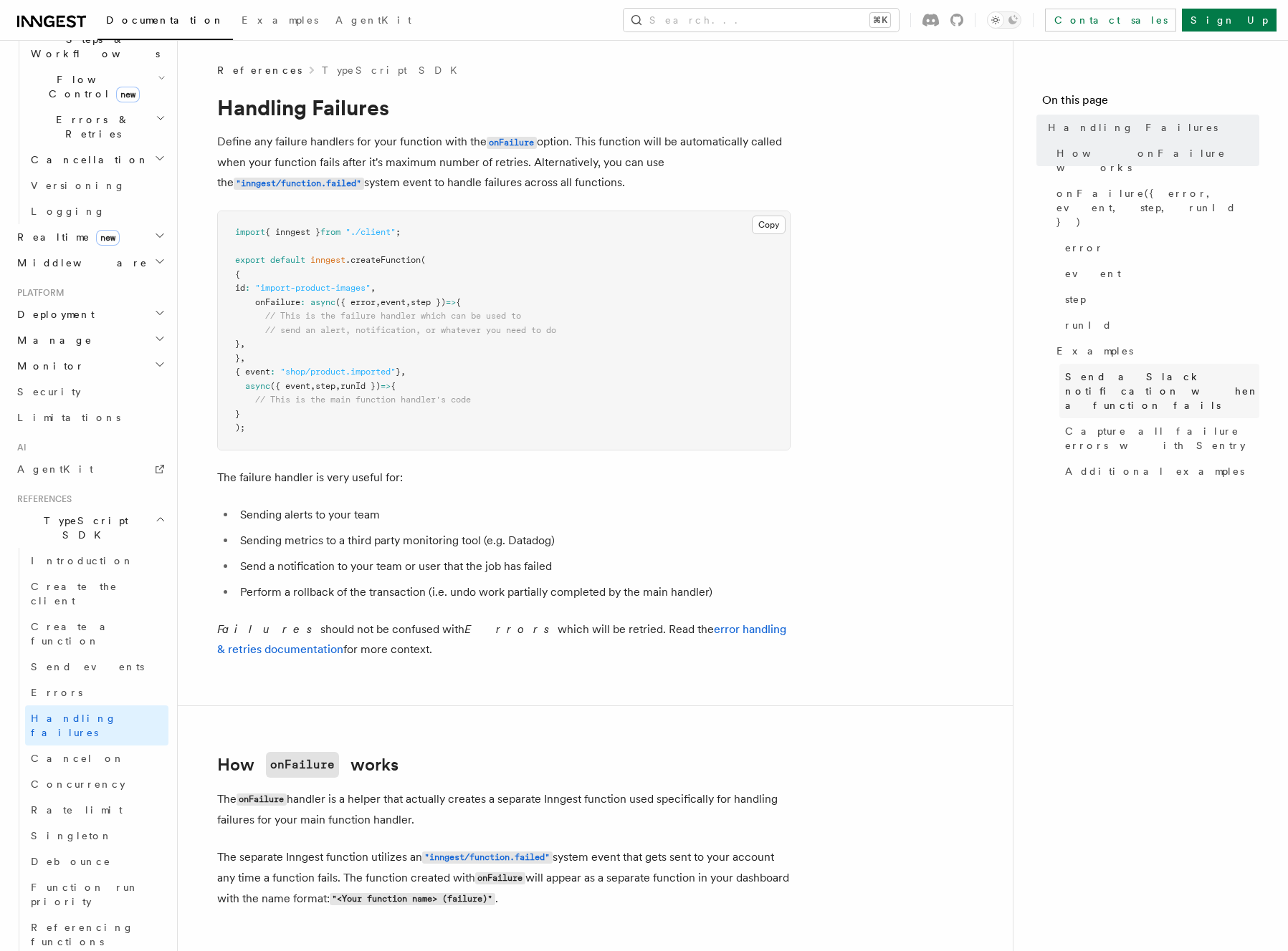
click at [1178, 370] on span "Send a Slack notification when a function fails" at bounding box center [1161, 391] width 194 height 43
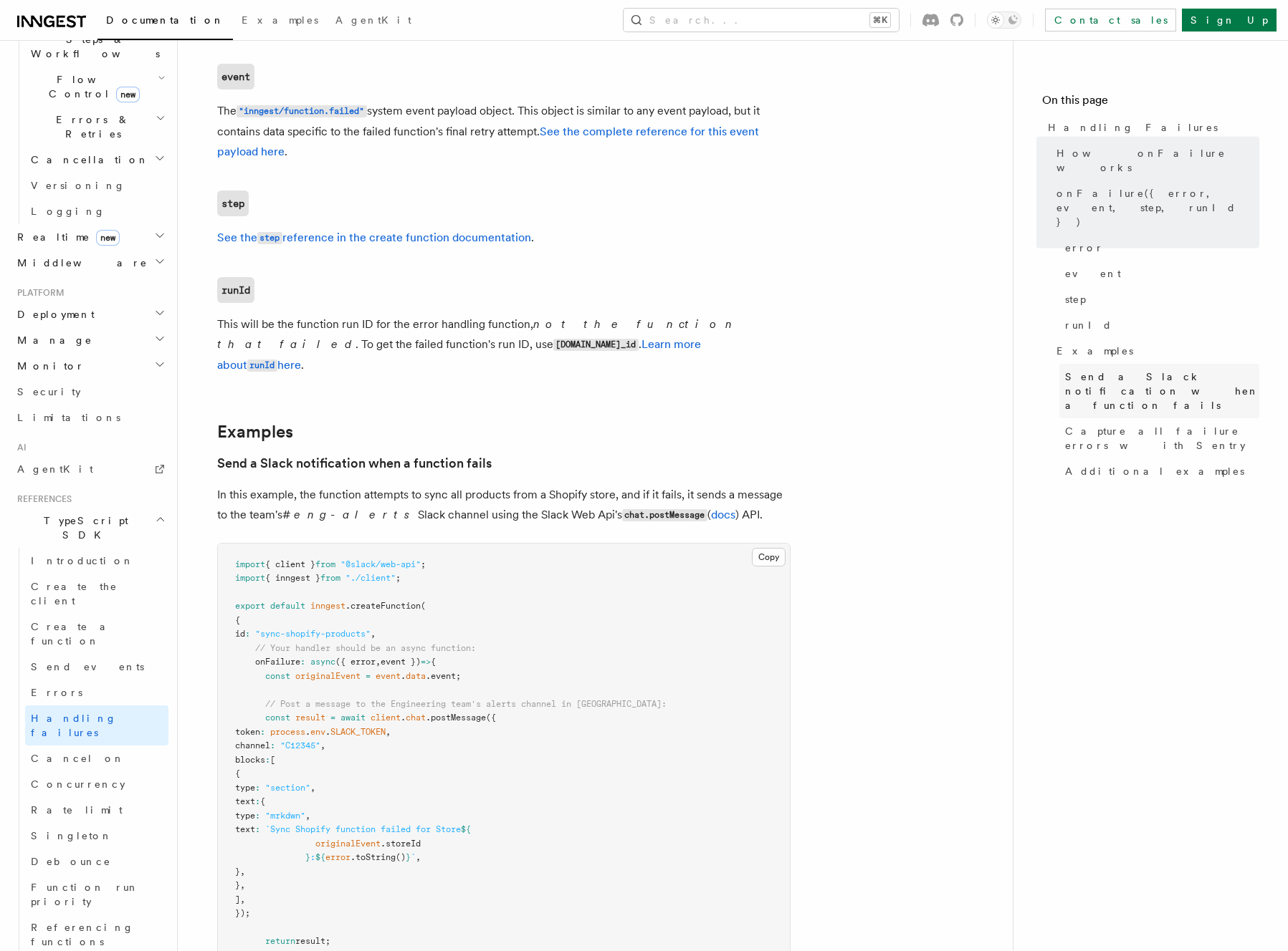
scroll to position [1589, 0]
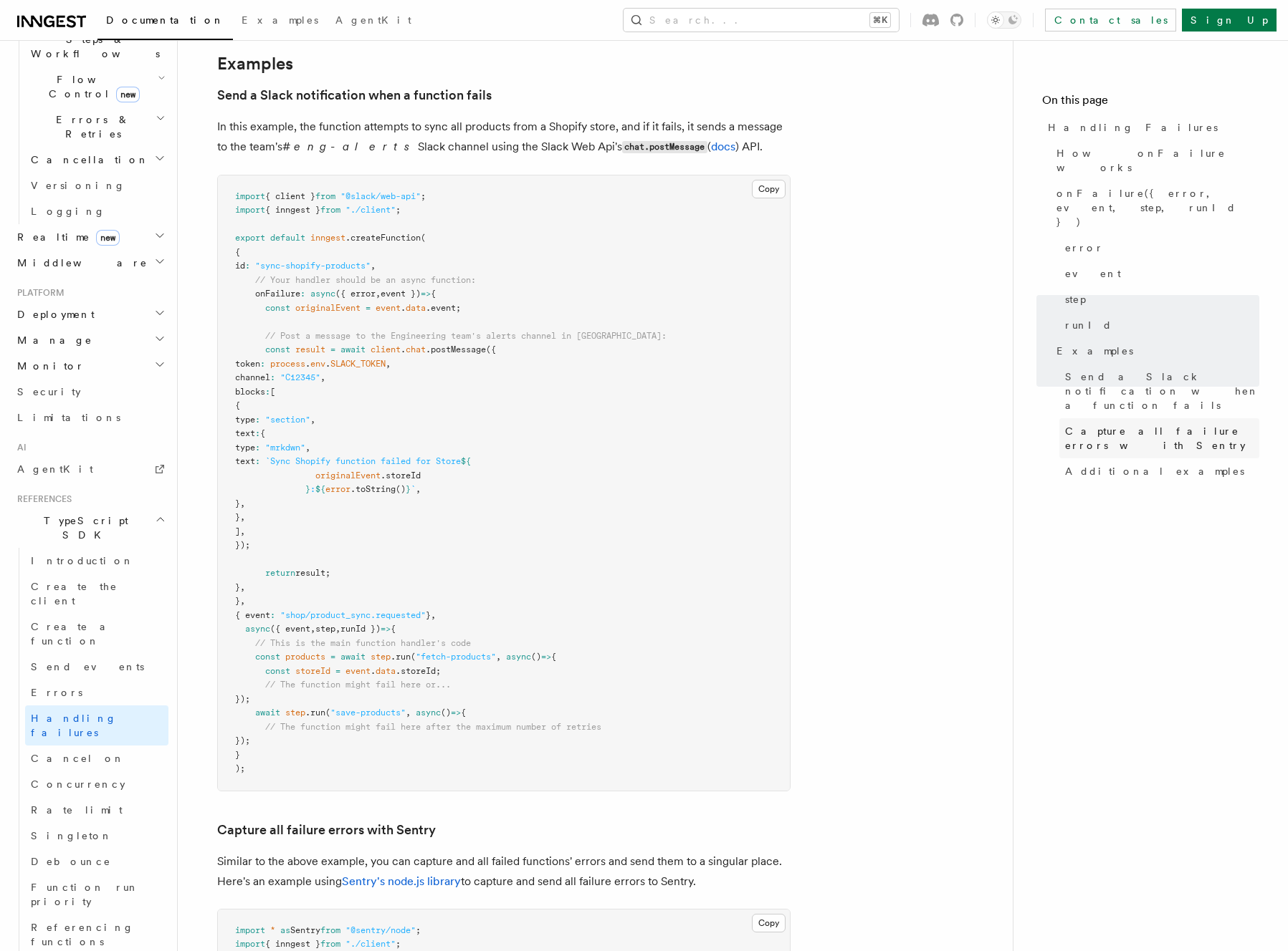
click at [1202, 424] on span "Capture all failure errors with Sentry" at bounding box center [1161, 438] width 194 height 29
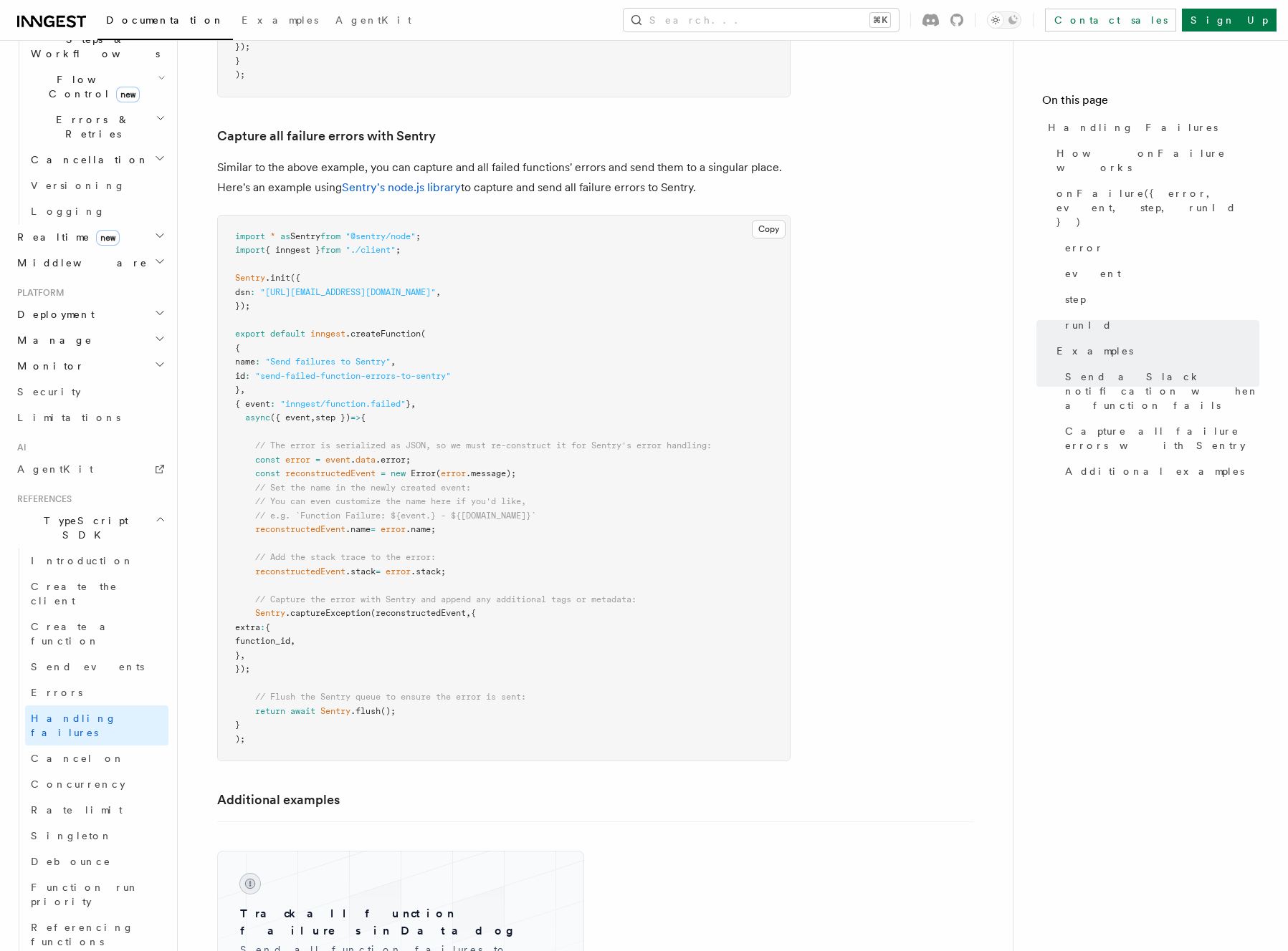
scroll to position [2323, 0]
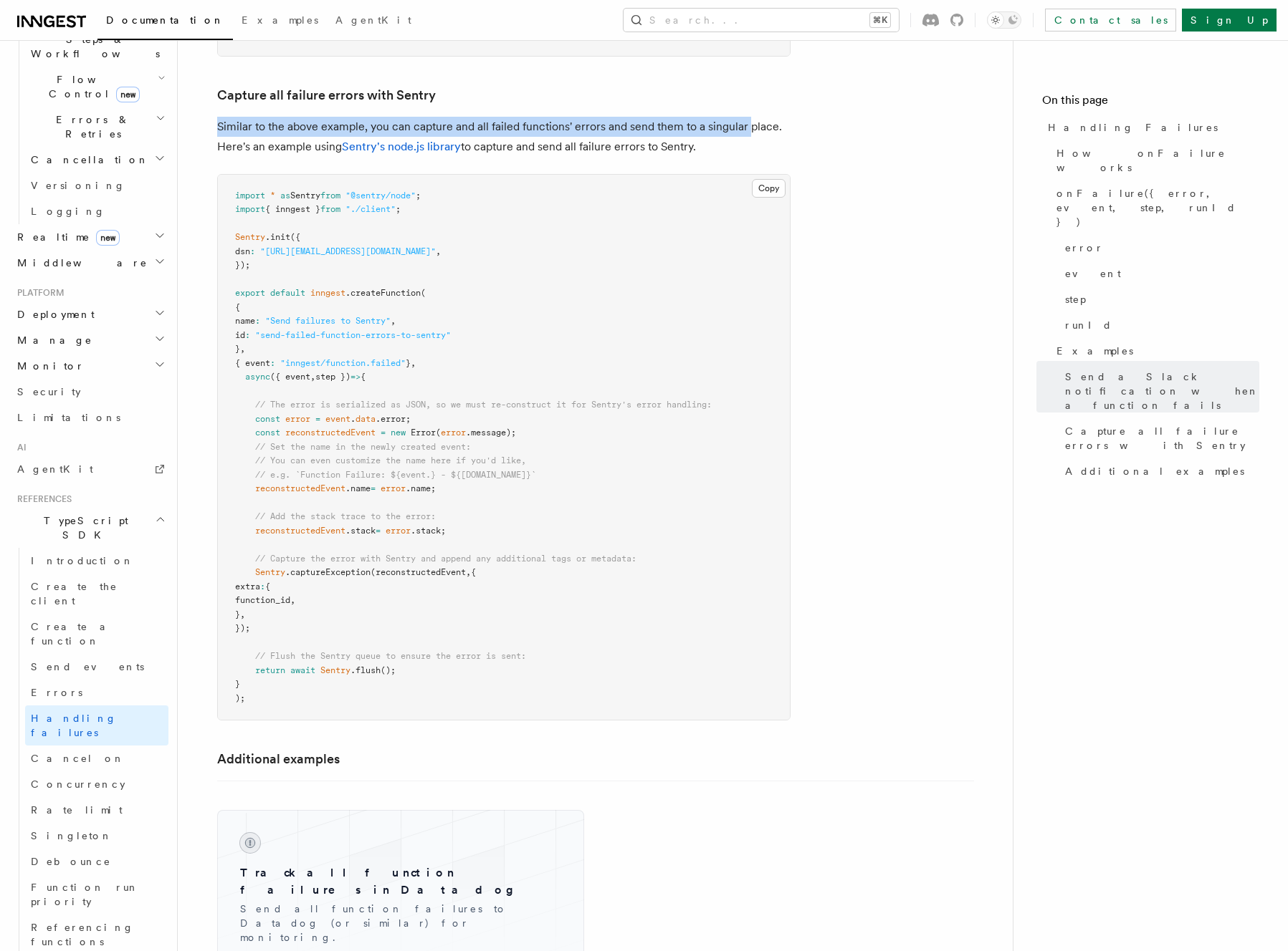
click at [768, 117] on p "Similar to the above example, you can capture and all failed functions' errors …" at bounding box center [503, 137] width 573 height 40
click at [758, 125] on p "Similar to the above example, you can capture and all failed functions' errors …" at bounding box center [503, 137] width 573 height 40
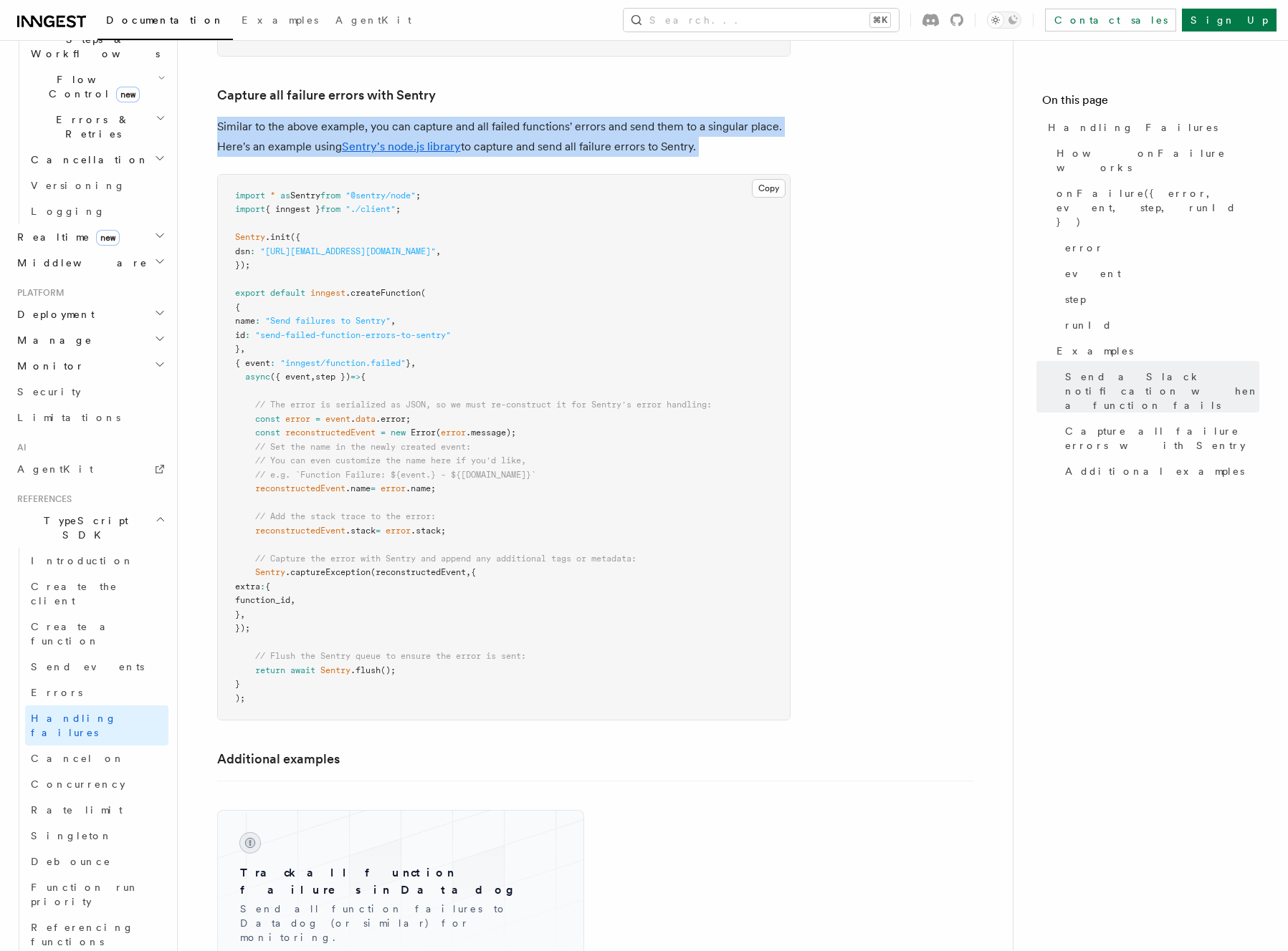
click at [726, 85] on h3 "Capture all failure errors with Sentry" at bounding box center [503, 95] width 573 height 20
click at [740, 120] on p "Similar to the above example, you can capture and all failed functions' errors …" at bounding box center [503, 137] width 573 height 40
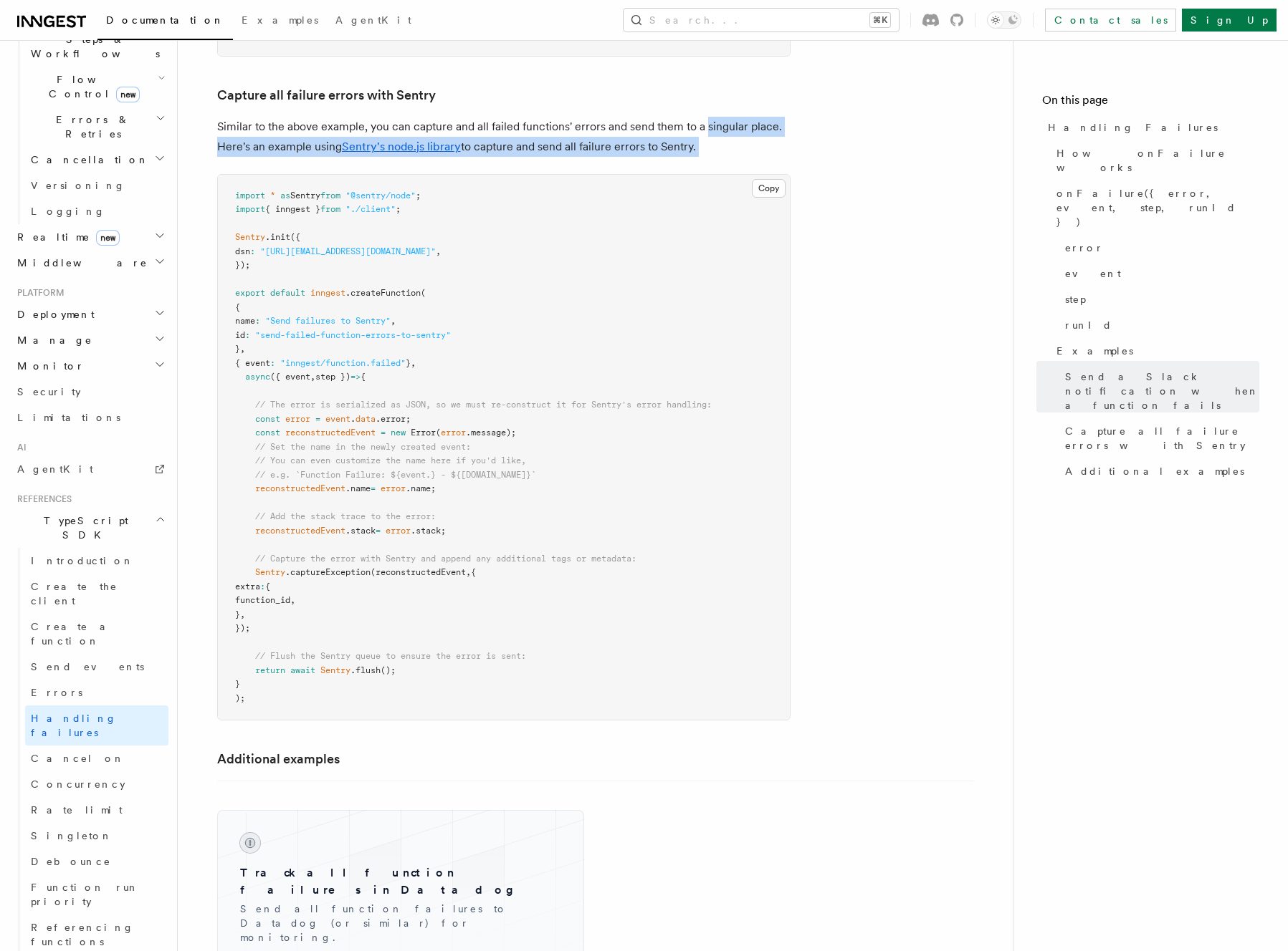
click at [737, 133] on p "Similar to the above example, you can capture and all failed functions' errors …" at bounding box center [503, 137] width 573 height 40
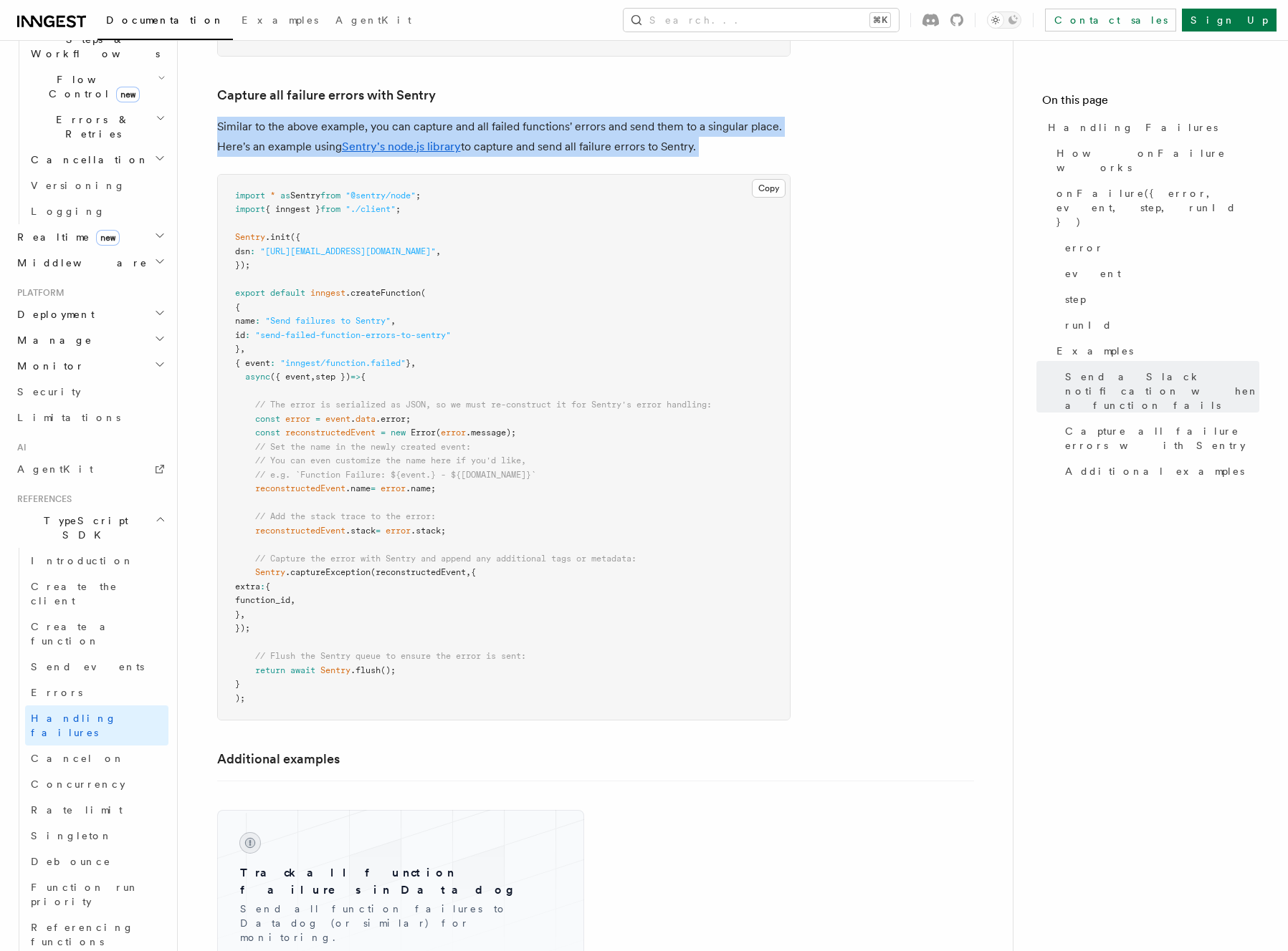
click at [706, 85] on h3 "Capture all failure errors with Sentry" at bounding box center [503, 95] width 573 height 20
click at [726, 130] on p "Similar to the above example, you can capture and all failed functions' errors …" at bounding box center [503, 137] width 573 height 40
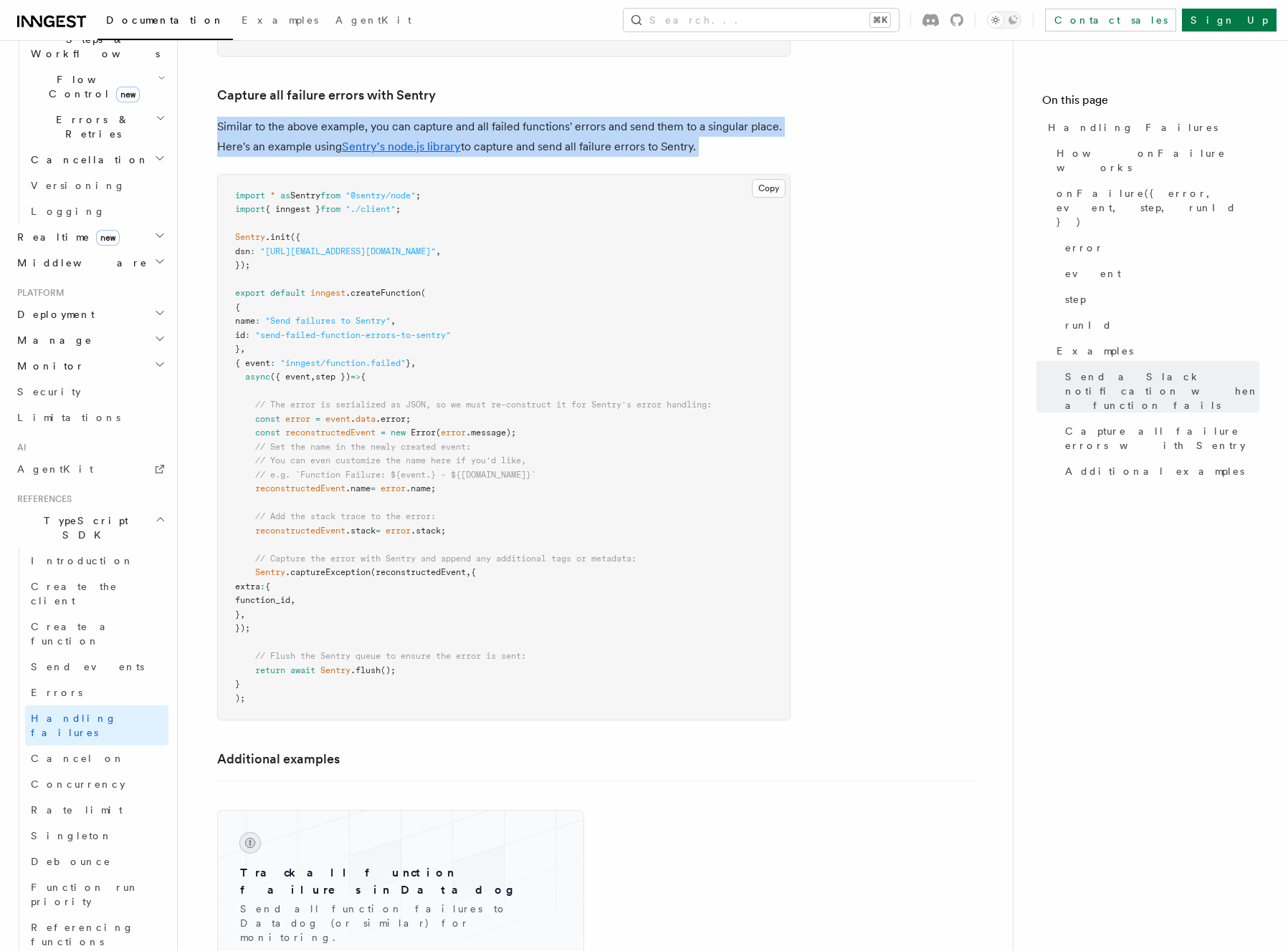
click at [706, 85] on h3 "Capture all failure errors with Sentry" at bounding box center [503, 95] width 573 height 20
click at [751, 130] on p "Similar to the above example, you can capture and all failed functions' errors …" at bounding box center [503, 137] width 573 height 40
click at [692, 85] on h3 "Capture all failure errors with Sentry" at bounding box center [503, 95] width 573 height 20
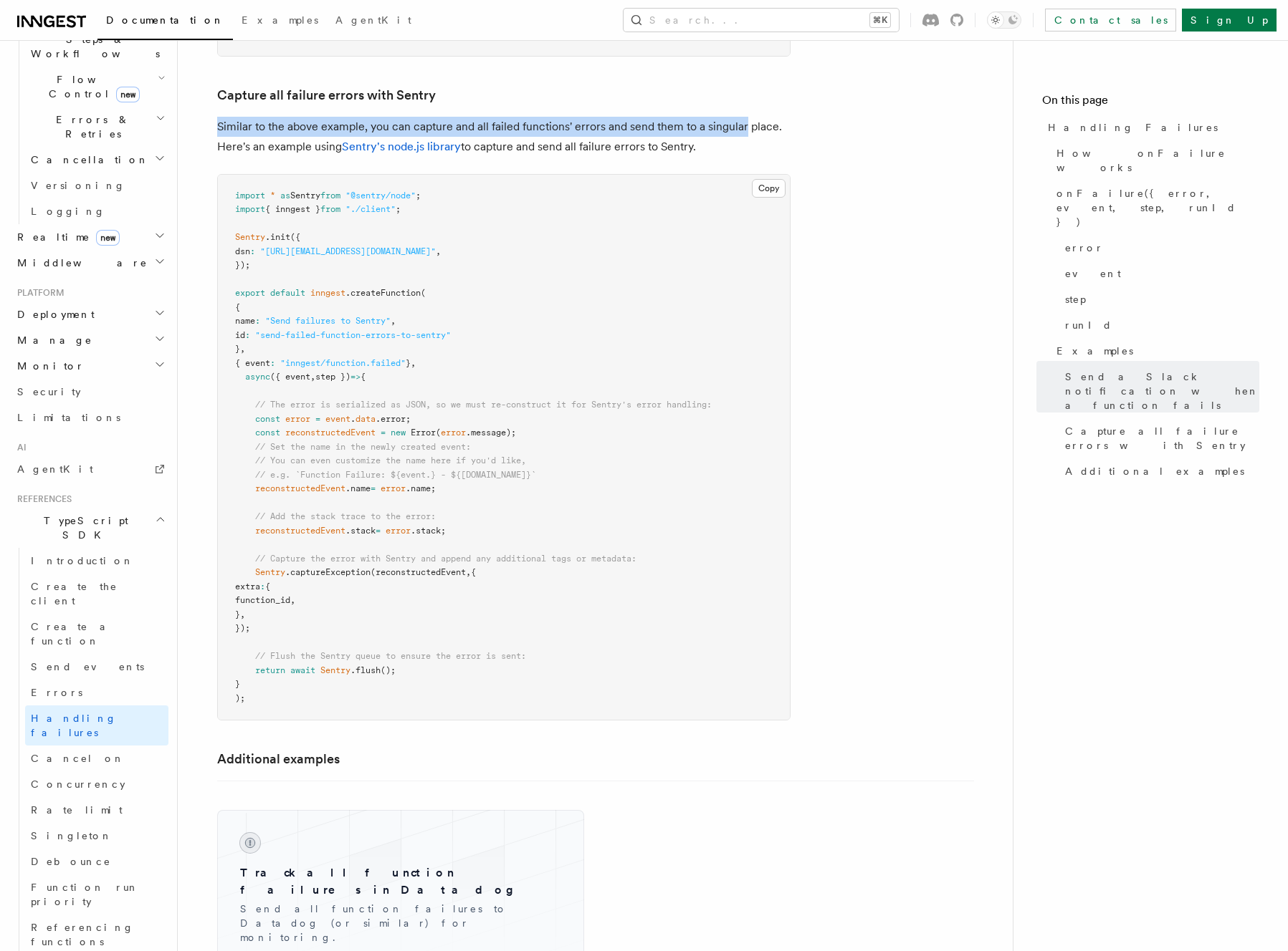
click at [731, 127] on p "Similar to the above example, you can capture and all failed functions' errors …" at bounding box center [503, 137] width 573 height 40
click at [699, 85] on h3 "Capture all failure errors with Sentry" at bounding box center [503, 95] width 573 height 20
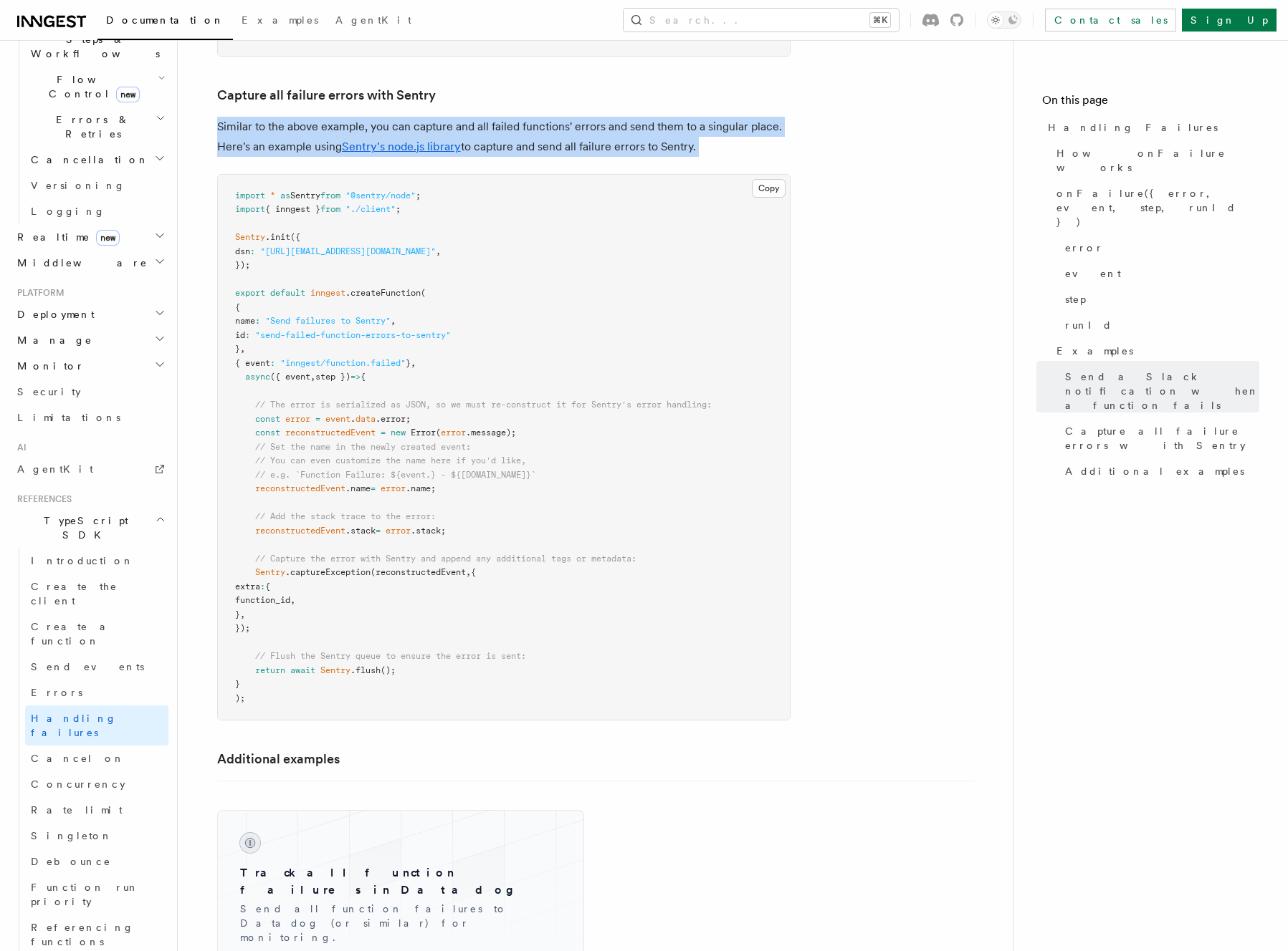
click at [732, 127] on p "Similar to the above example, you can capture and all failed functions' errors …" at bounding box center [503, 137] width 573 height 40
click at [714, 87] on h3 "Capture all failure errors with Sentry" at bounding box center [503, 95] width 573 height 20
click at [733, 121] on p "Similar to the above example, you can capture and all failed functions' errors …" at bounding box center [503, 137] width 573 height 40
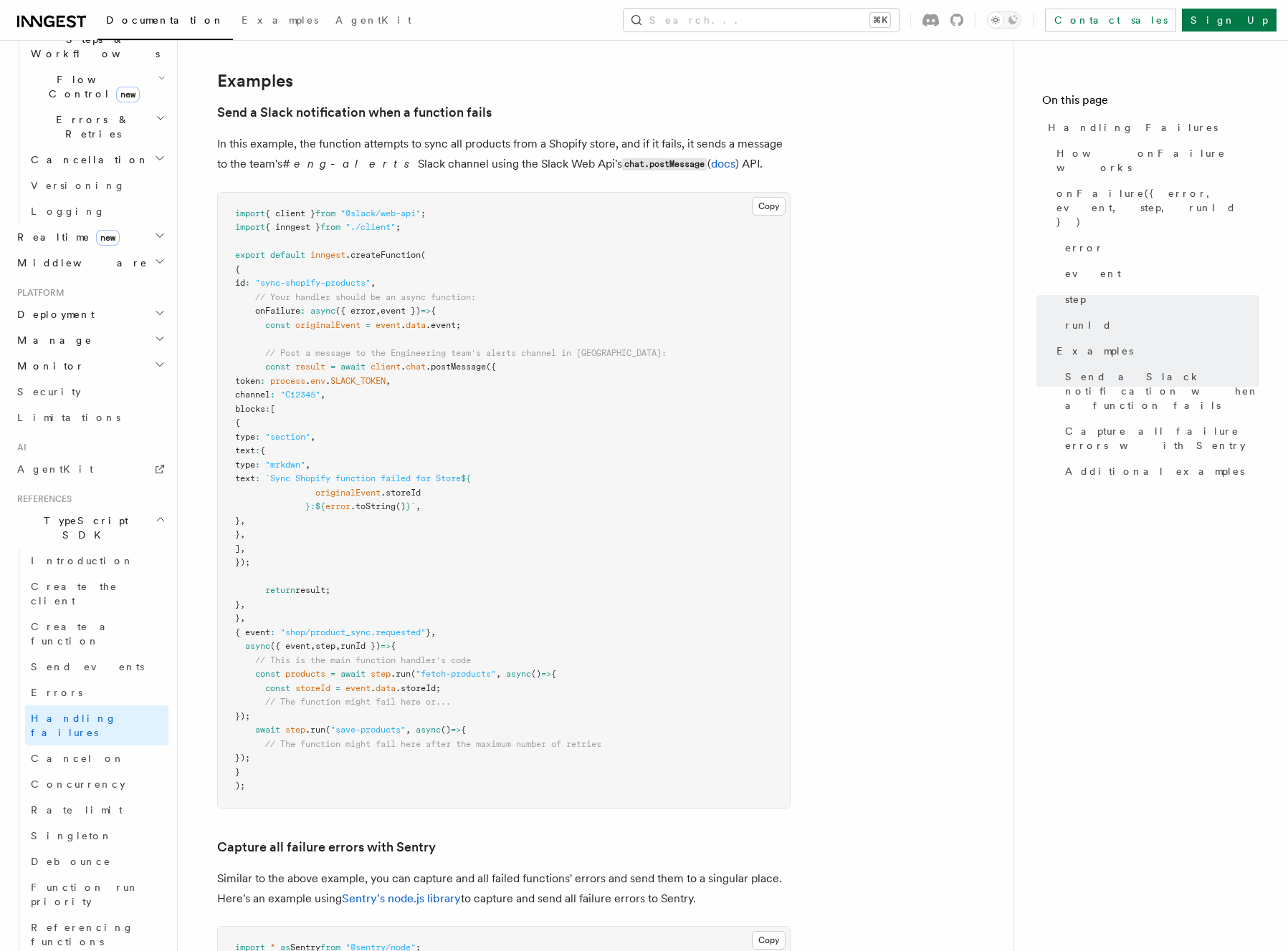
scroll to position [1572, 0]
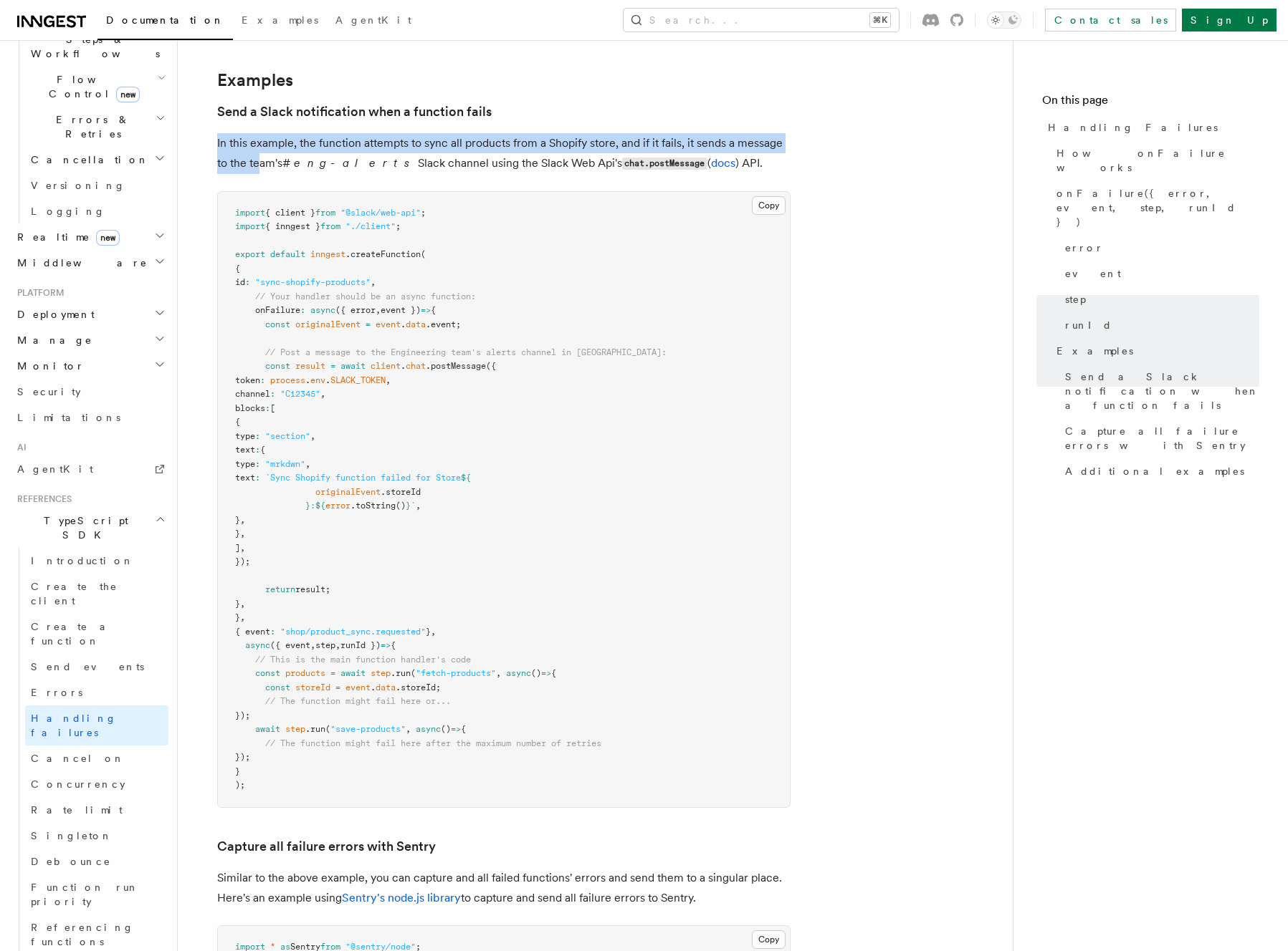
drag, startPoint x: 197, startPoint y: 120, endPoint x: 258, endPoint y: 145, distance: 65.9
click at [258, 145] on div "References TypeScript SDK Handling Failures Define any failure handlers for you…" at bounding box center [618, 207] width 880 height 3559
click at [258, 145] on p "In this example, the function attempts to sync all products from a Shopify stor…" at bounding box center [503, 154] width 573 height 41
drag, startPoint x: 258, startPoint y: 145, endPoint x: 203, endPoint y: 130, distance: 57.0
click at [203, 130] on article "References TypeScript SDK Handling Failures Define any failure handlers for you…" at bounding box center [595, 239] width 789 height 3496
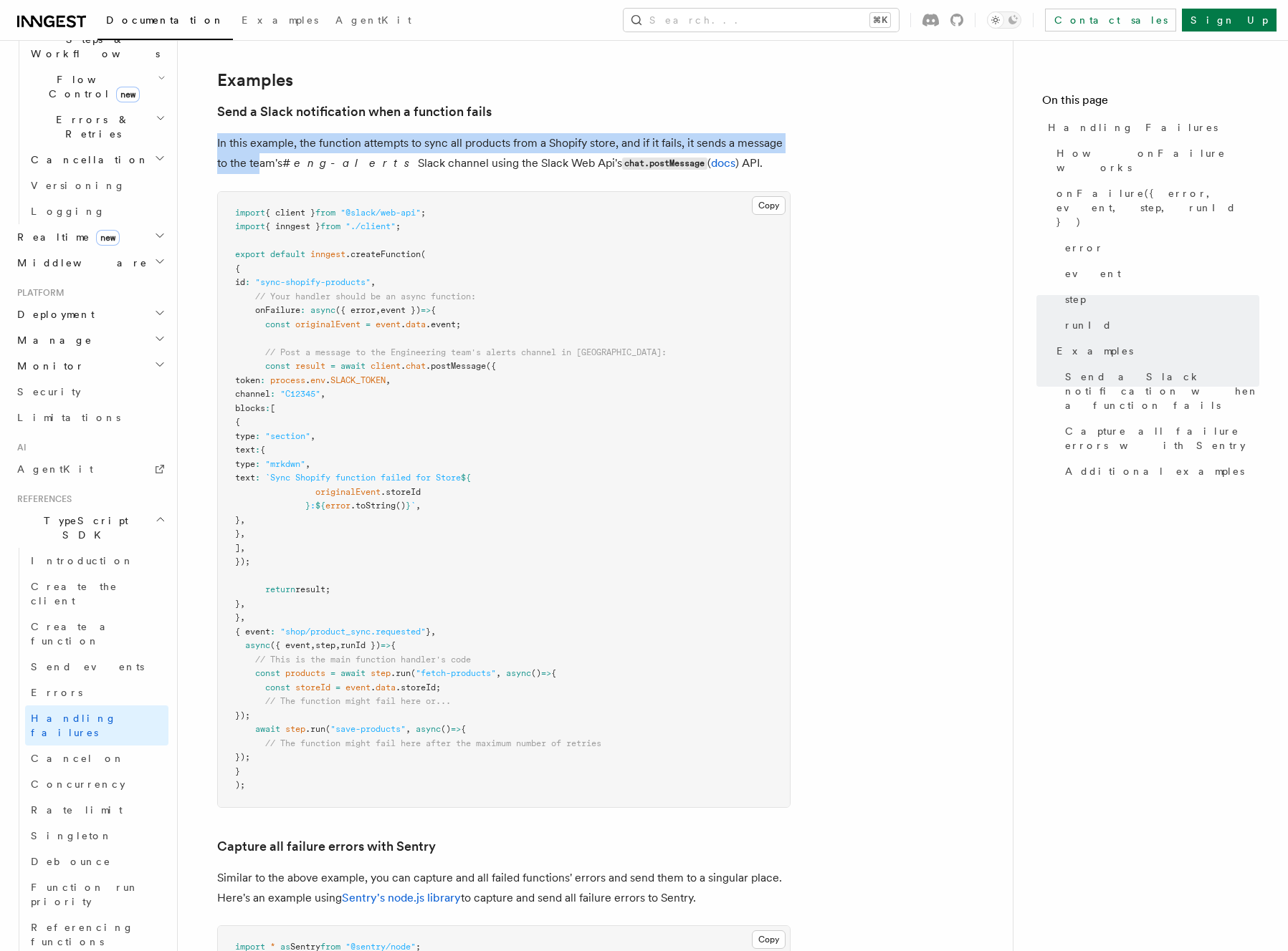
click at [203, 130] on article "References TypeScript SDK Handling Failures Define any failure handlers for you…" at bounding box center [595, 239] width 789 height 3496
drag, startPoint x: 203, startPoint y: 130, endPoint x: 268, endPoint y: 148, distance: 67.4
click at [268, 148] on article "References TypeScript SDK Handling Failures Define any failure handlers for you…" at bounding box center [595, 239] width 789 height 3496
click at [268, 148] on p "In this example, the function attempts to sync all products from a Shopify stor…" at bounding box center [503, 154] width 573 height 41
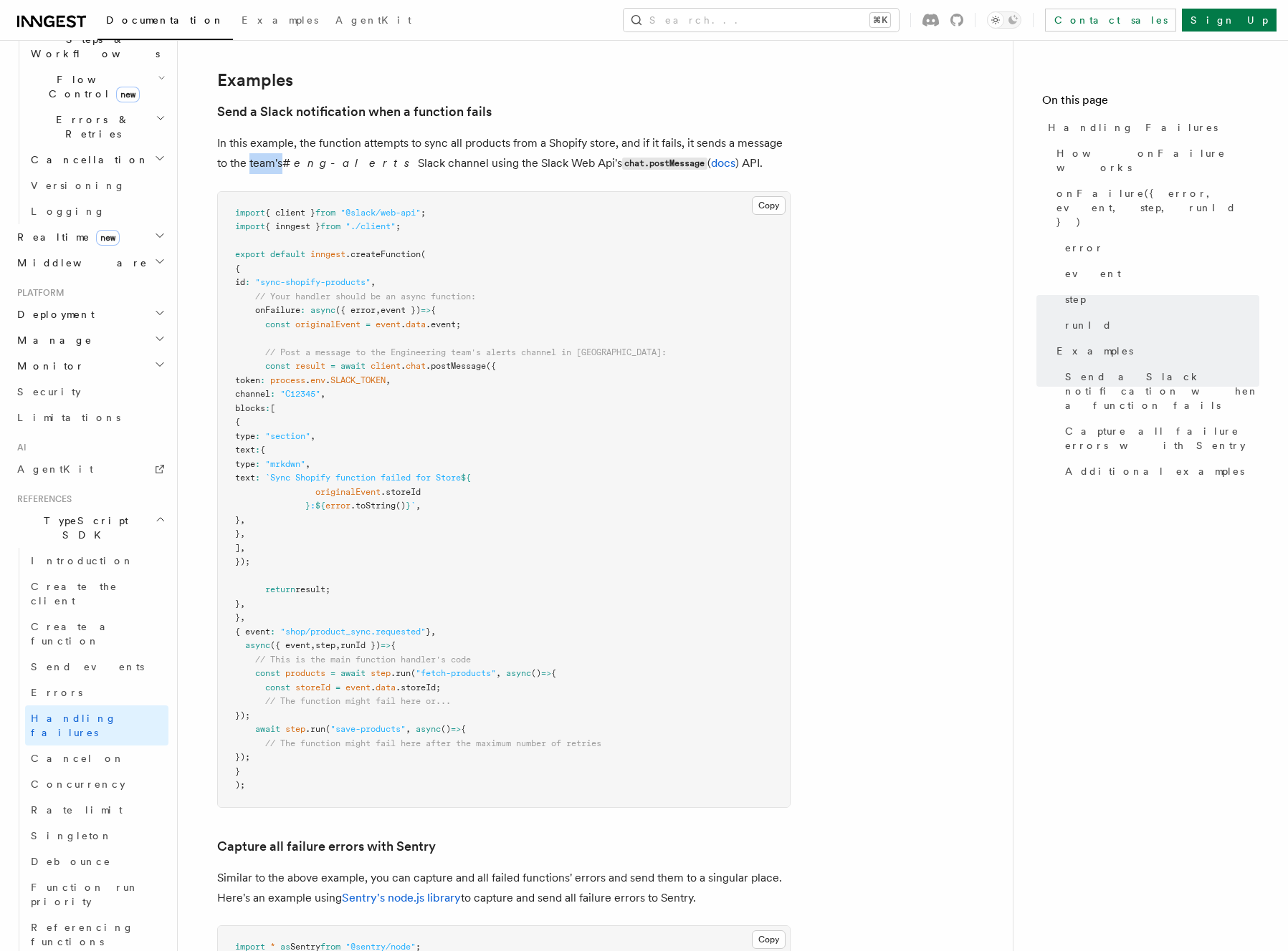
drag, startPoint x: 268, startPoint y: 148, endPoint x: 238, endPoint y: 134, distance: 33.1
click at [239, 135] on p "In this example, the function attempts to sync all products from a Shopify stor…" at bounding box center [503, 154] width 573 height 41
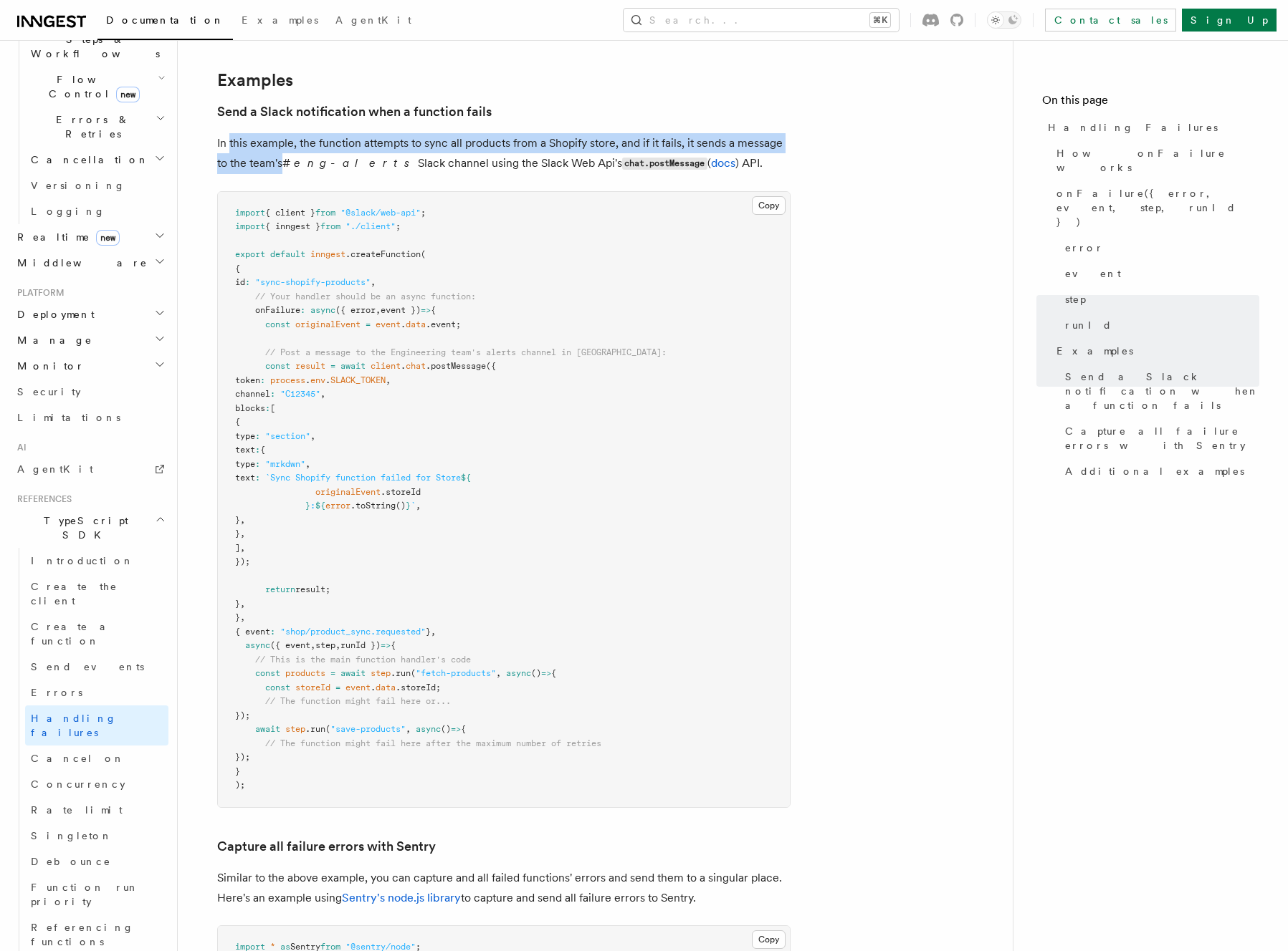
click at [238, 134] on p "In this example, the function attempts to sync all products from a Shopify stor…" at bounding box center [503, 154] width 573 height 41
drag, startPoint x: 238, startPoint y: 134, endPoint x: 253, endPoint y: 141, distance: 16.6
click at [249, 140] on p "In this example, the function attempts to sync all products from a Shopify stor…" at bounding box center [503, 154] width 573 height 41
click at [253, 141] on p "In this example, the function attempts to sync all products from a Shopify stor…" at bounding box center [503, 154] width 573 height 41
drag, startPoint x: 217, startPoint y: 124, endPoint x: 720, endPoint y: 137, distance: 503.2
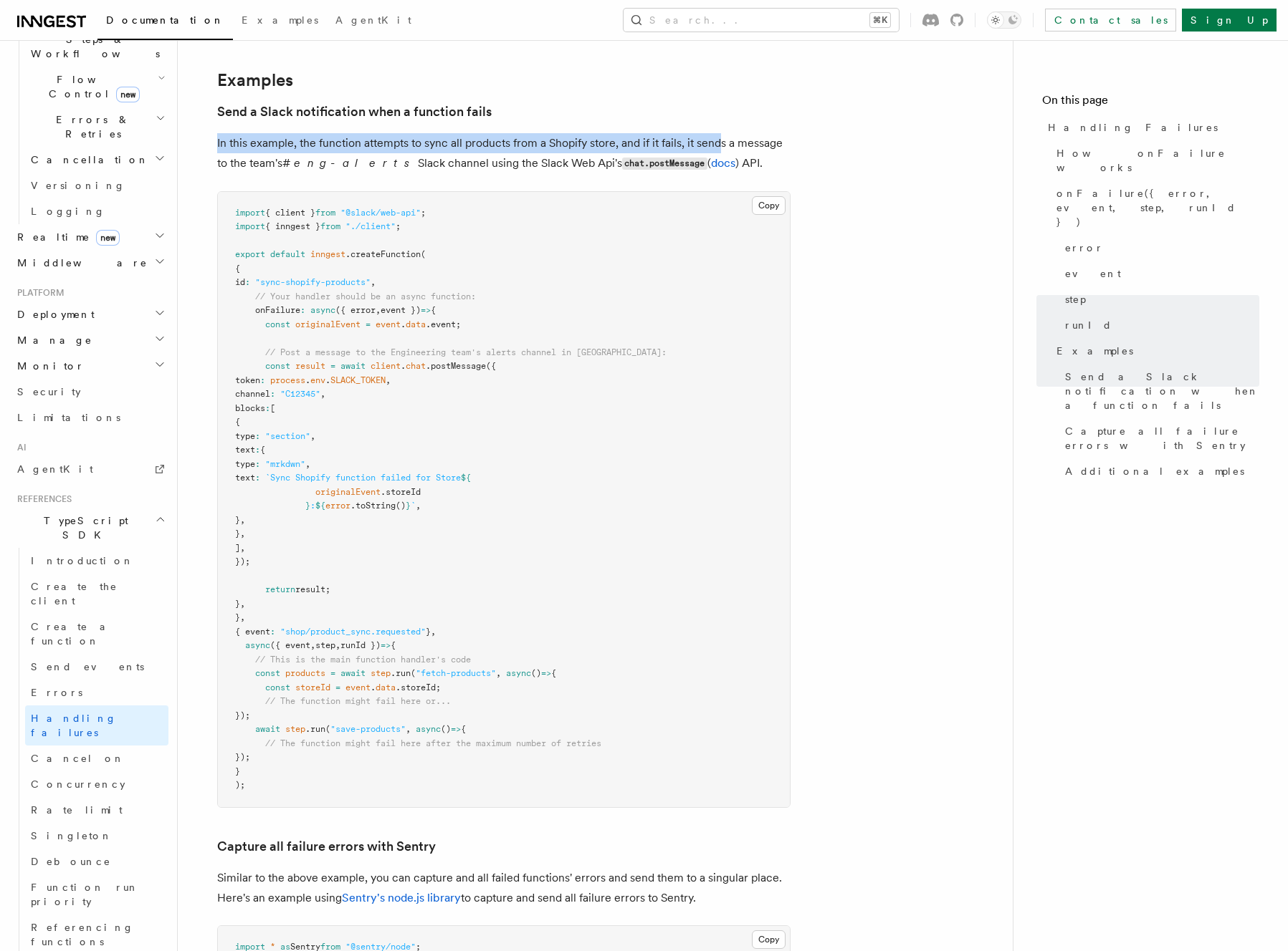
click at [720, 136] on p "In this example, the function attempts to sync all products from a Shopify stor…" at bounding box center [503, 154] width 573 height 41
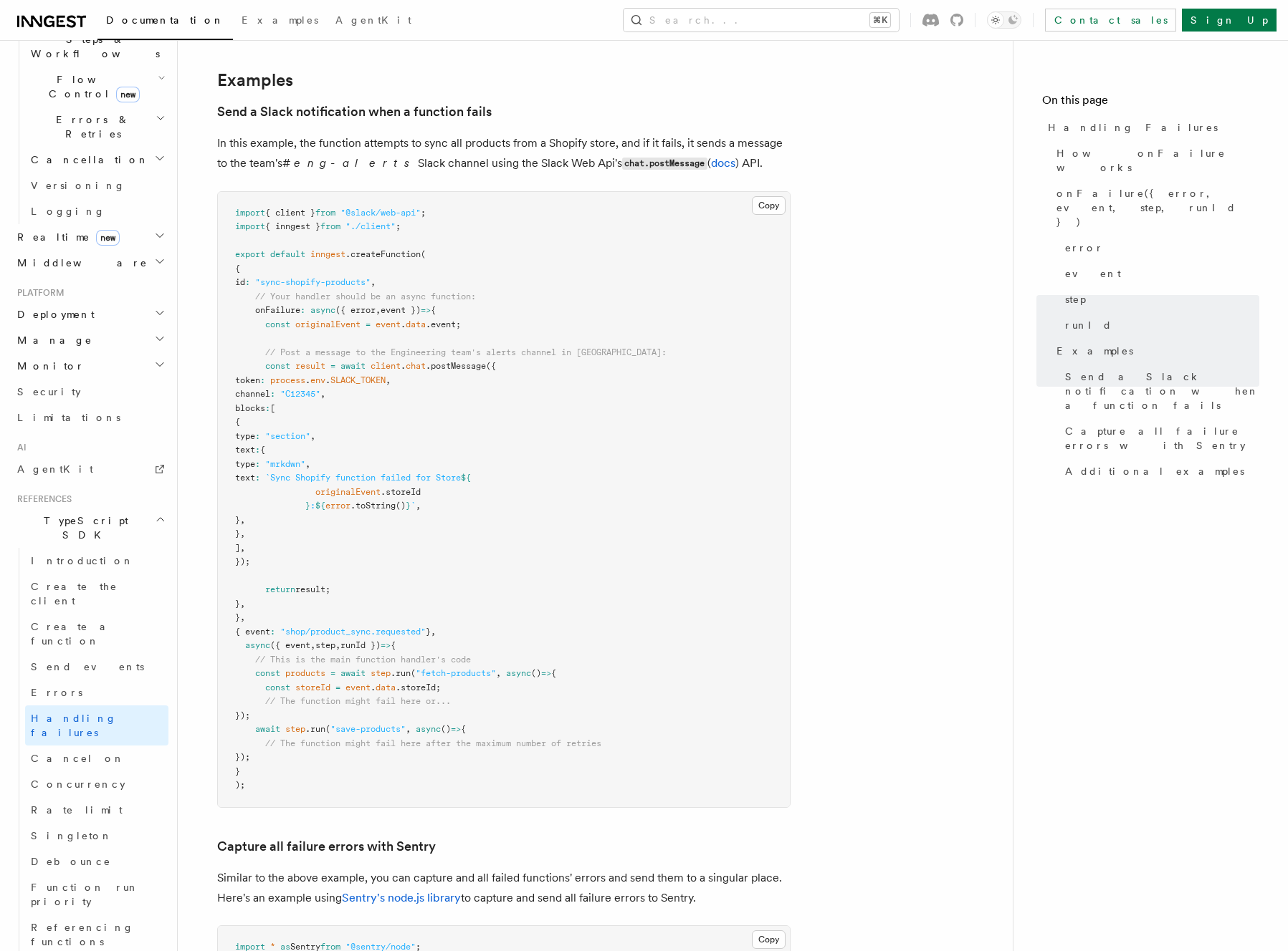
click at [720, 137] on p "In this example, the function attempts to sync all products from a Shopify stor…" at bounding box center [503, 154] width 573 height 41
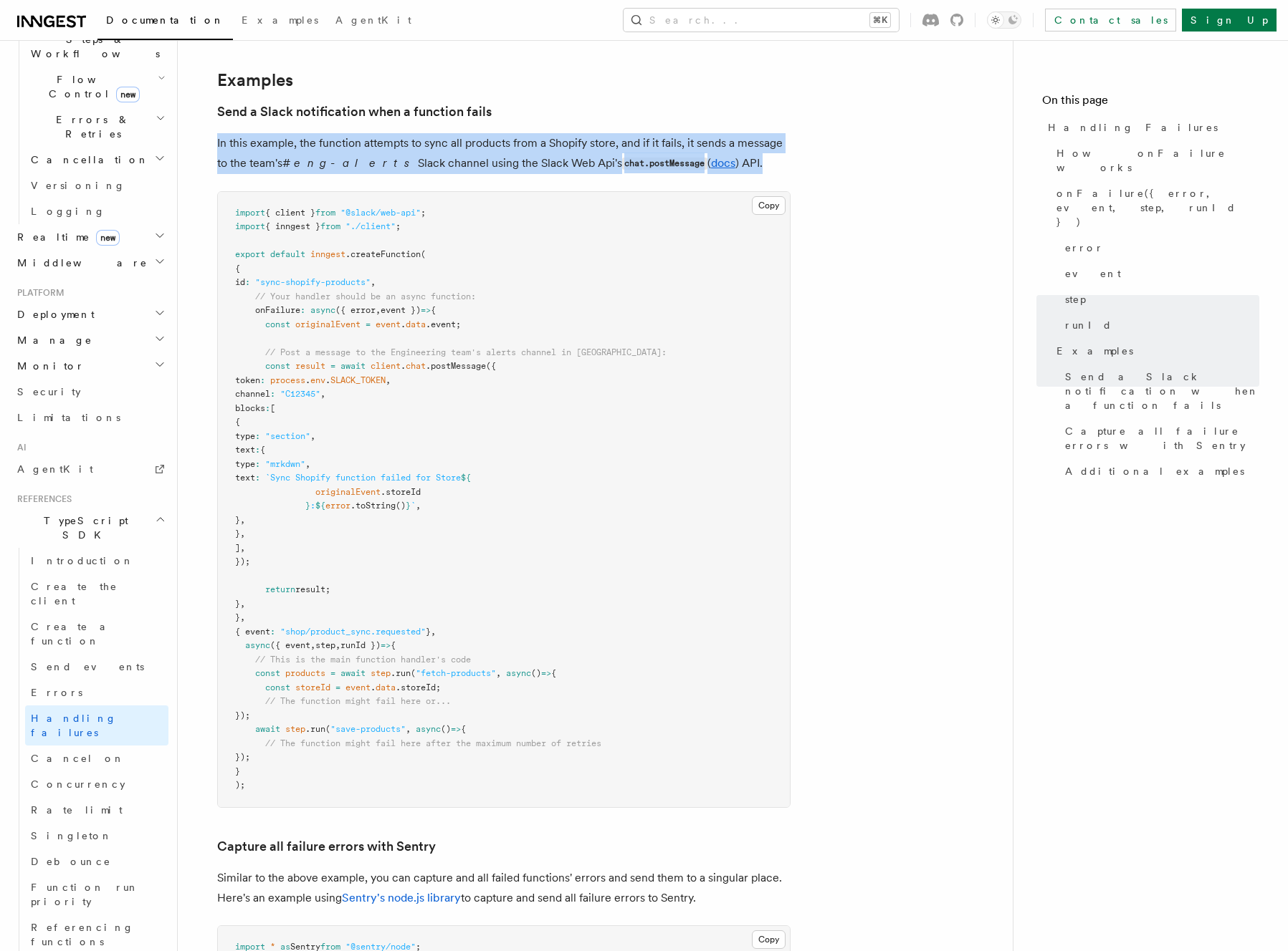
drag, startPoint x: 720, startPoint y: 140, endPoint x: 714, endPoint y: 115, distance: 25.7
click at [714, 115] on article "References TypeScript SDK Handling Failures Define any failure handlers for you…" at bounding box center [595, 239] width 789 height 3496
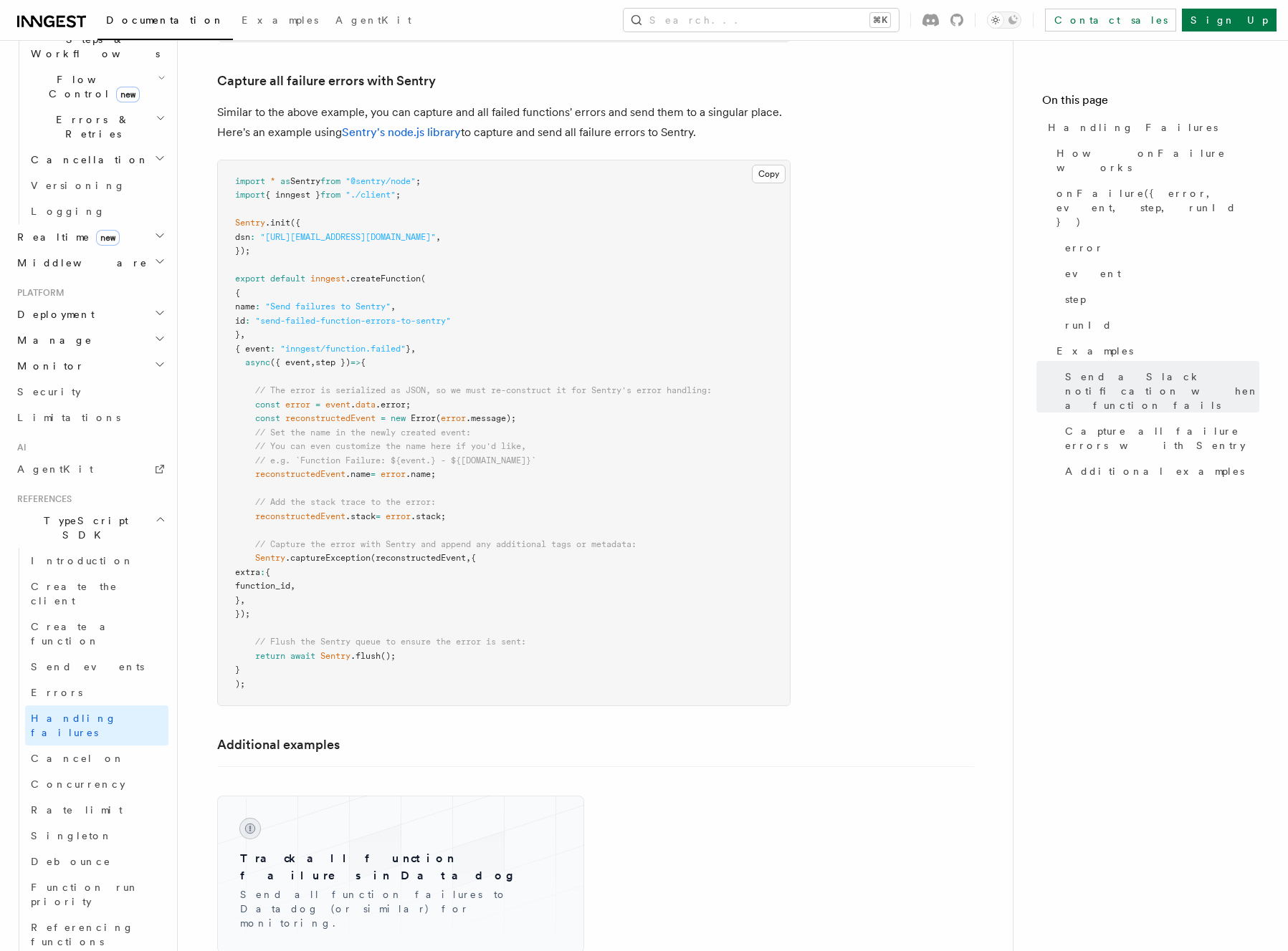
scroll to position [2337, 0]
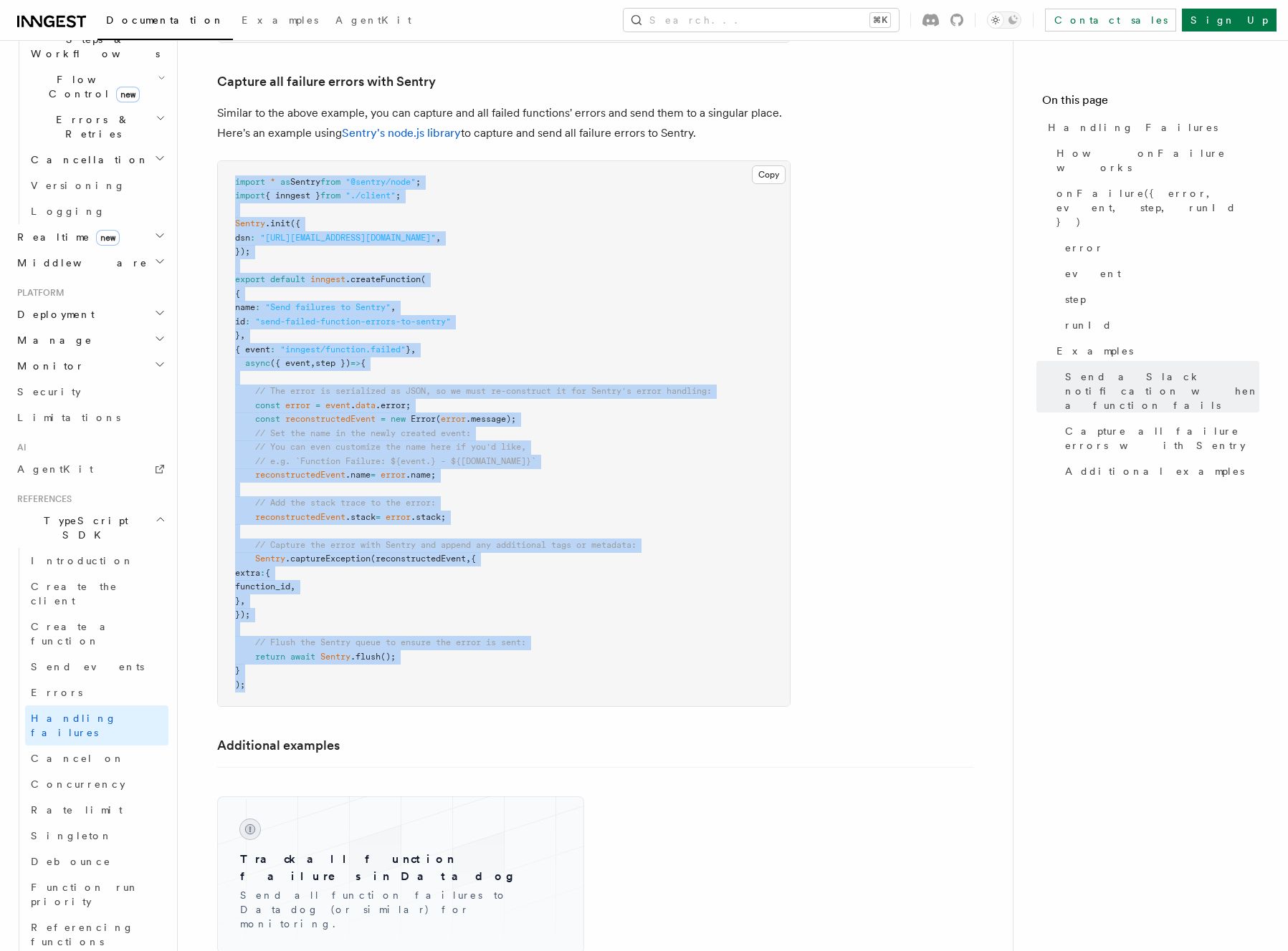
drag, startPoint x: 319, startPoint y: 678, endPoint x: 237, endPoint y: 164, distance: 520.5
click at [237, 164] on pre "import * as Sentry from "@sentry/node" ; import { inngest } from "./client" ; S…" at bounding box center [503, 434] width 572 height 546
copy code "import * as Sentry from "@sentry/node" ; import { inngest } from "./client" ; S…"
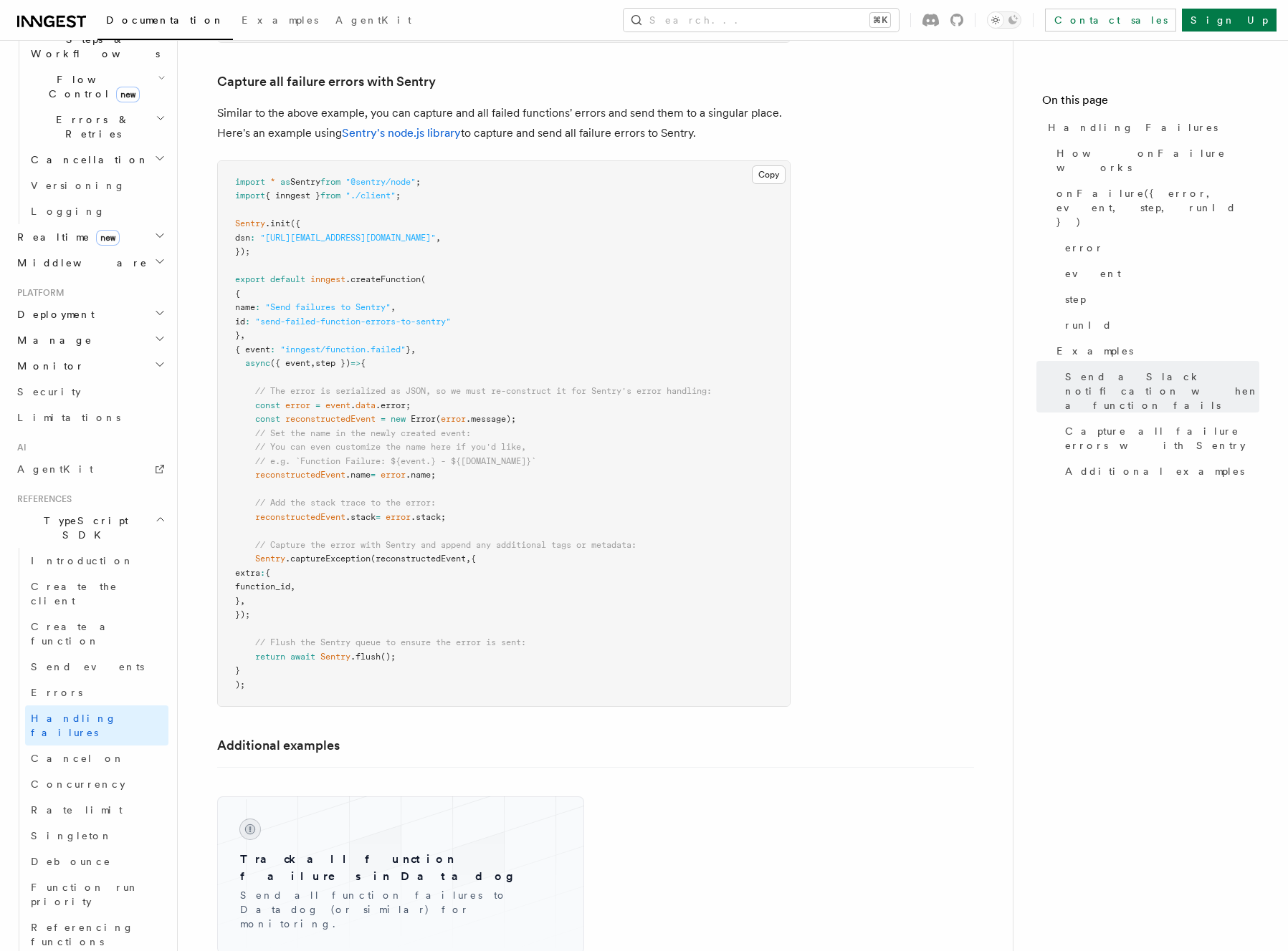
drag, startPoint x: 334, startPoint y: 254, endPoint x: 337, endPoint y: 273, distance: 19.2
click at [337, 273] on pre "import * as Sentry from "@sentry/node" ; import { inngest } from "./client" ; S…" at bounding box center [503, 434] width 572 height 546
drag, startPoint x: 337, startPoint y: 273, endPoint x: 341, endPoint y: 303, distance: 30.3
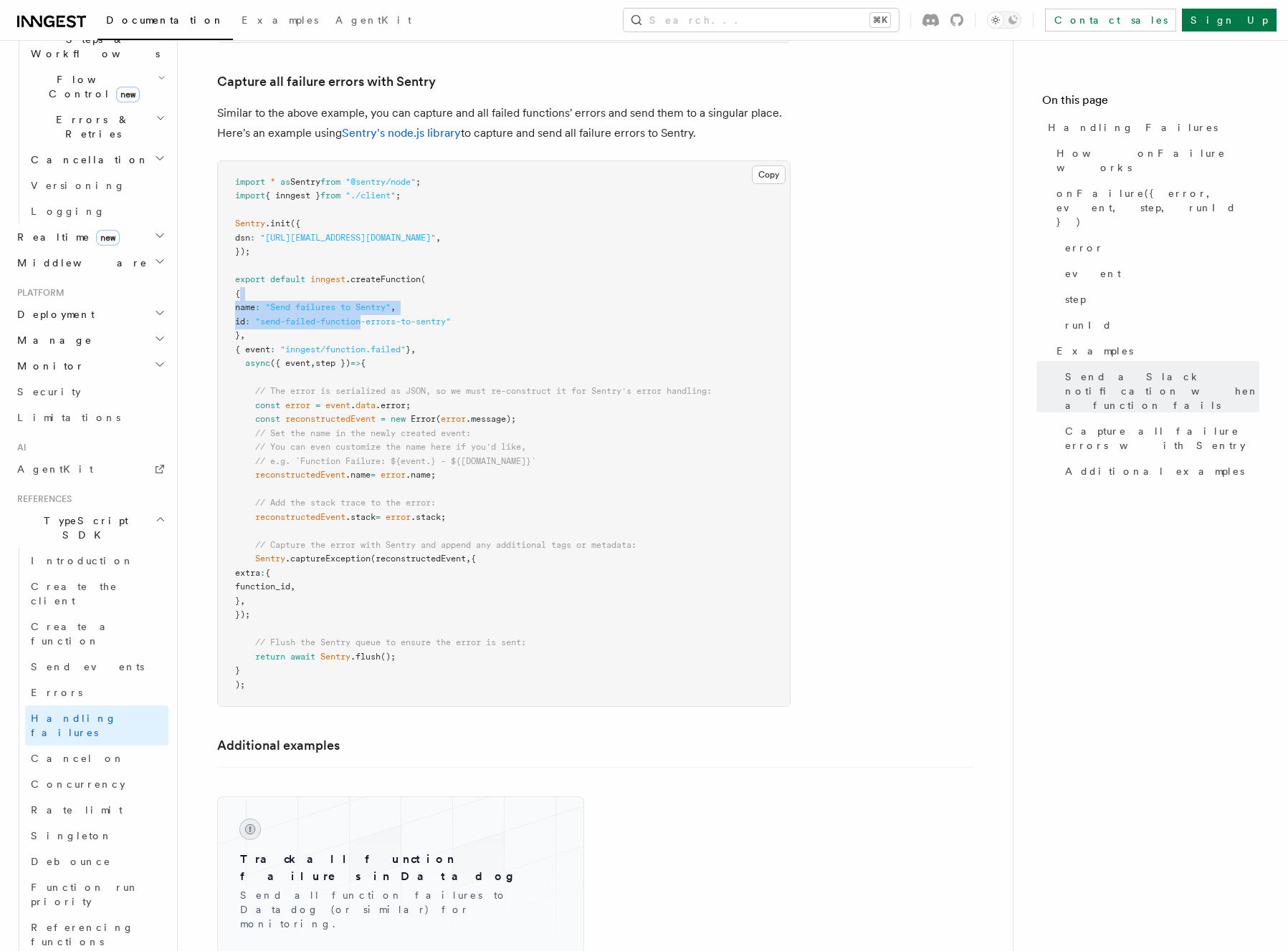
click at [341, 303] on pre "import * as Sentry from "@sentry/node" ; import { inngest } from "./client" ; S…" at bounding box center [503, 434] width 572 height 546
click at [341, 316] on span ""send-failed-function-errors-to-sentry"" at bounding box center [352, 321] width 195 height 10
drag, startPoint x: 341, startPoint y: 303, endPoint x: 446, endPoint y: 308, distance: 105.1
click at [446, 316] on span ""send-failed-function-errors-to-sentry"" at bounding box center [352, 321] width 195 height 10
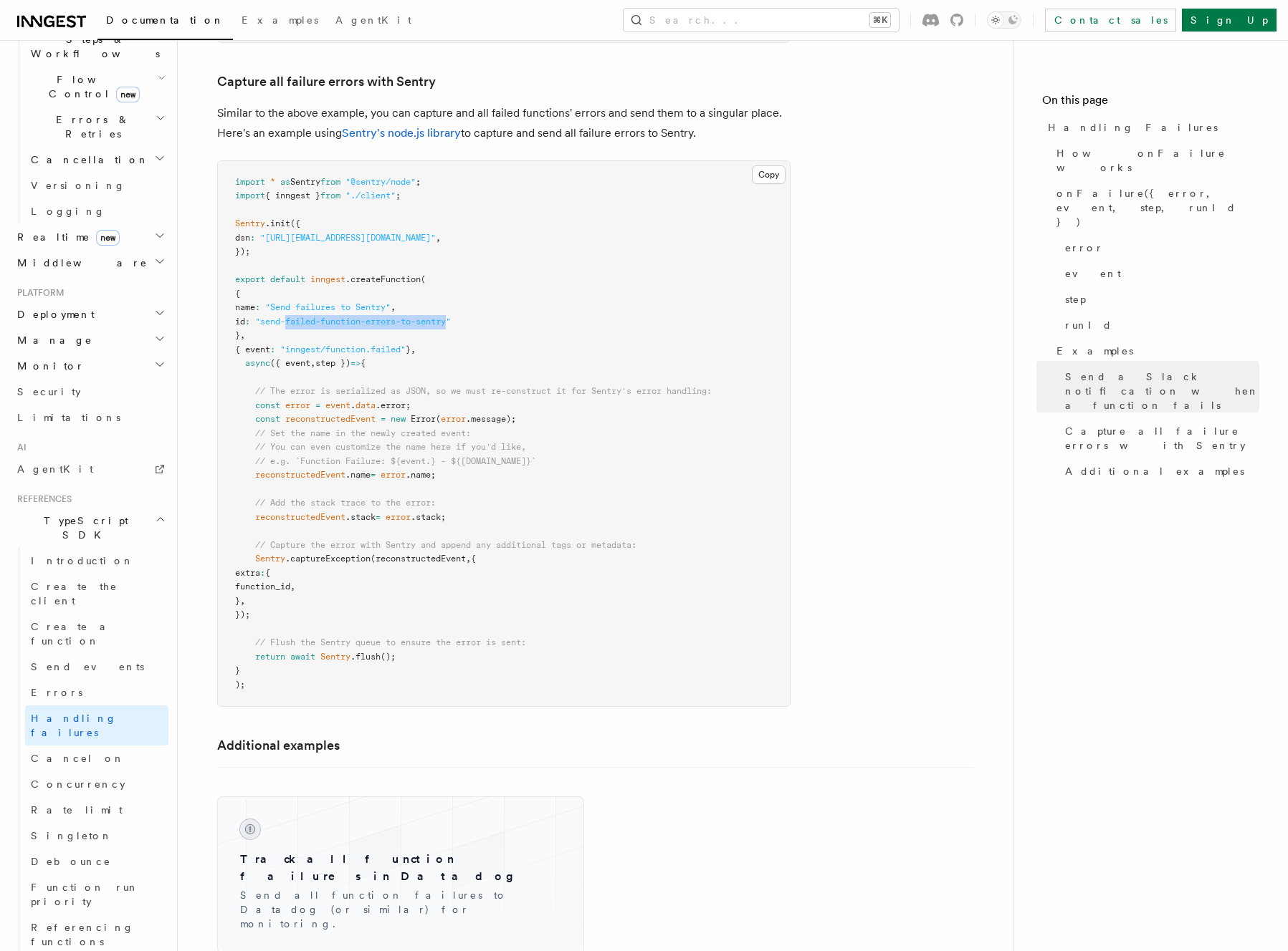
drag, startPoint x: 446, startPoint y: 308, endPoint x: 309, endPoint y: 306, distance: 137.0
click at [309, 316] on span ""send-failed-function-errors-to-sentry"" at bounding box center [352, 321] width 195 height 10
click at [291, 316] on span ""send-failed-function-errors-to-sentry"" at bounding box center [352, 321] width 195 height 10
drag, startPoint x: 291, startPoint y: 306, endPoint x: 429, endPoint y: 307, distance: 138.0
click at [429, 316] on span ""send-failed-function-errors-to-sentry"" at bounding box center [352, 321] width 195 height 10
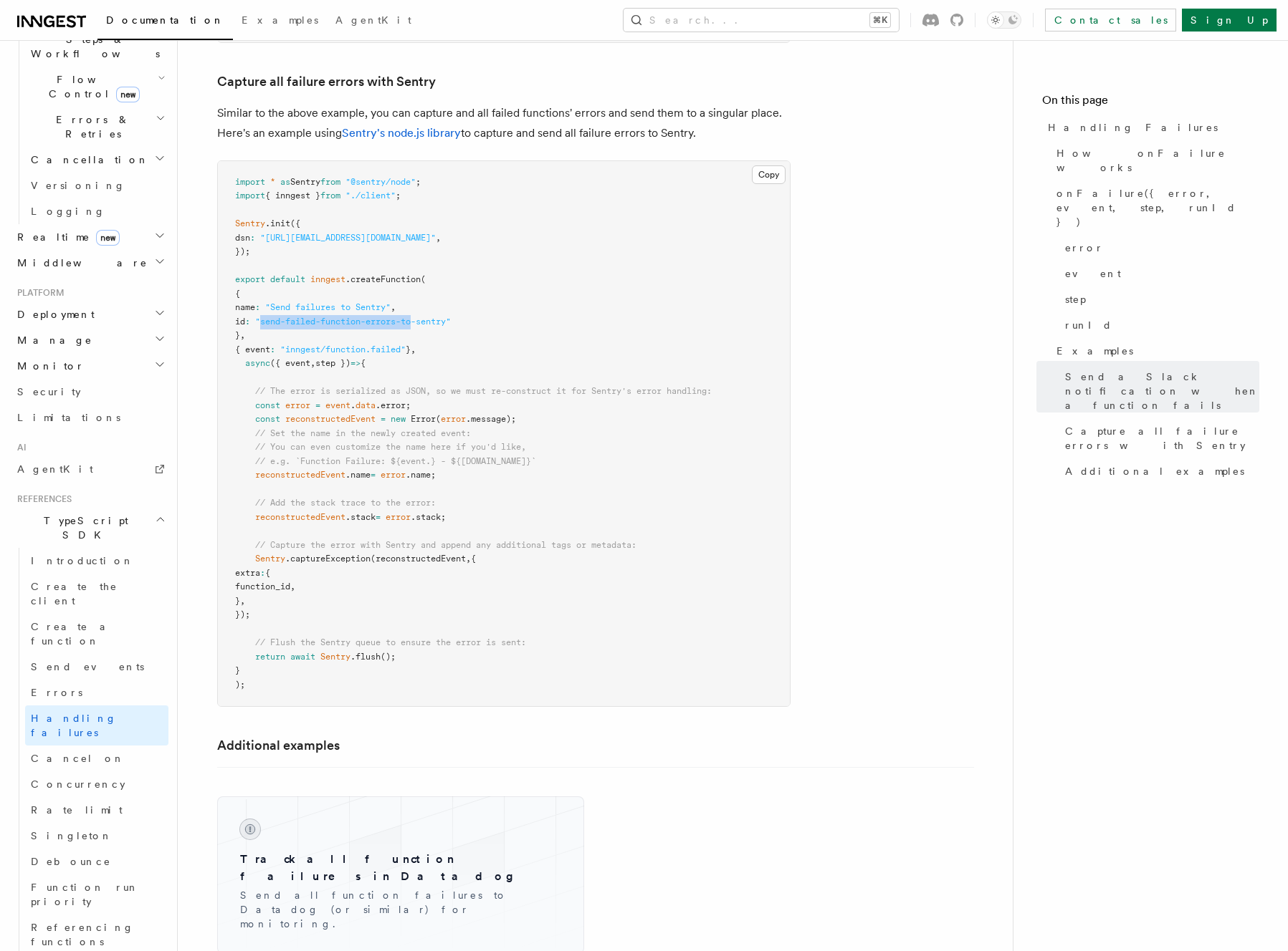
click at [429, 316] on span ""send-failed-function-errors-to-sentry"" at bounding box center [352, 321] width 195 height 10
click at [412, 553] on span "(reconstructedEvent" at bounding box center [418, 558] width 95 height 10
click at [413, 553] on span "(reconstructedEvent" at bounding box center [418, 558] width 95 height 10
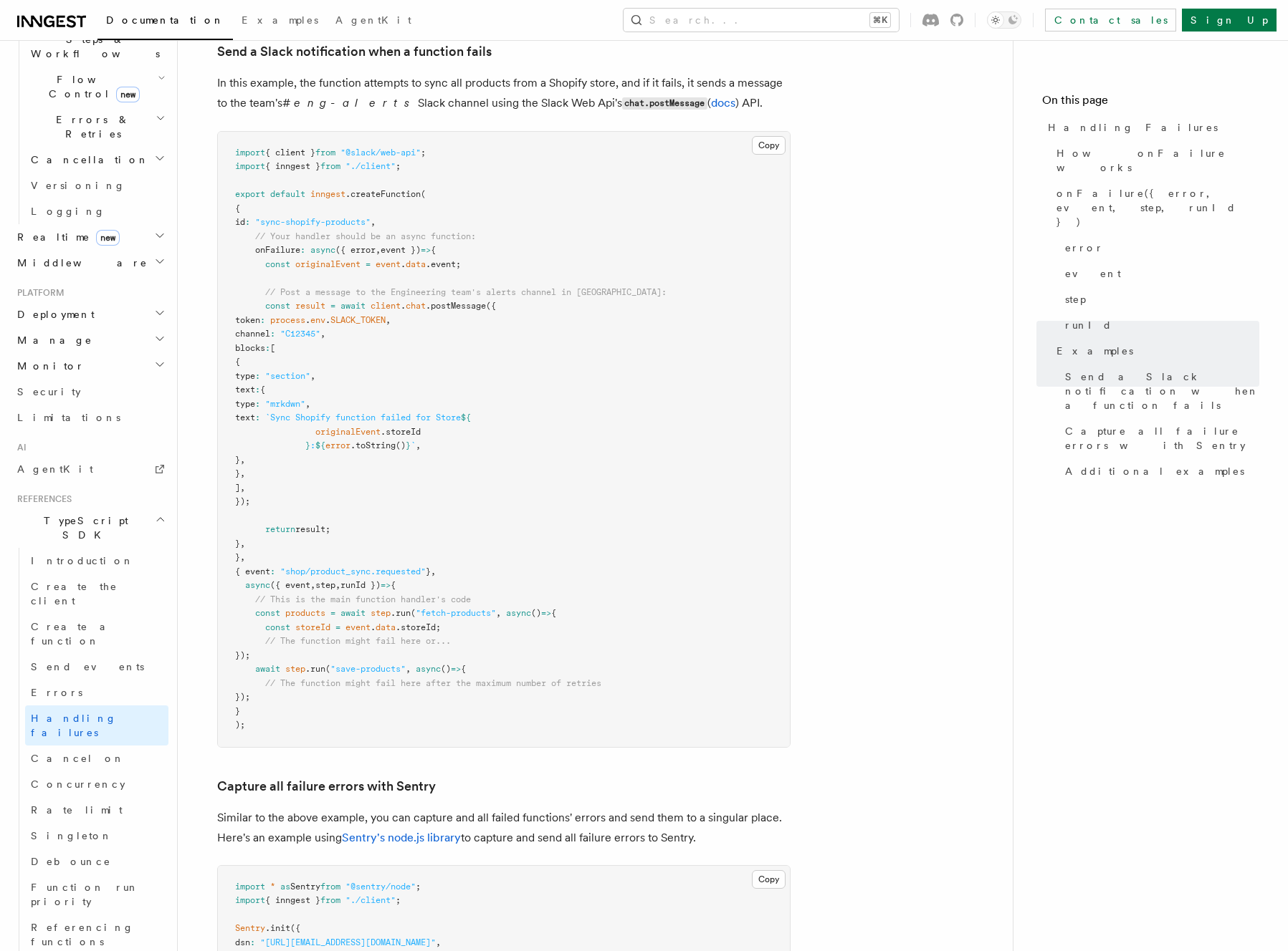
scroll to position [1626, 0]
